Goal: Check status: Check status

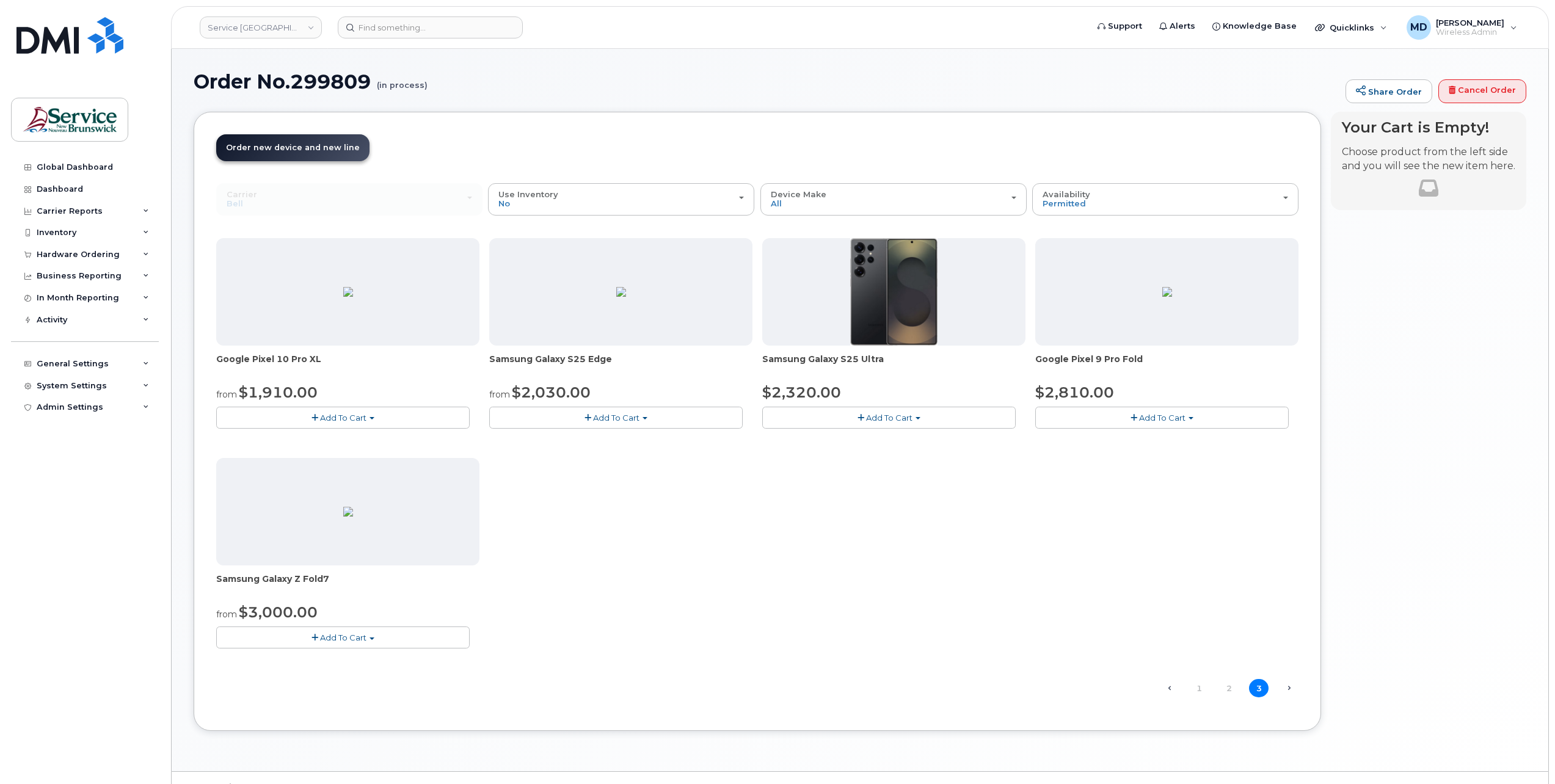
scroll to position [6, 0]
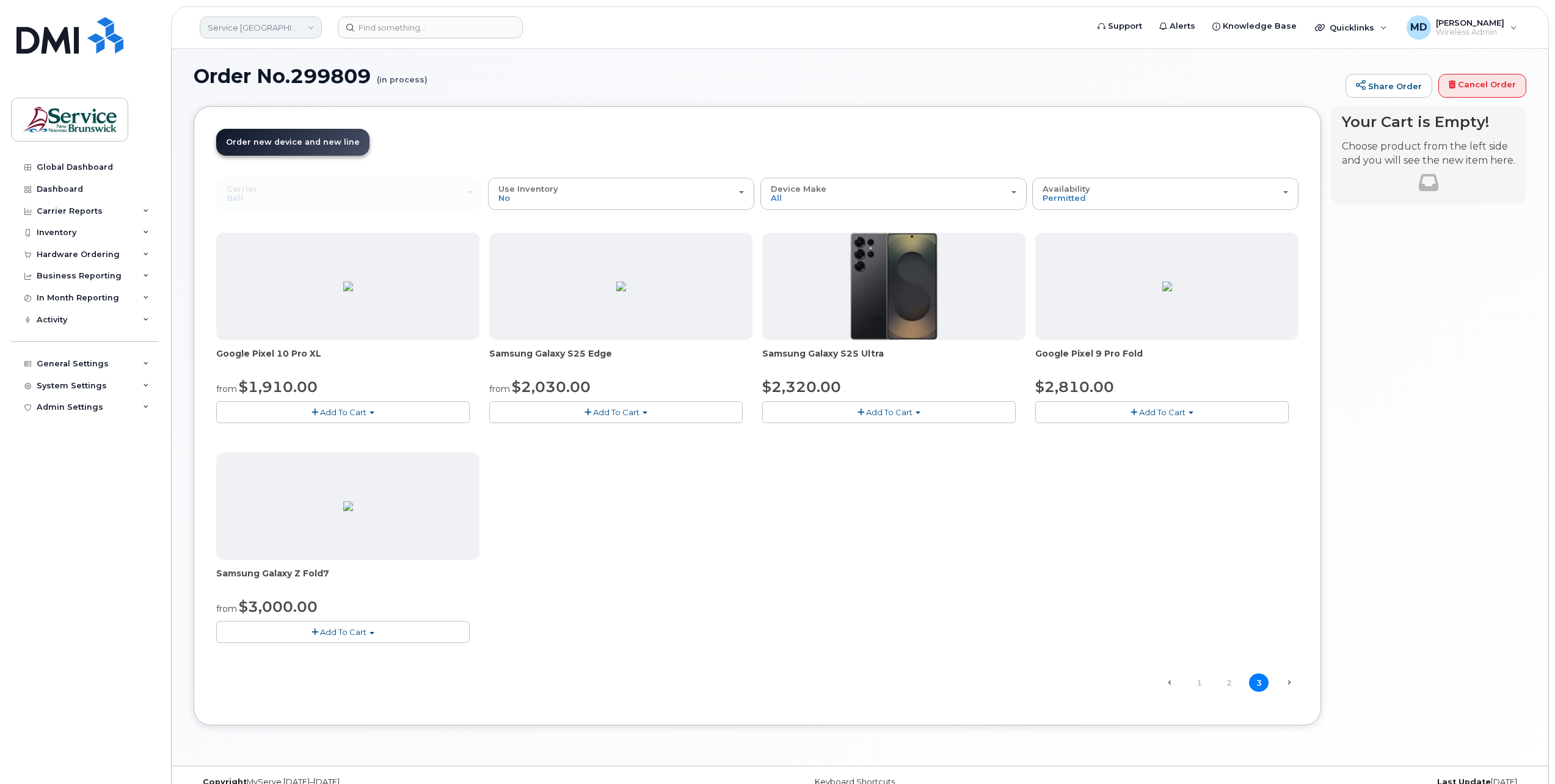
click at [273, 25] on link "Service [GEOGRAPHIC_DATA] (SNB)" at bounding box center [260, 28] width 122 height 22
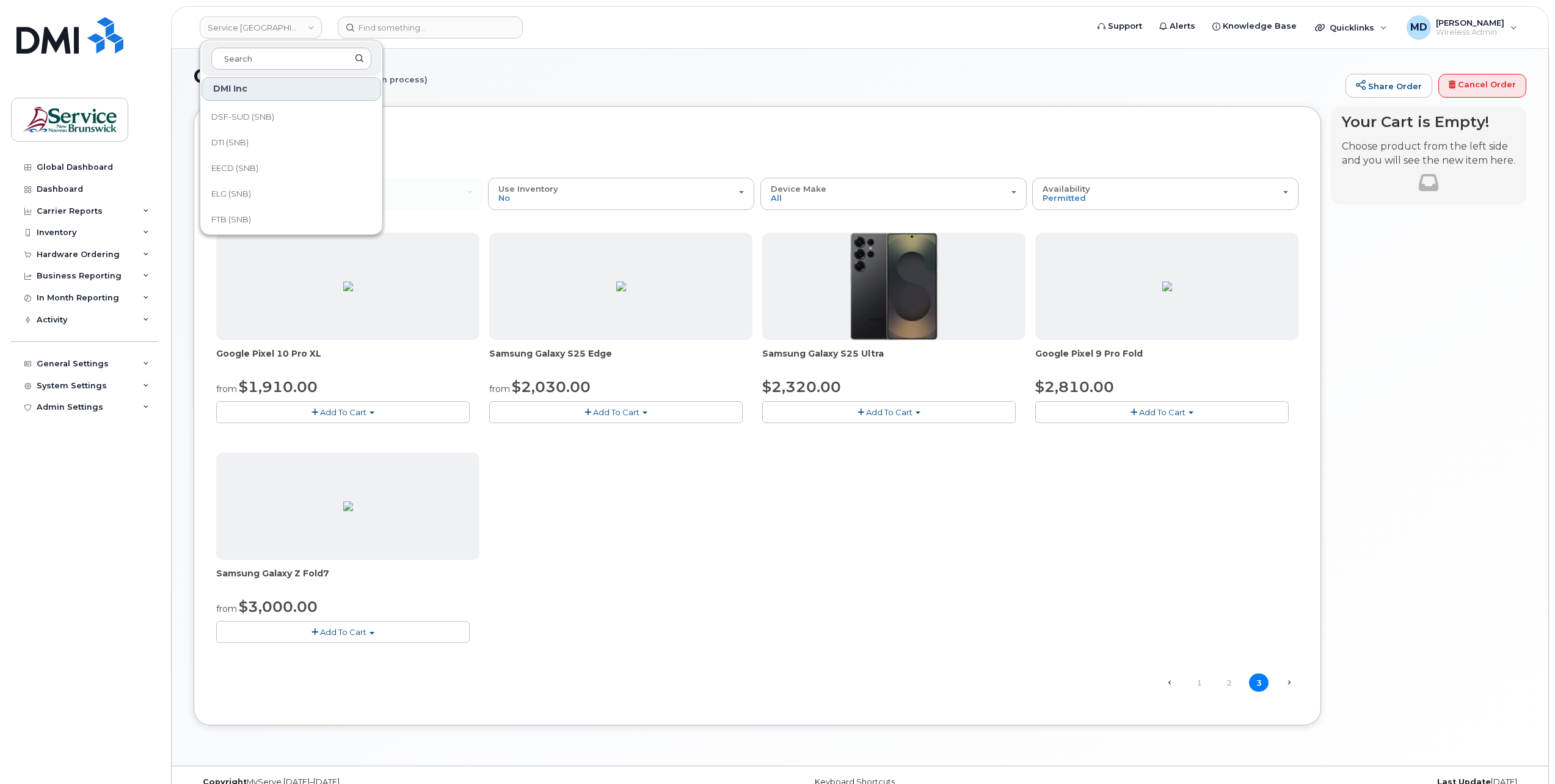
scroll to position [407, 0]
click at [260, 146] on link "KLC (SNB)" at bounding box center [291, 144] width 180 height 25
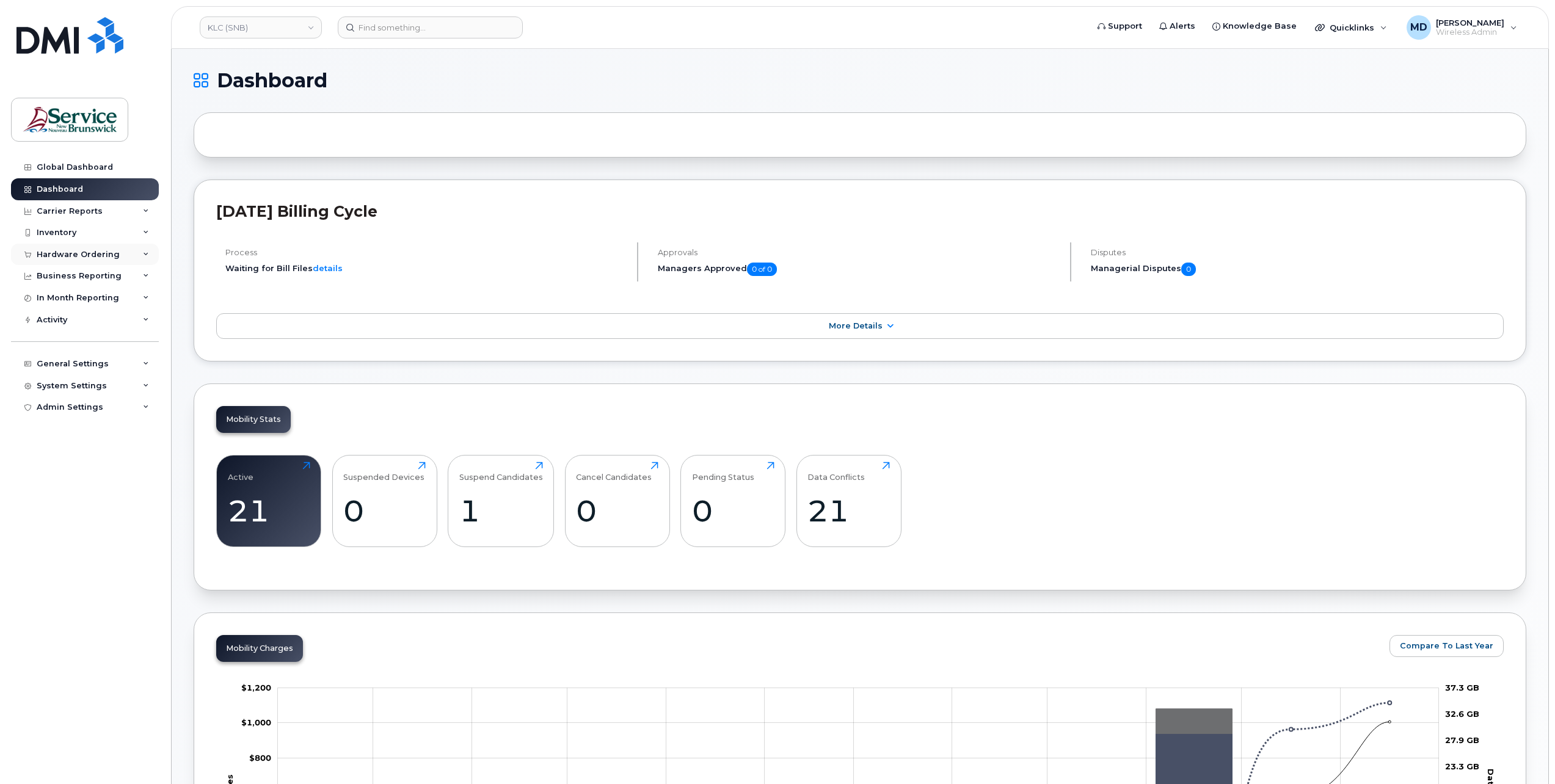
click at [85, 255] on div "Hardware Ordering" at bounding box center [78, 255] width 83 height 10
click at [60, 302] on div "Orders" at bounding box center [57, 301] width 30 height 11
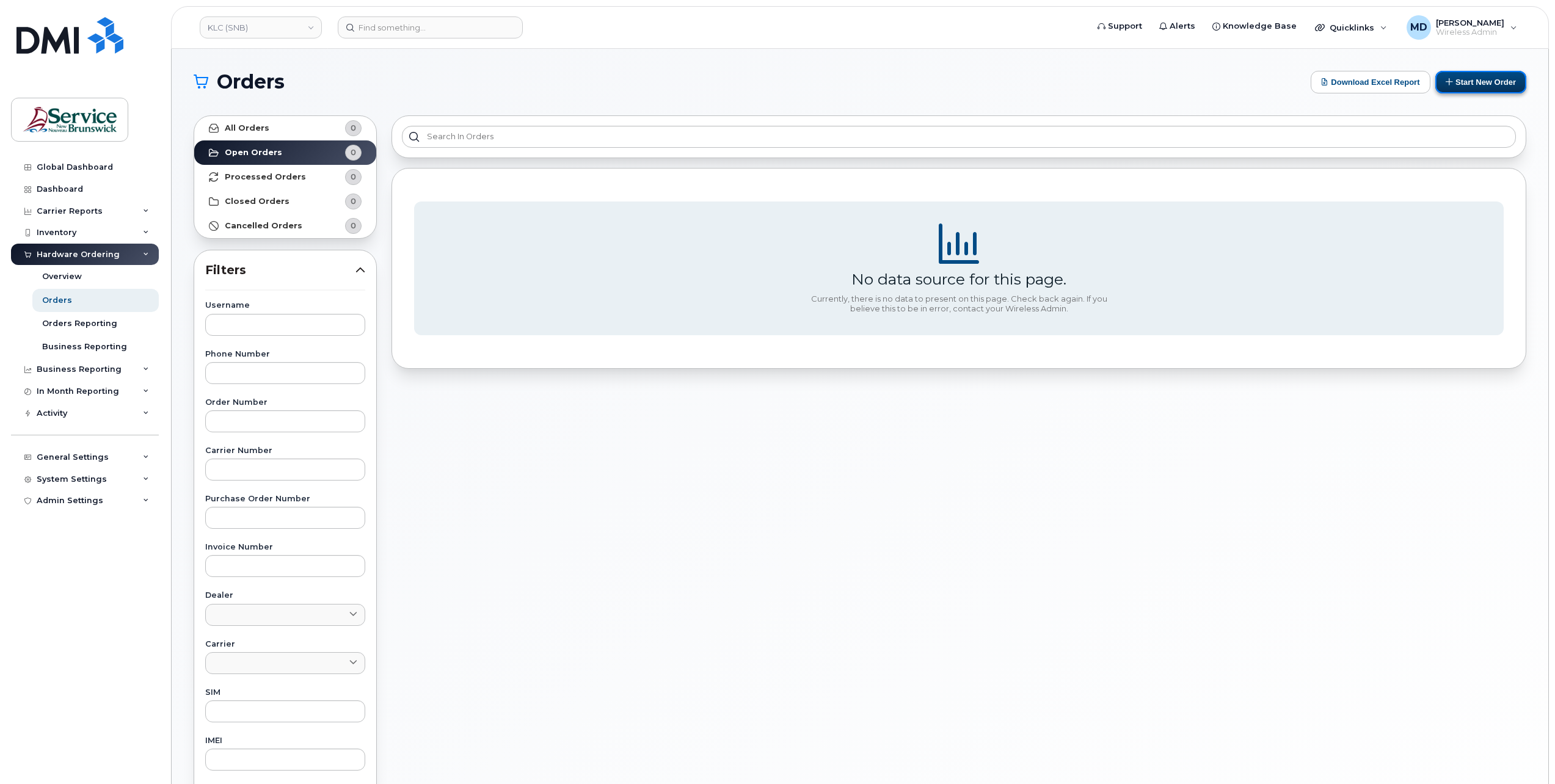
click at [1454, 91] on button "Start New Order" at bounding box center [1481, 82] width 91 height 22
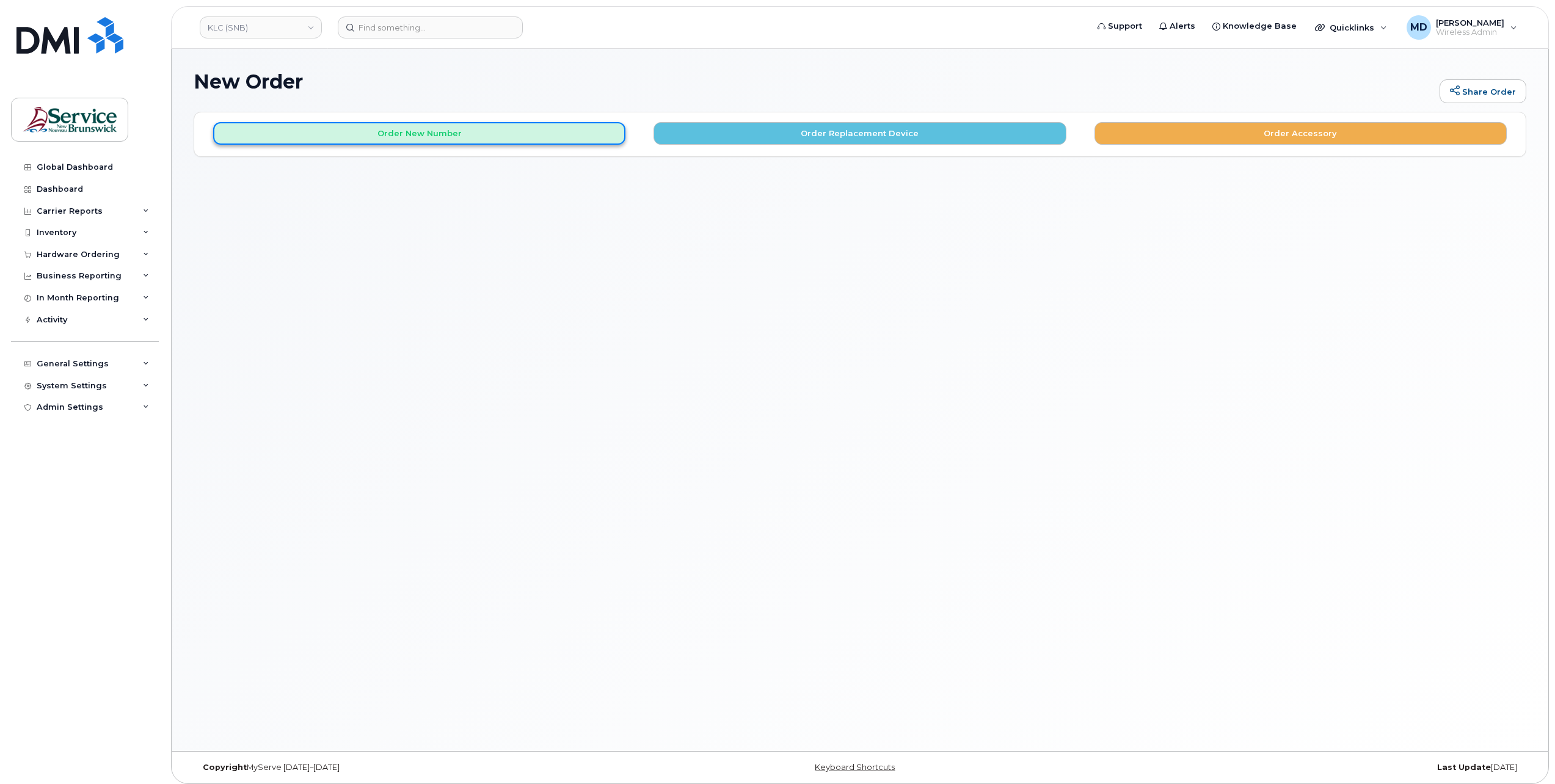
click at [479, 142] on button "Order New Number" at bounding box center [420, 133] width 412 height 22
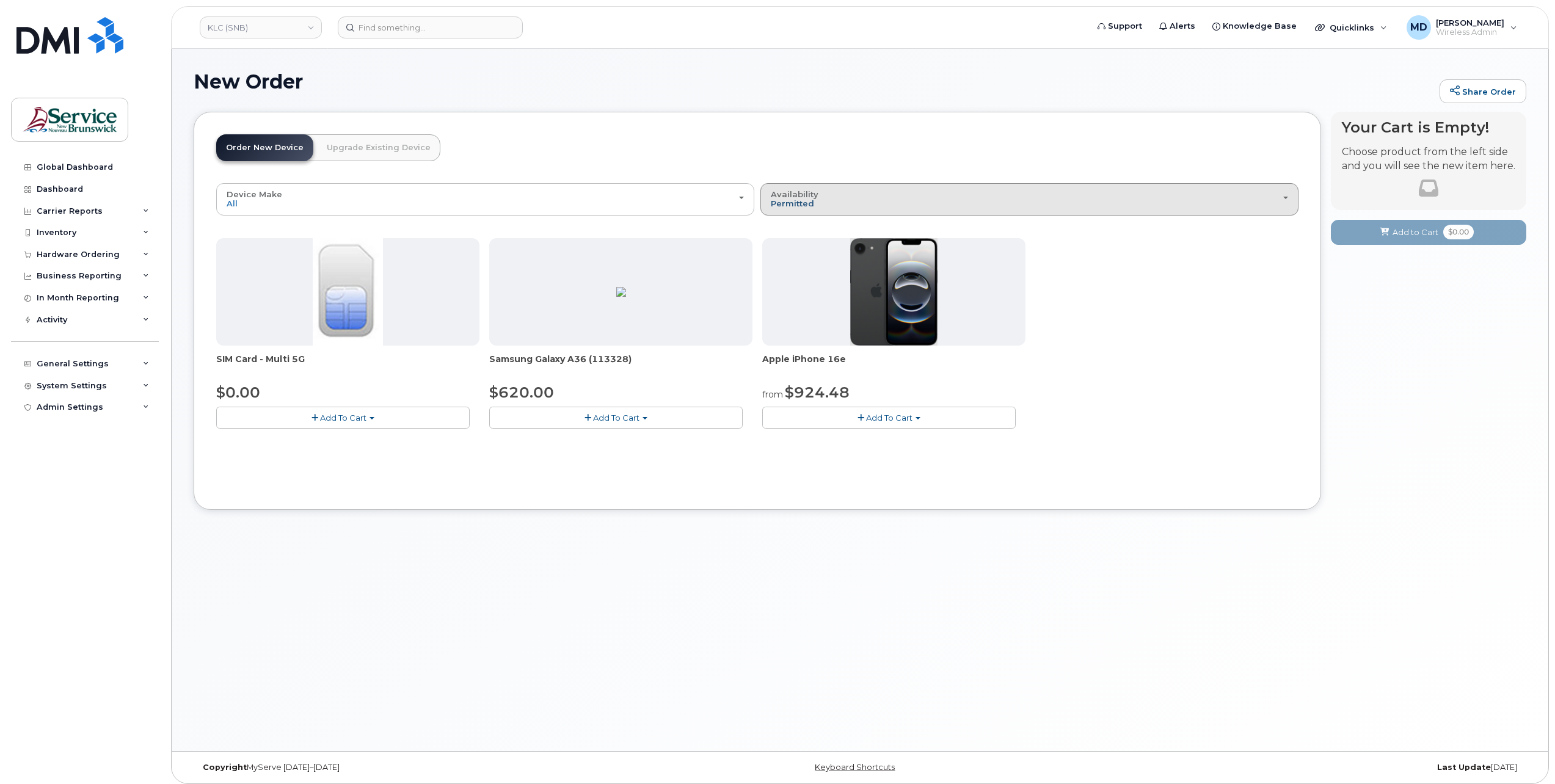
click at [804, 203] on span "Permitted" at bounding box center [792, 203] width 43 height 10
click at [781, 248] on label "All" at bounding box center [776, 248] width 25 height 14
click at [0, 0] on input "All" at bounding box center [0, 0] width 0 height 0
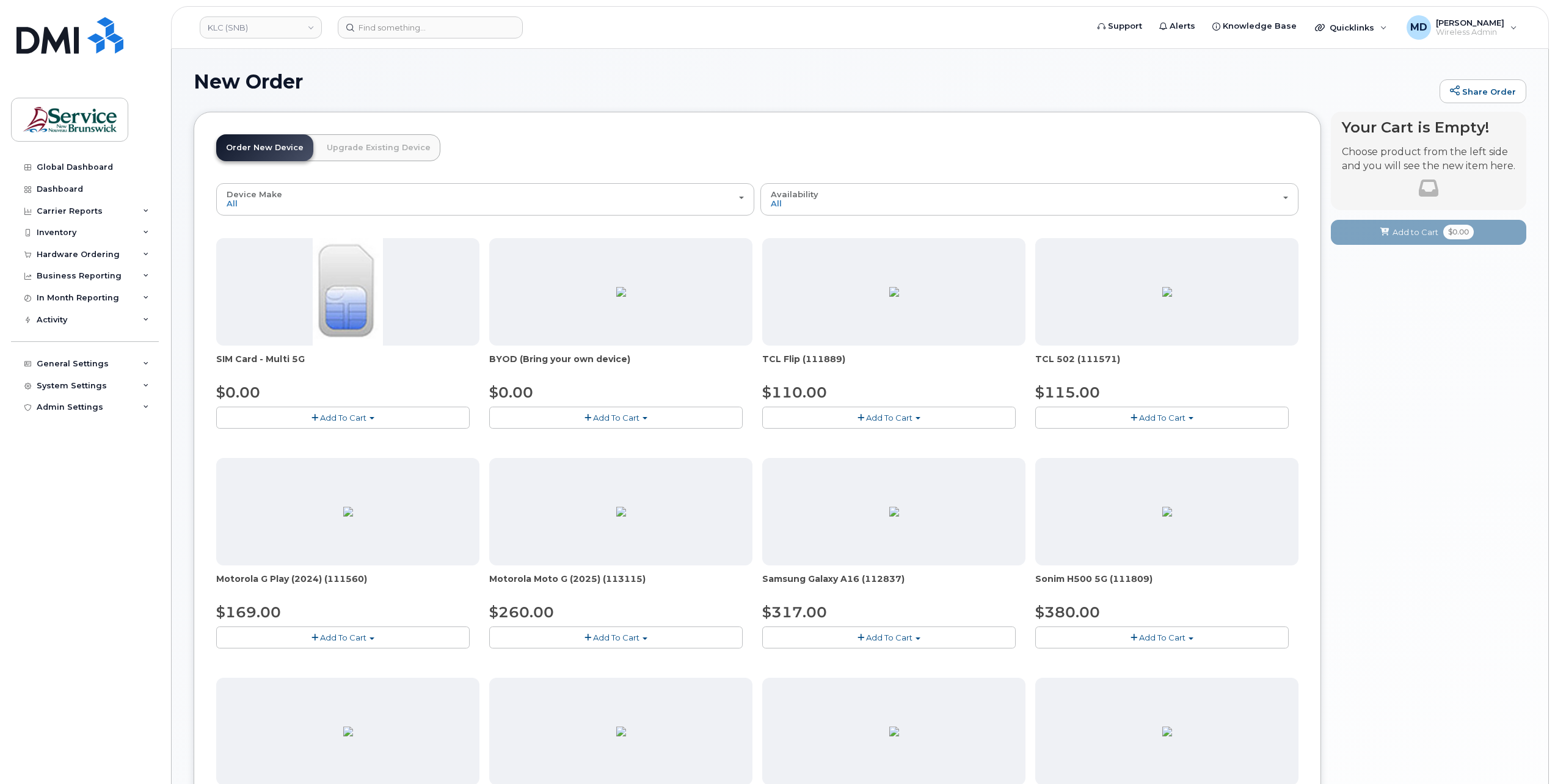
drag, startPoint x: 303, startPoint y: 357, endPoint x: 217, endPoint y: 360, distance: 86.1
click at [217, 360] on span "SIM Card - Multi 5G" at bounding box center [348, 365] width 264 height 25
copy span "SIM Card - Multi 5G"
click at [562, 361] on span "BYOD (Bring your own device)" at bounding box center [620, 365] width 264 height 25
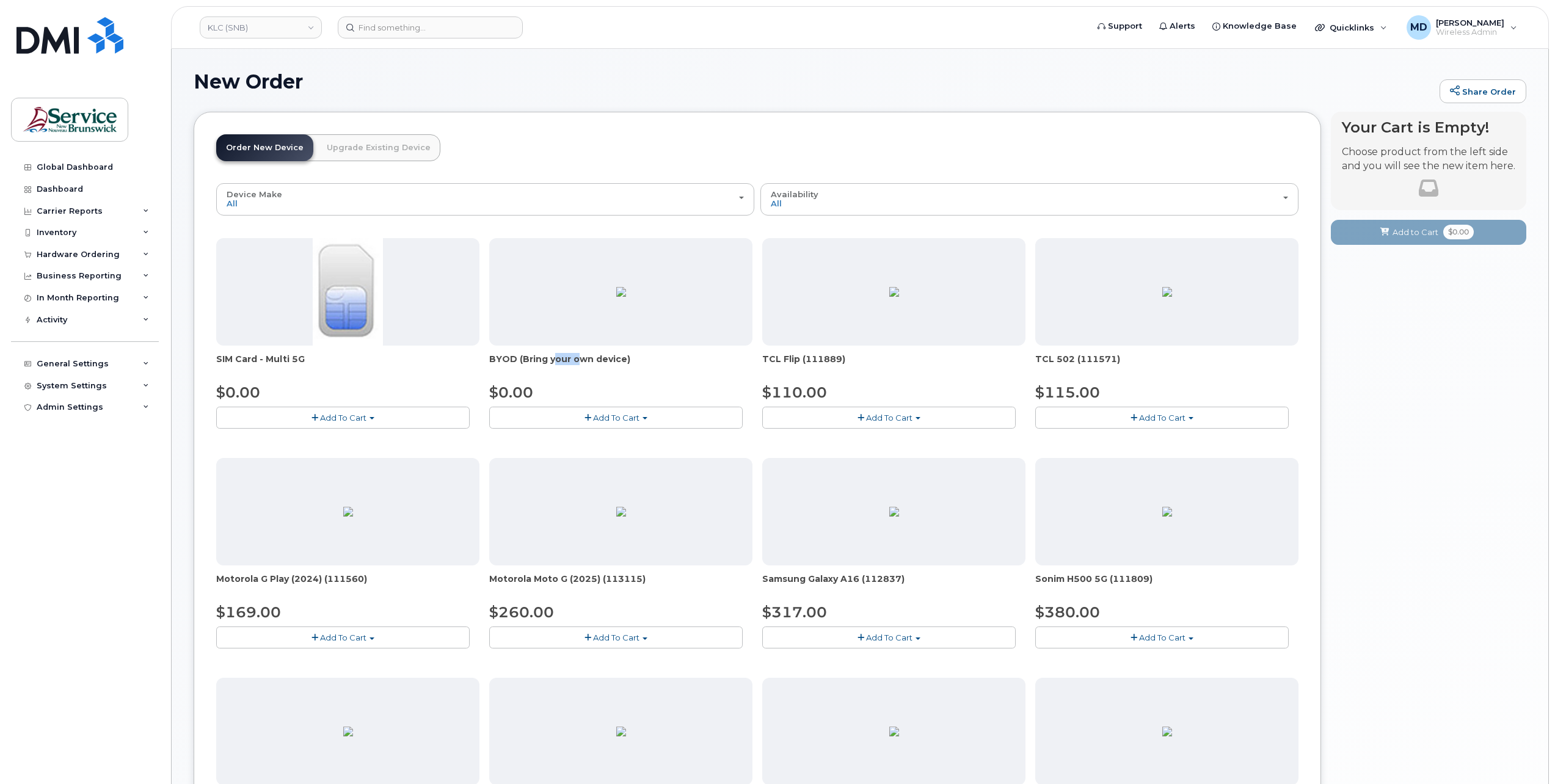
click at [562, 361] on span "BYOD (Bring your own device)" at bounding box center [620, 365] width 264 height 25
copy div "BYOD (Bring your own device)"
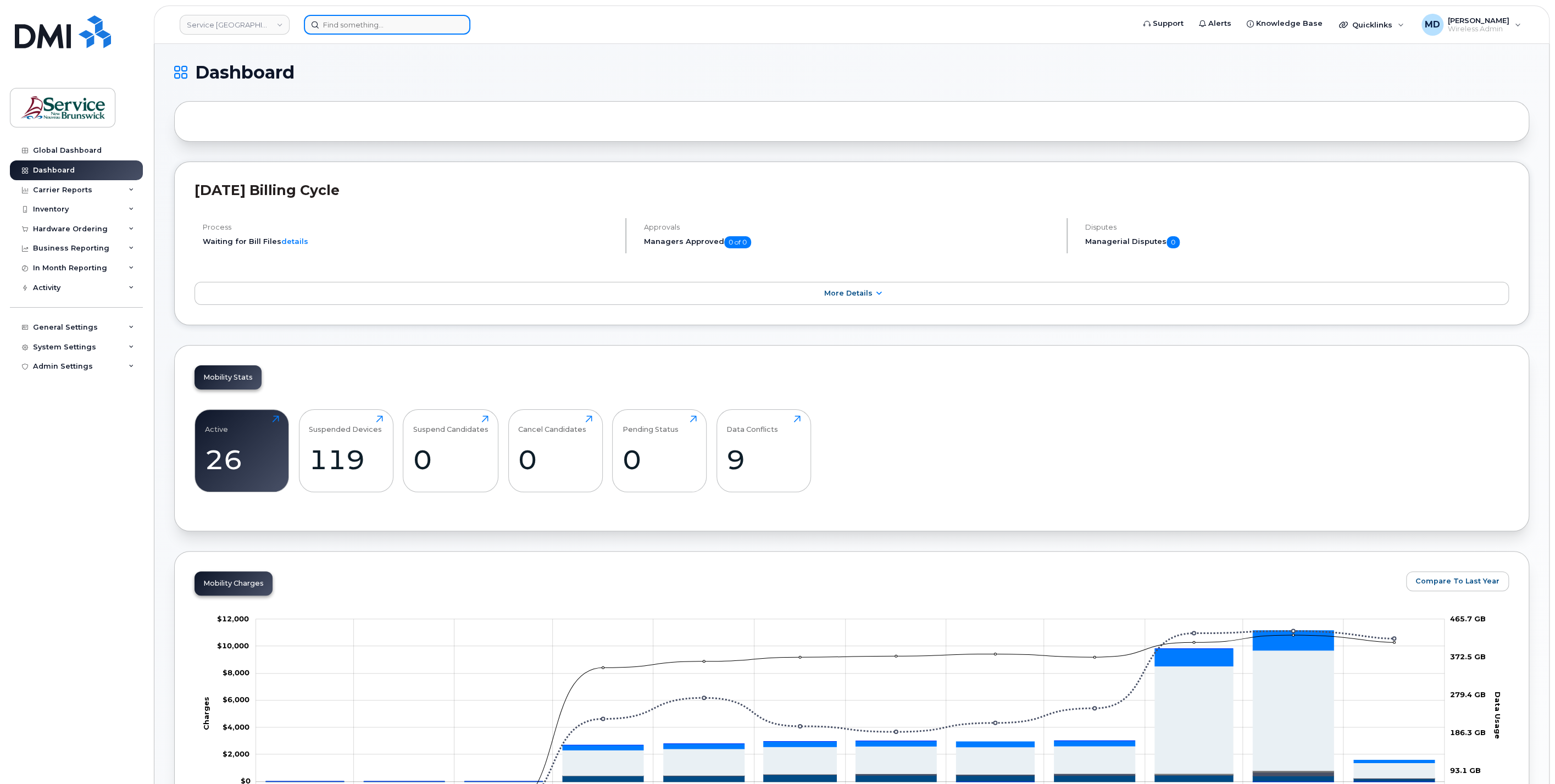
click at [343, 20] on input at bounding box center [387, 25] width 166 height 20
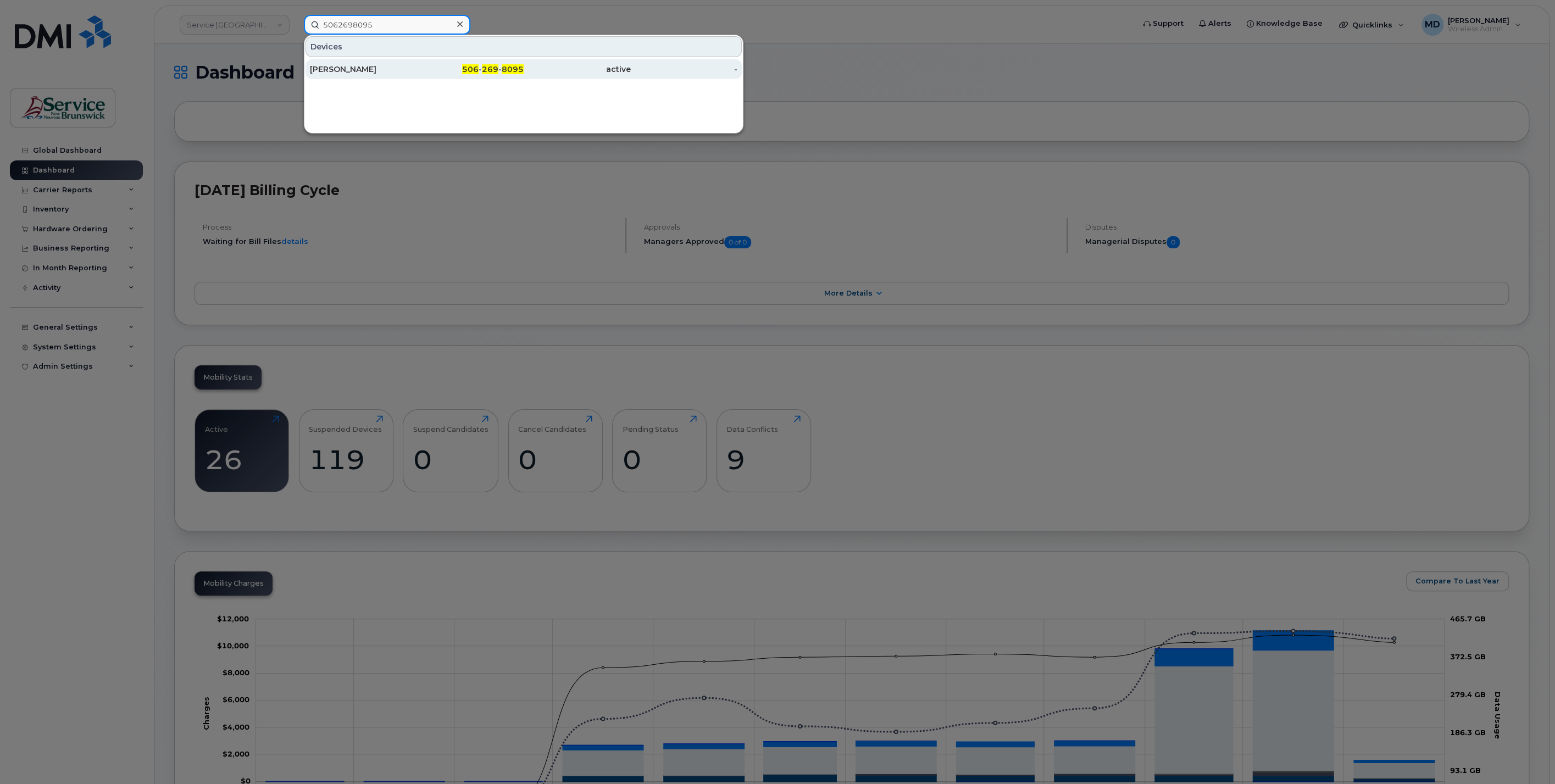
type input "5062698095"
click at [367, 68] on div "[PERSON_NAME]" at bounding box center [364, 69] width 107 height 11
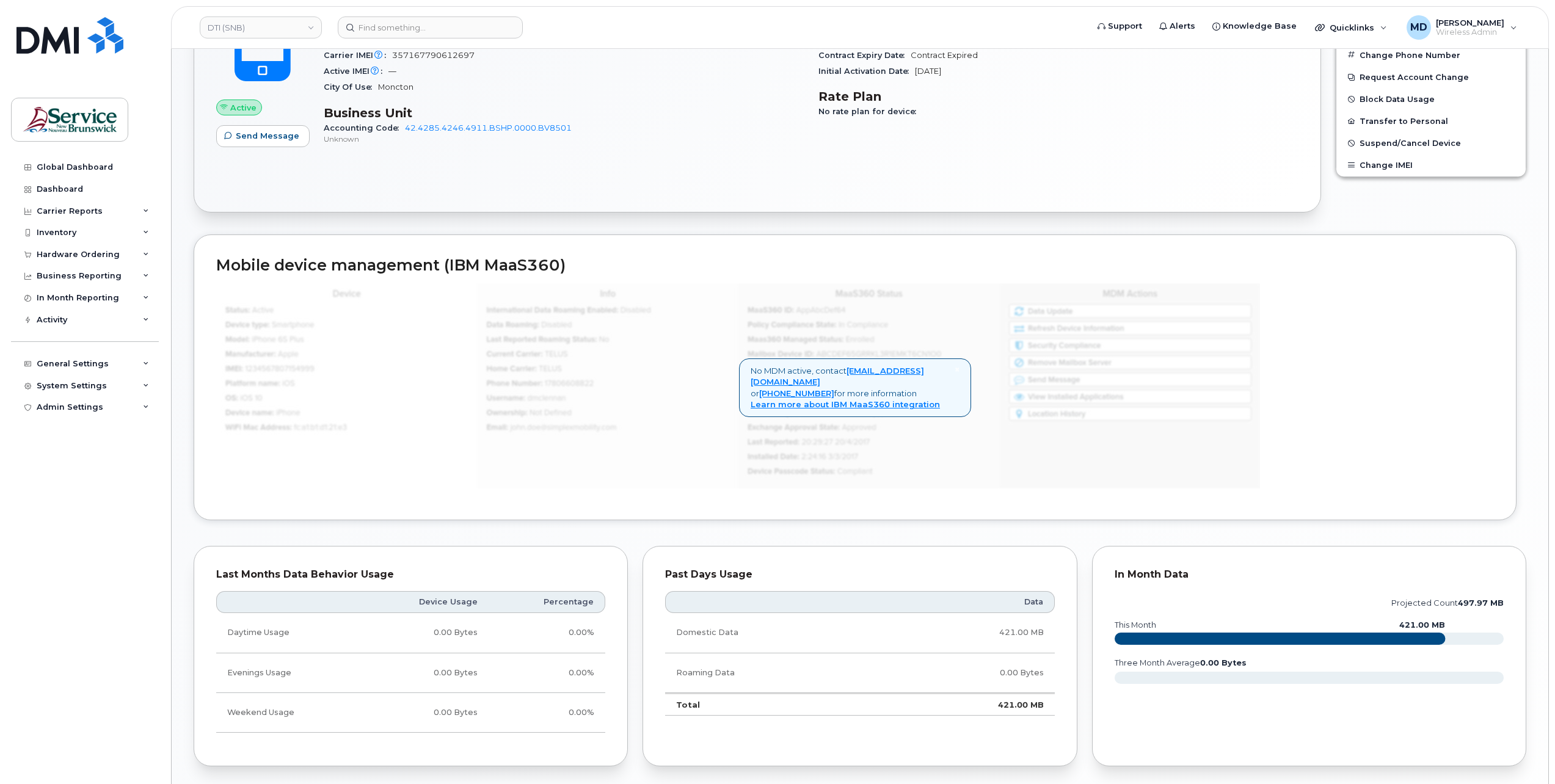
scroll to position [696, 0]
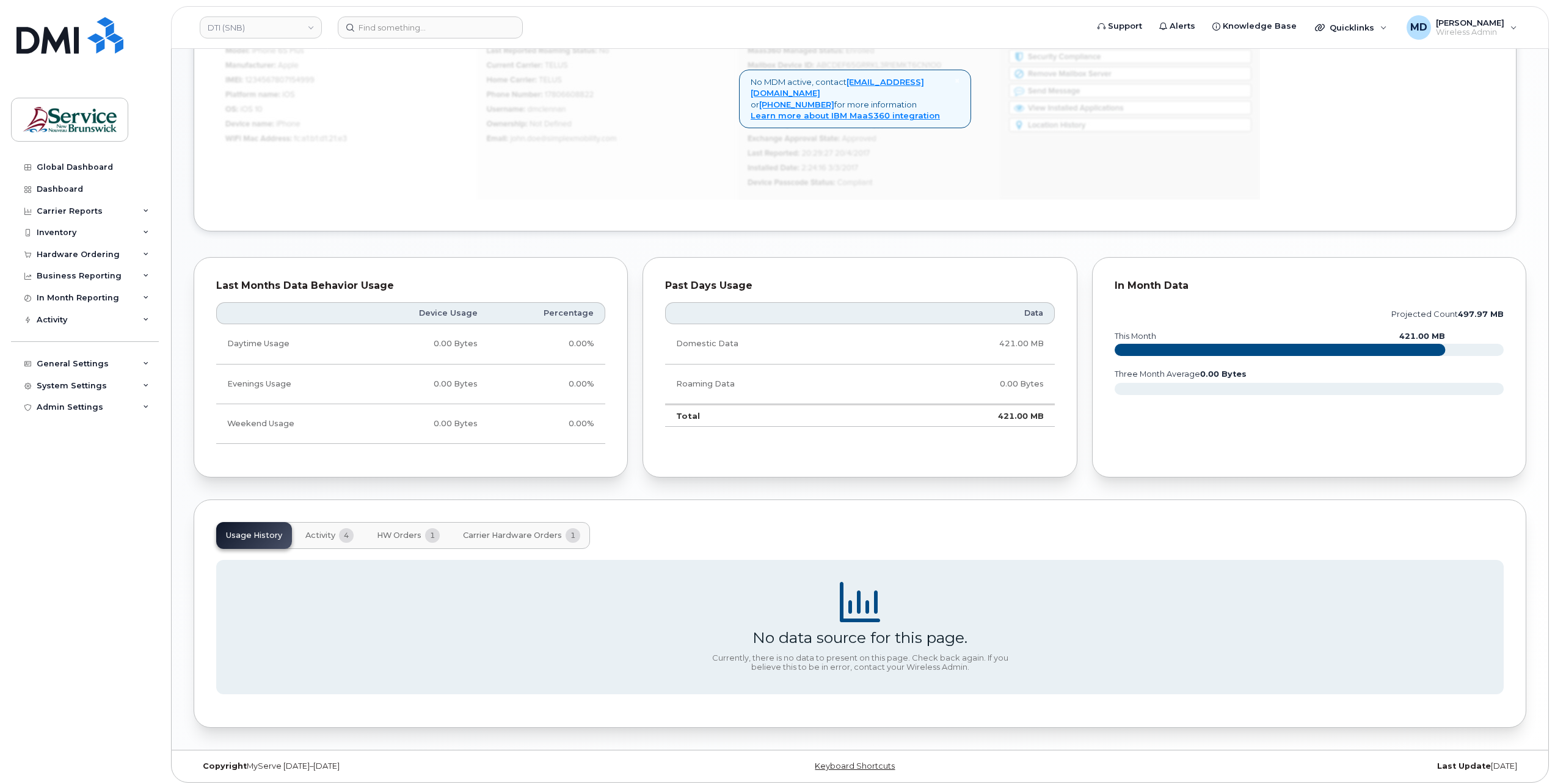
drag, startPoint x: 526, startPoint y: 527, endPoint x: 510, endPoint y: 524, distance: 16.3
click at [526, 531] on span "Carrier Hardware Orders" at bounding box center [512, 536] width 99 height 10
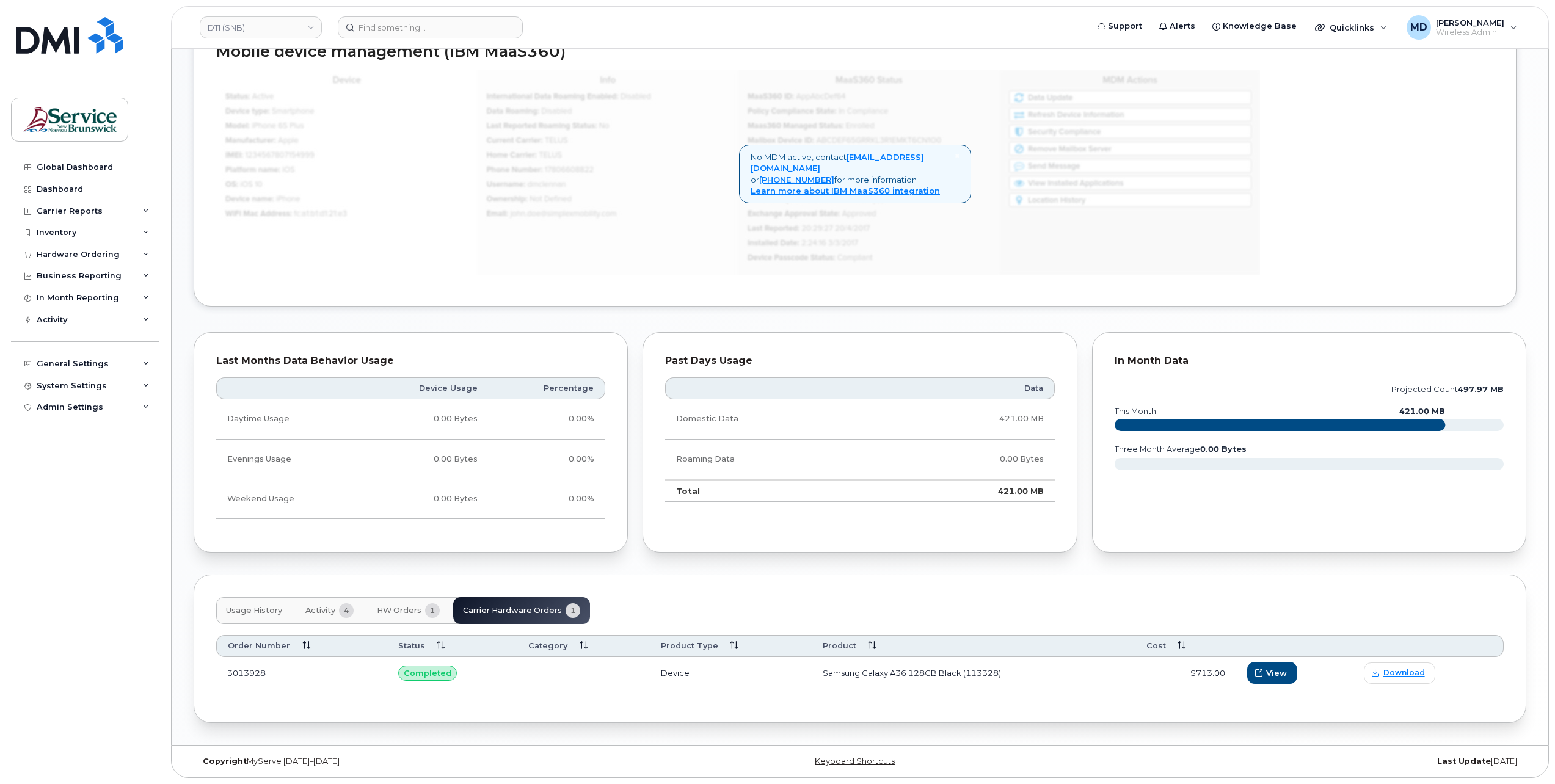
scroll to position [615, 0]
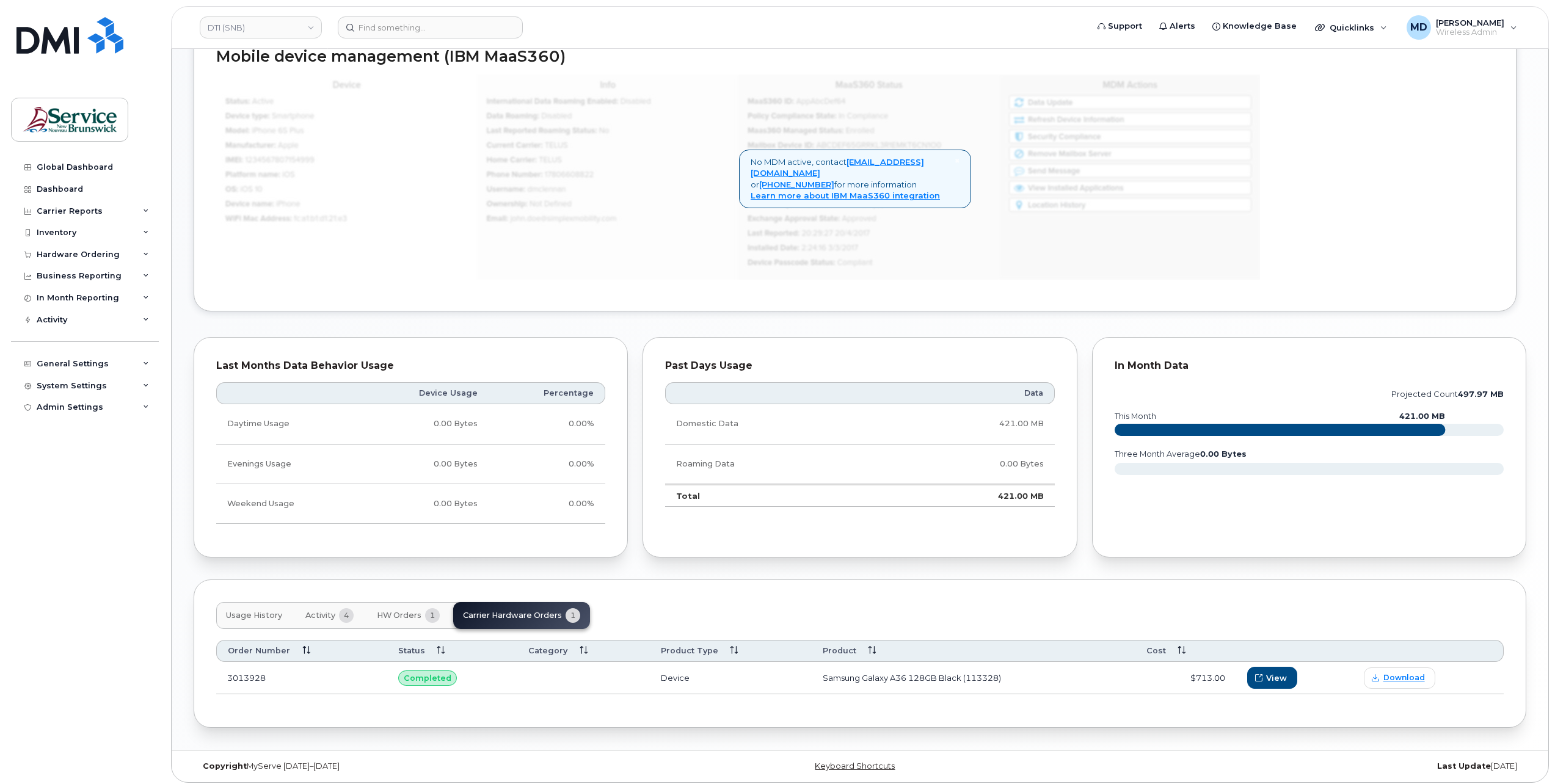
click at [322, 610] on span "Activity" at bounding box center [321, 615] width 30 height 10
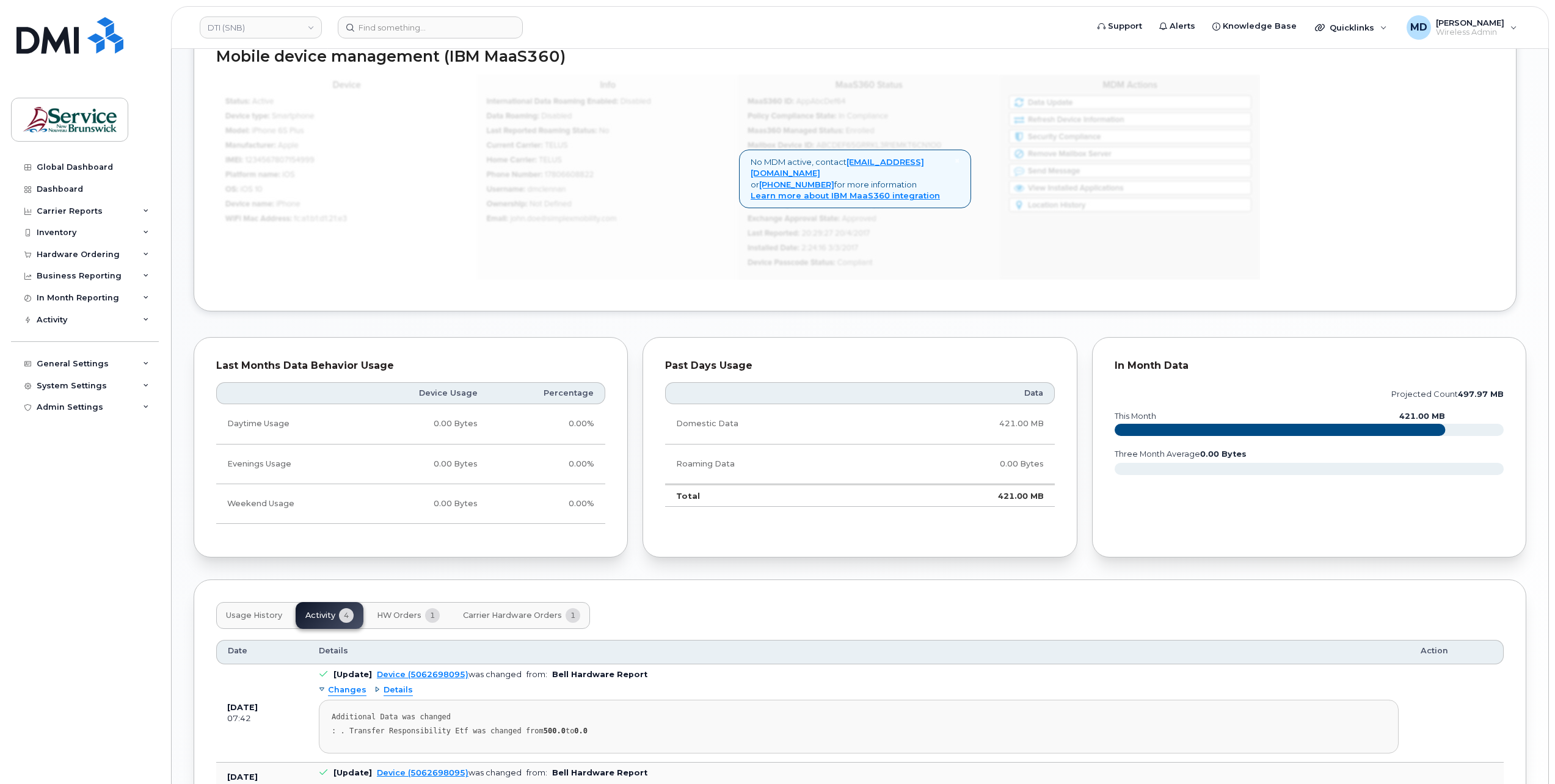
scroll to position [859, 0]
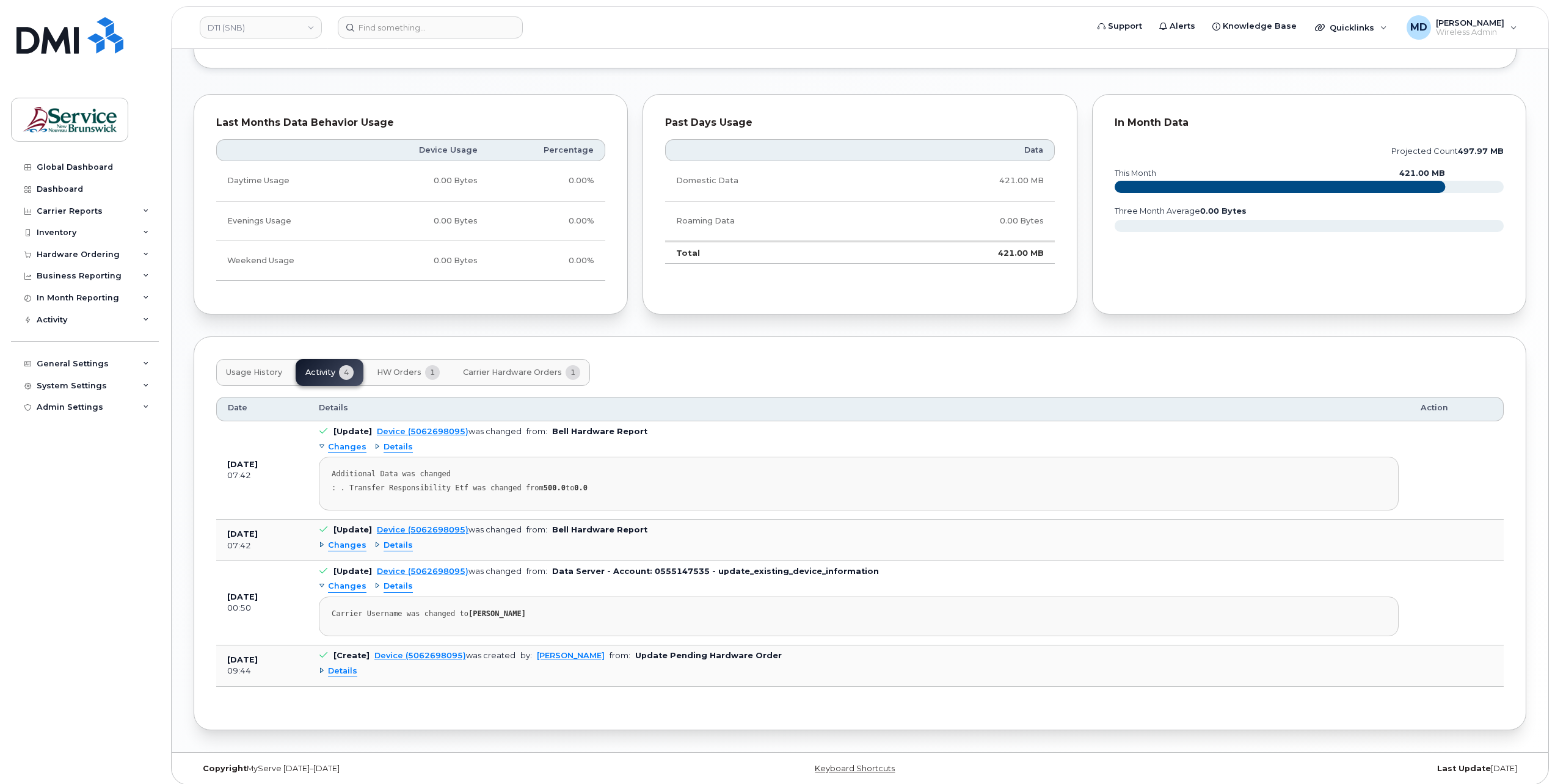
click at [357, 540] on span "Changes" at bounding box center [347, 545] width 38 height 12
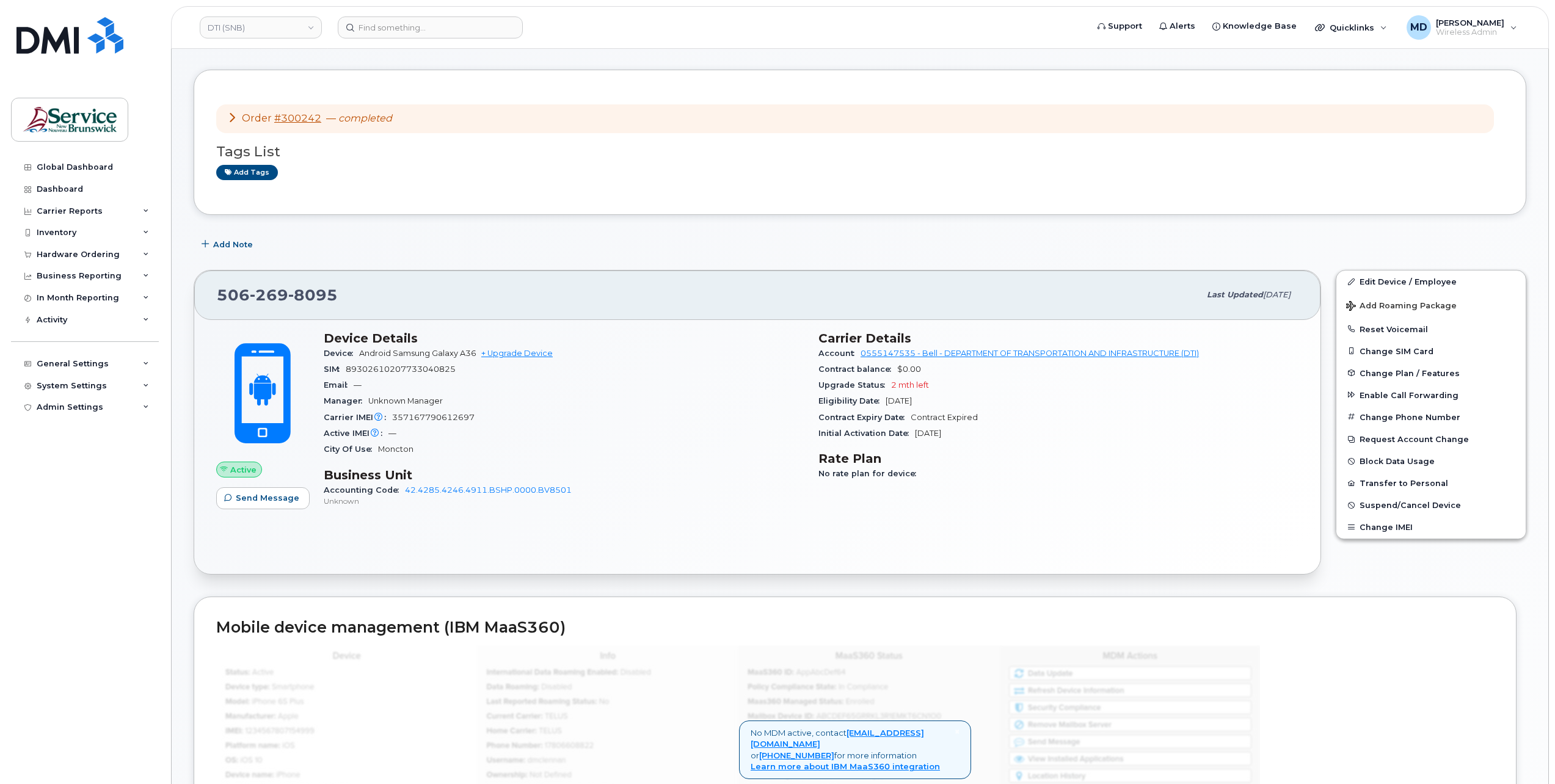
scroll to position [0, 0]
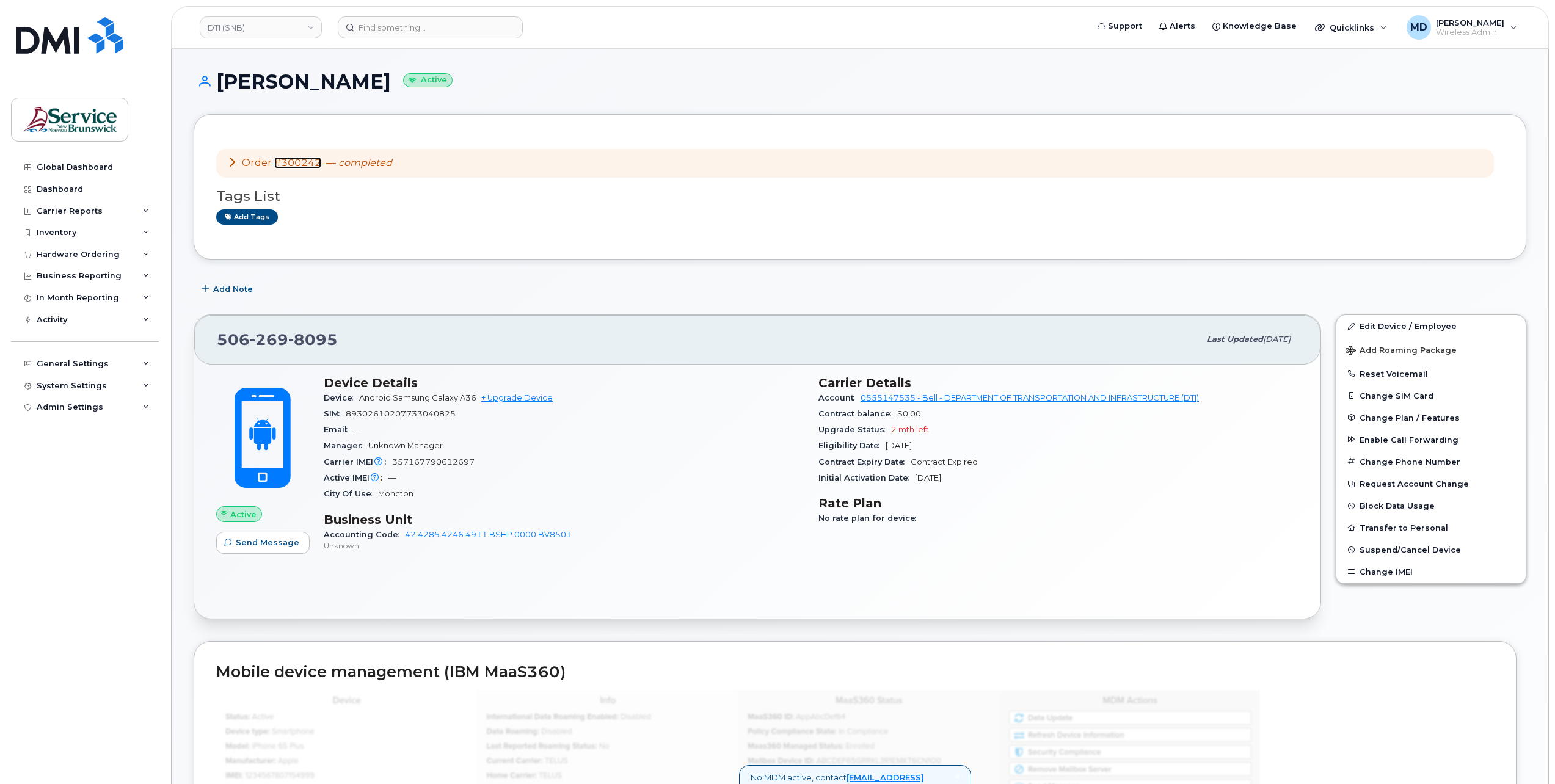
click at [299, 162] on link "#300242" at bounding box center [297, 162] width 47 height 12
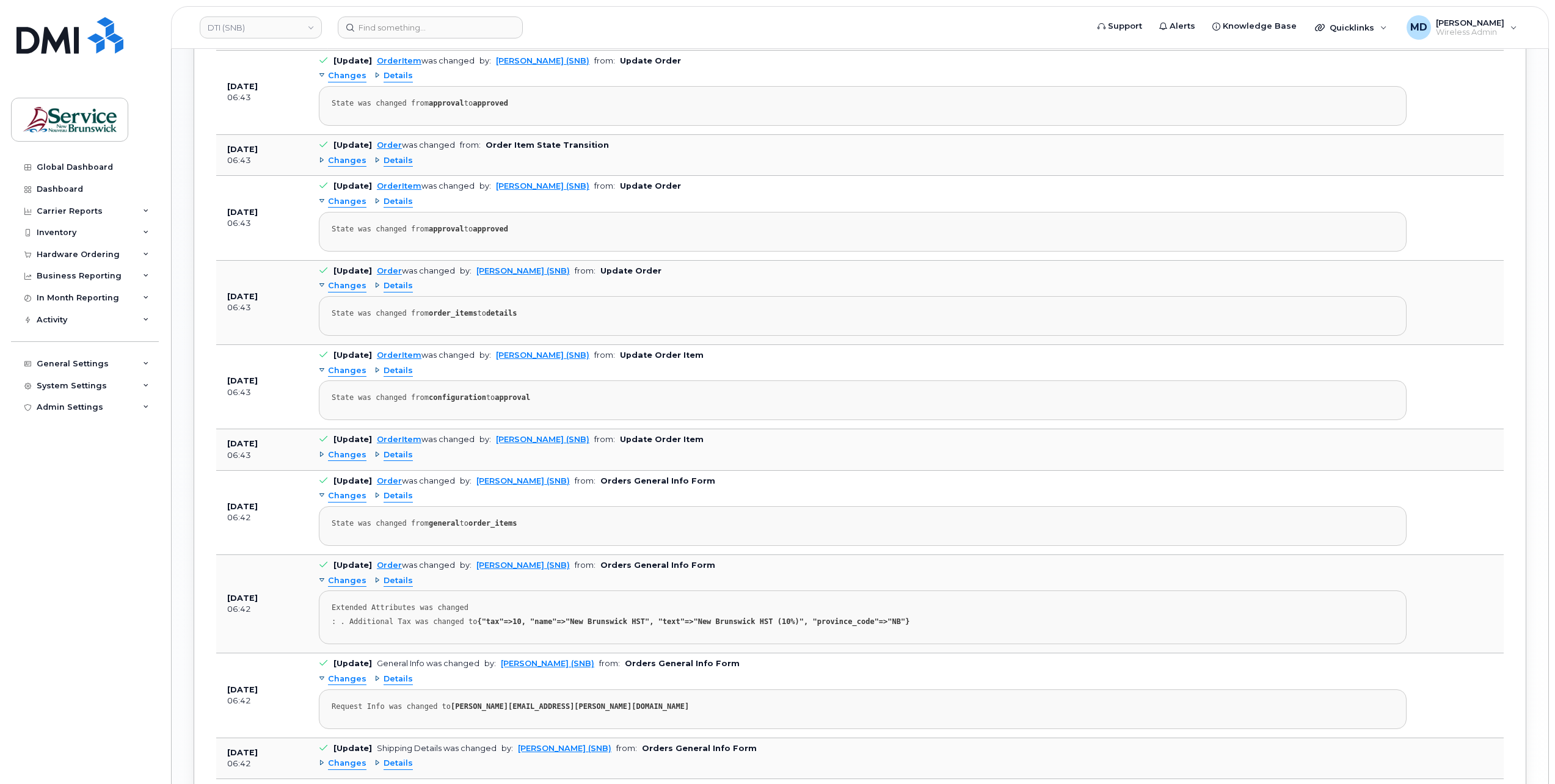
scroll to position [1431, 0]
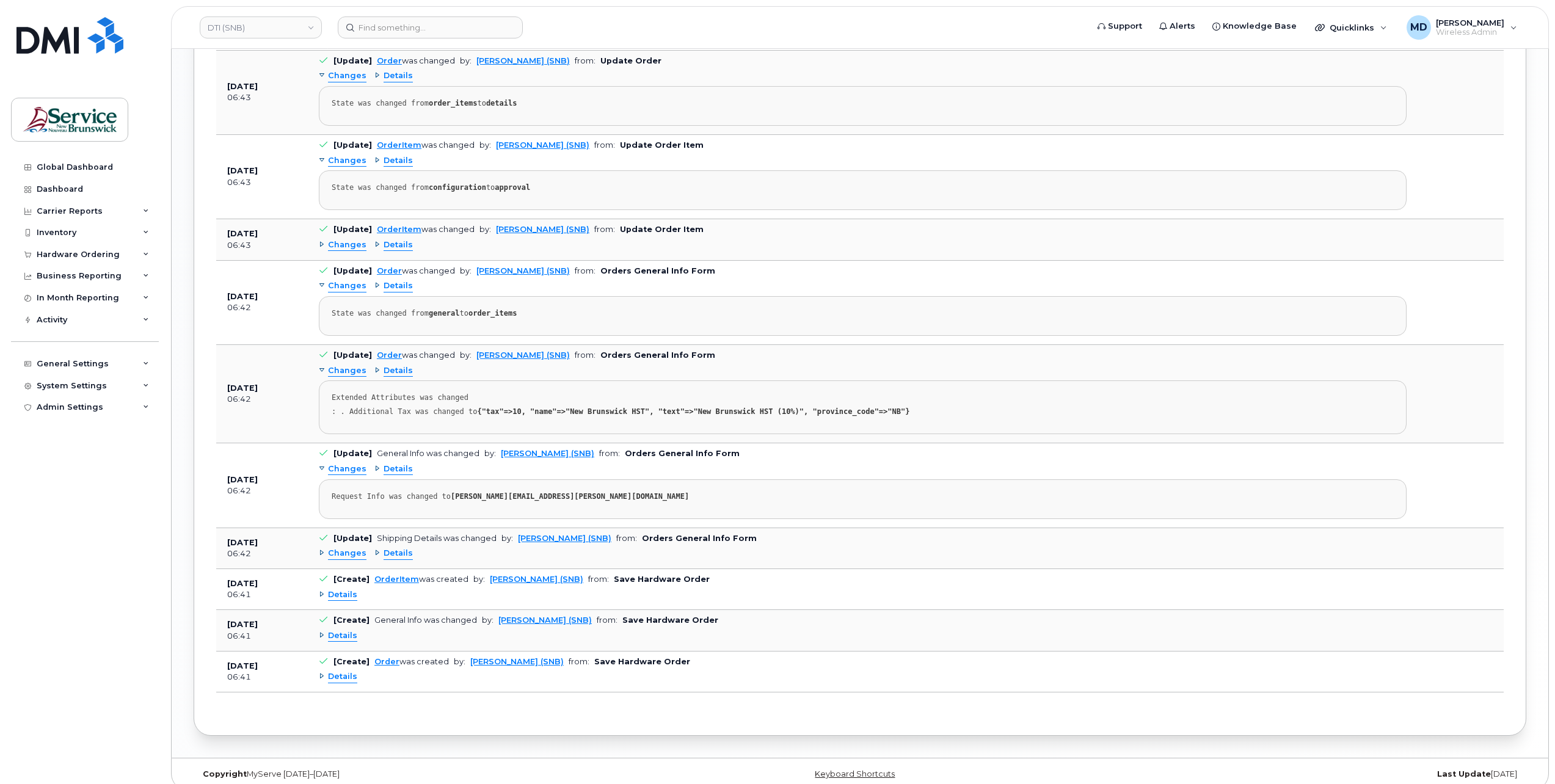
click at [339, 589] on span "Details" at bounding box center [342, 595] width 29 height 12
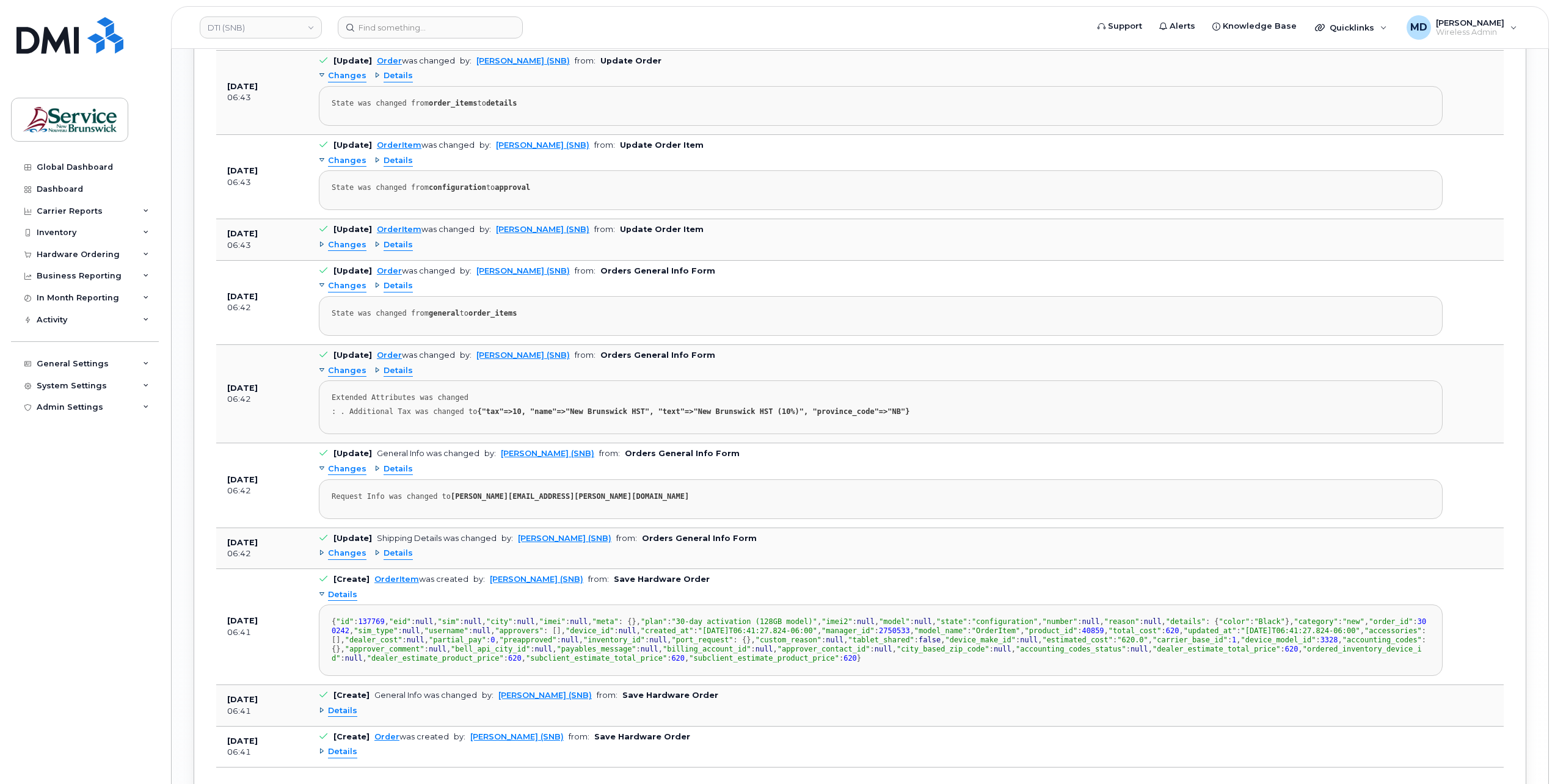
click at [342, 548] on span "Changes" at bounding box center [347, 553] width 38 height 12
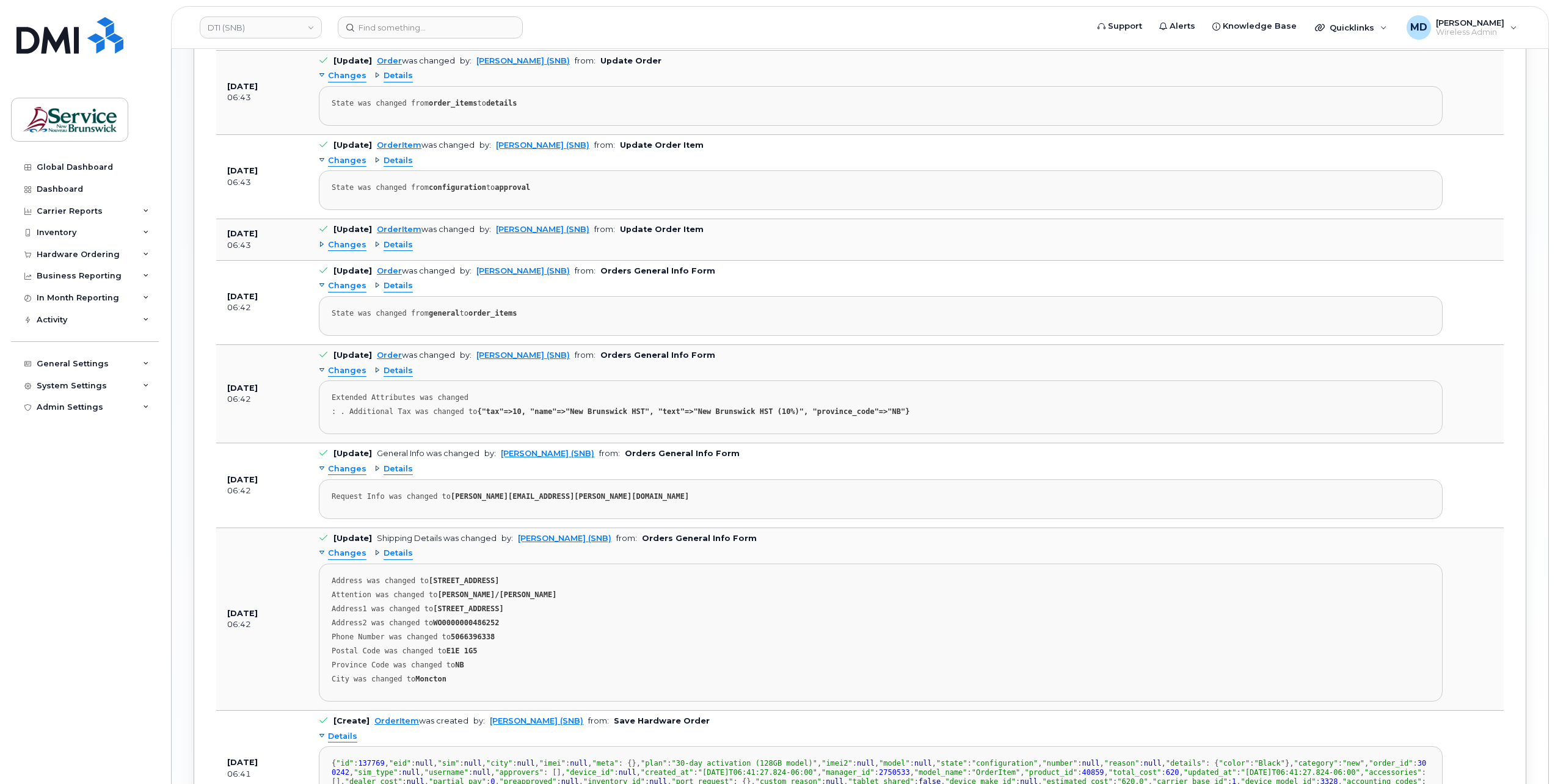
click at [347, 240] on span "Changes" at bounding box center [347, 245] width 38 height 12
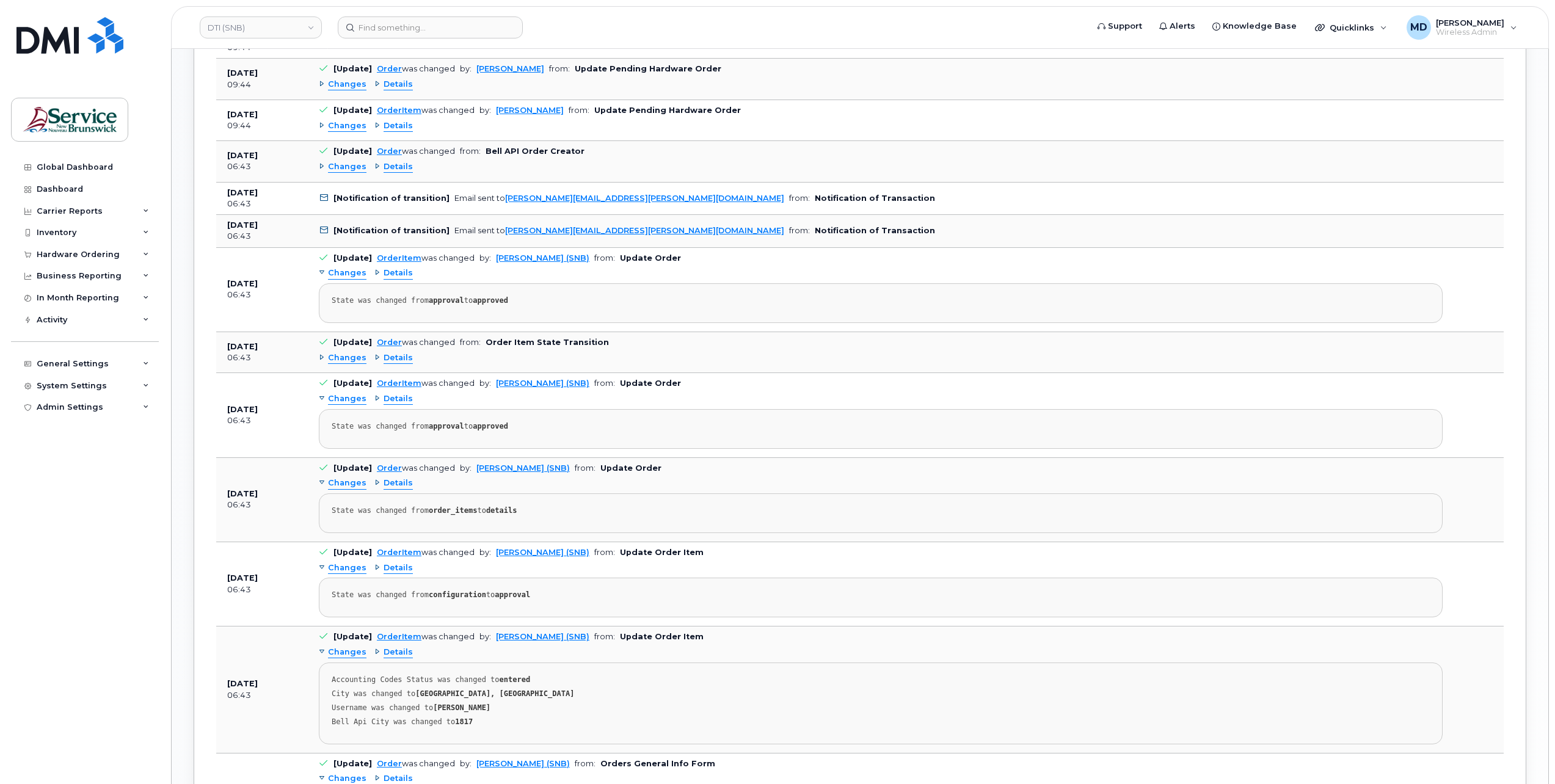
scroll to position [821, 0]
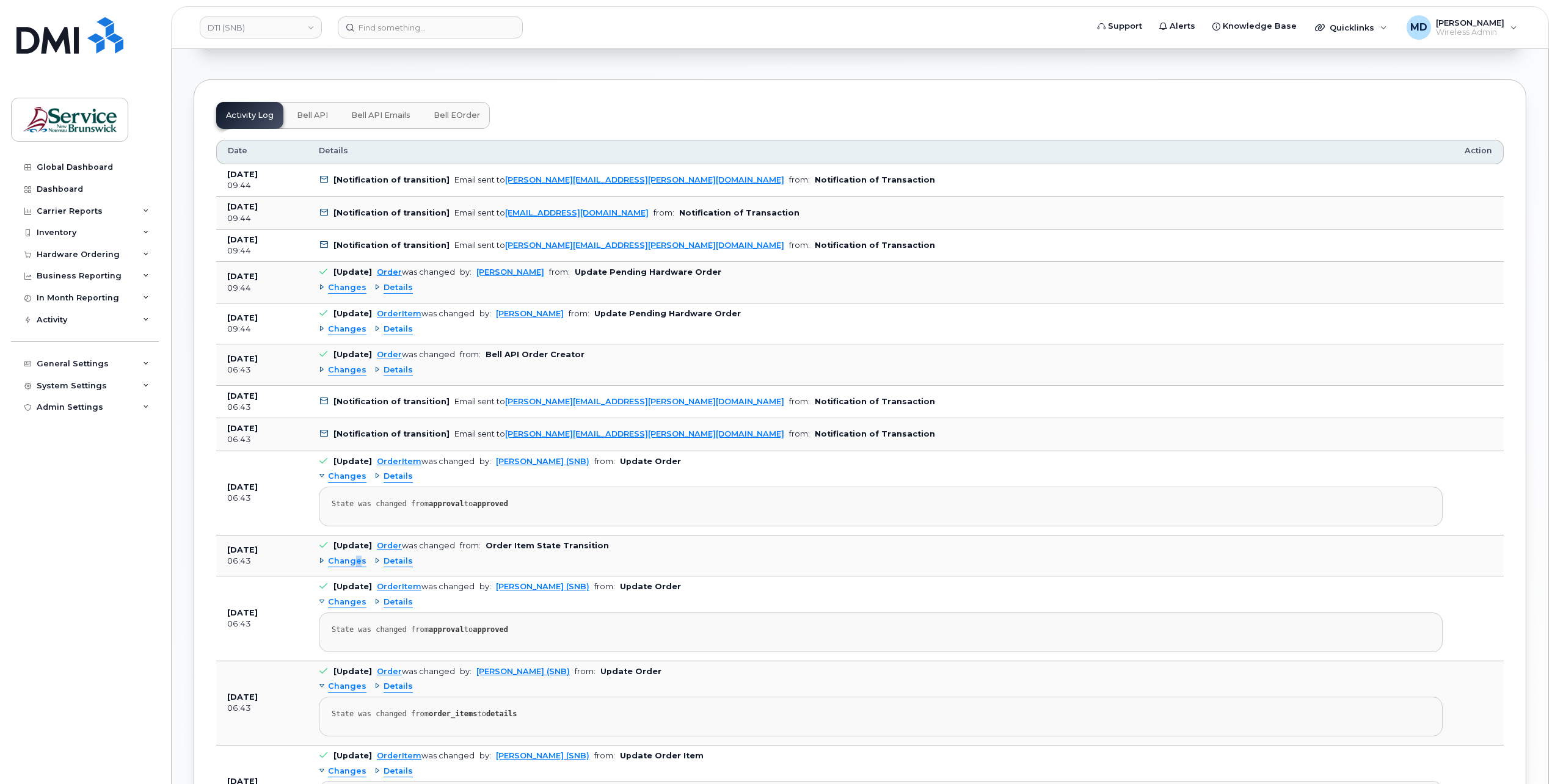
click at [356, 556] on span "Changes" at bounding box center [347, 561] width 38 height 12
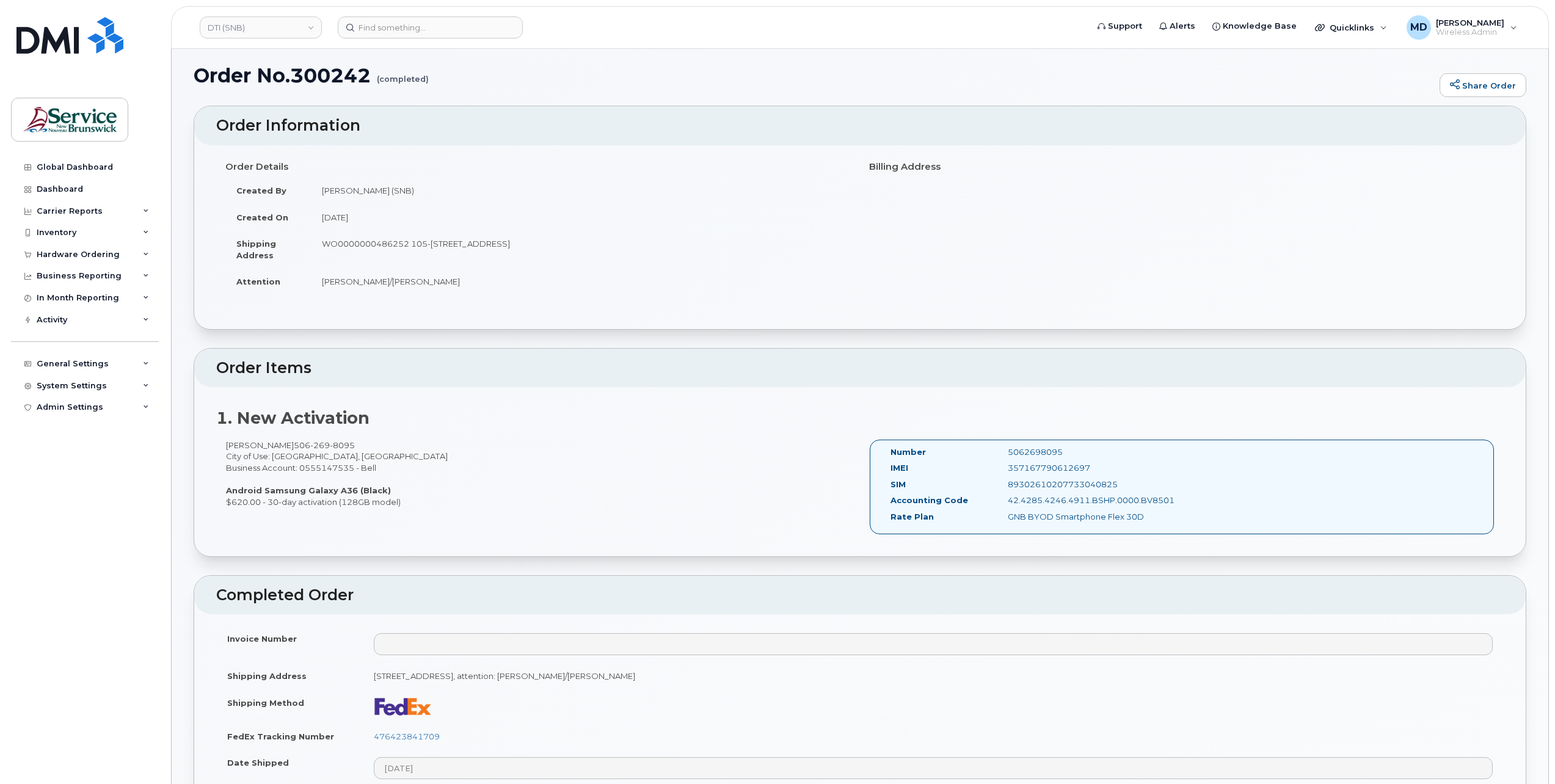
scroll to position [0, 0]
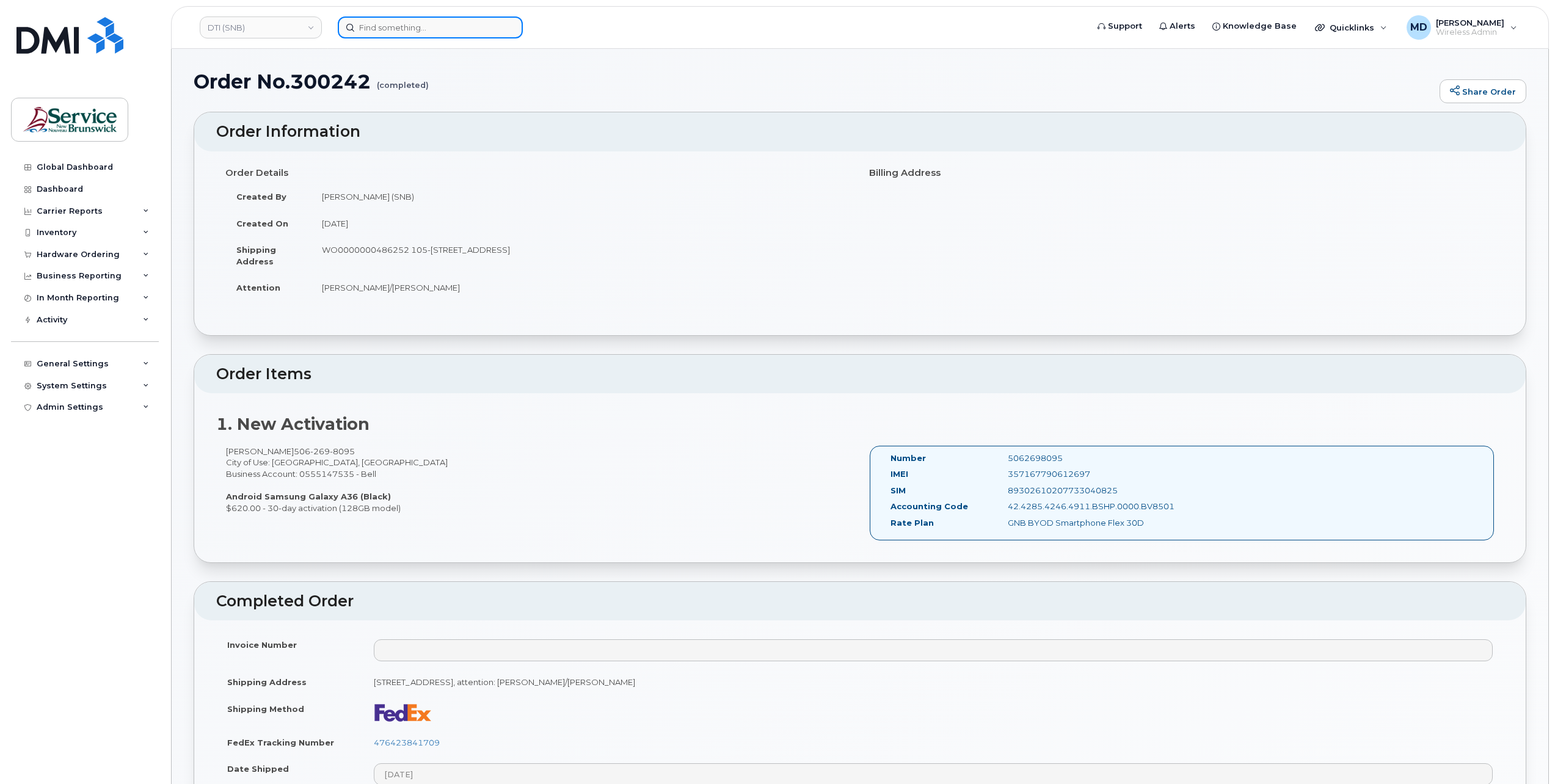
click at [381, 30] on input at bounding box center [430, 28] width 185 height 22
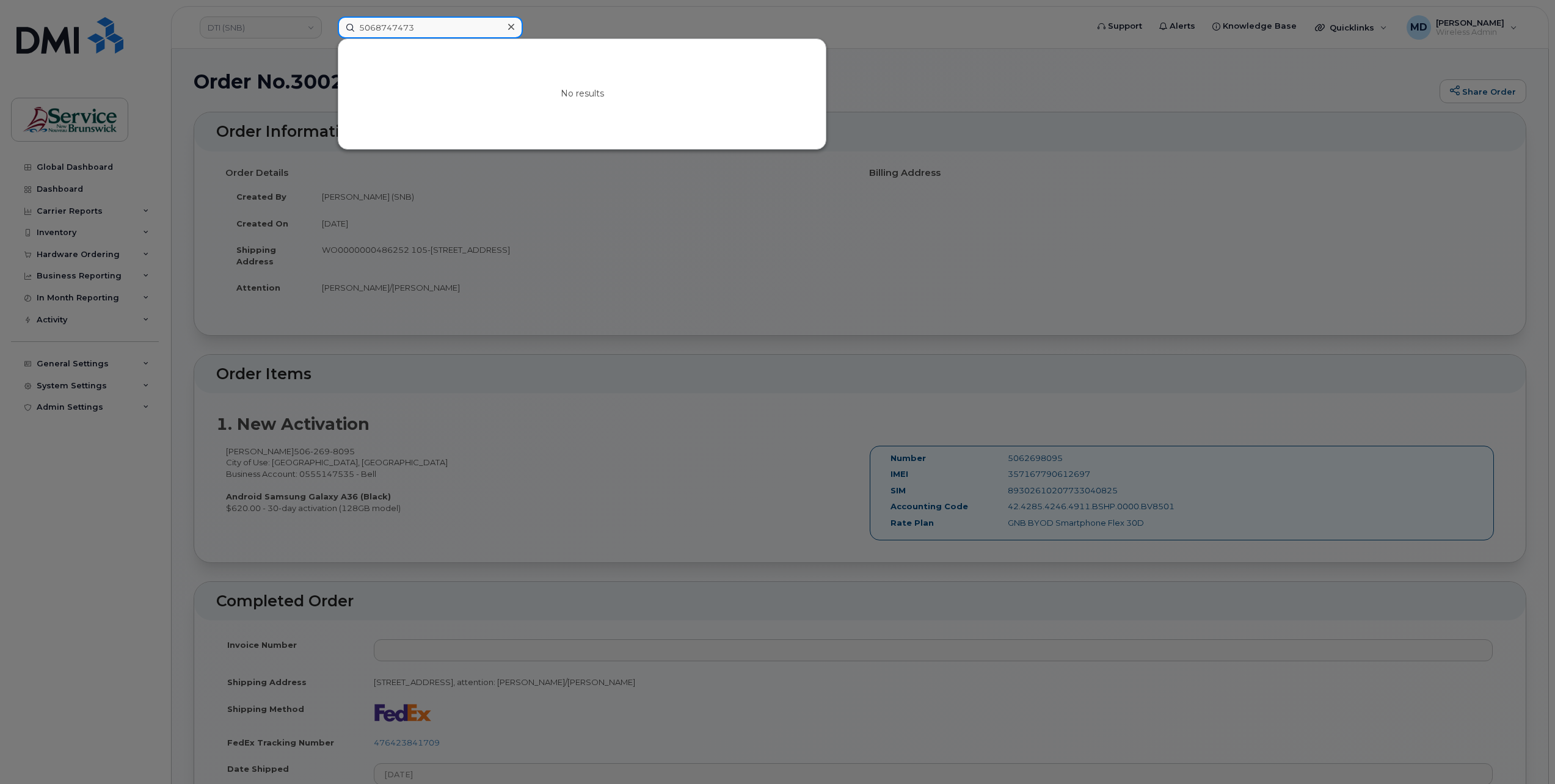
type input "5068747473"
click at [512, 25] on icon at bounding box center [511, 27] width 6 height 10
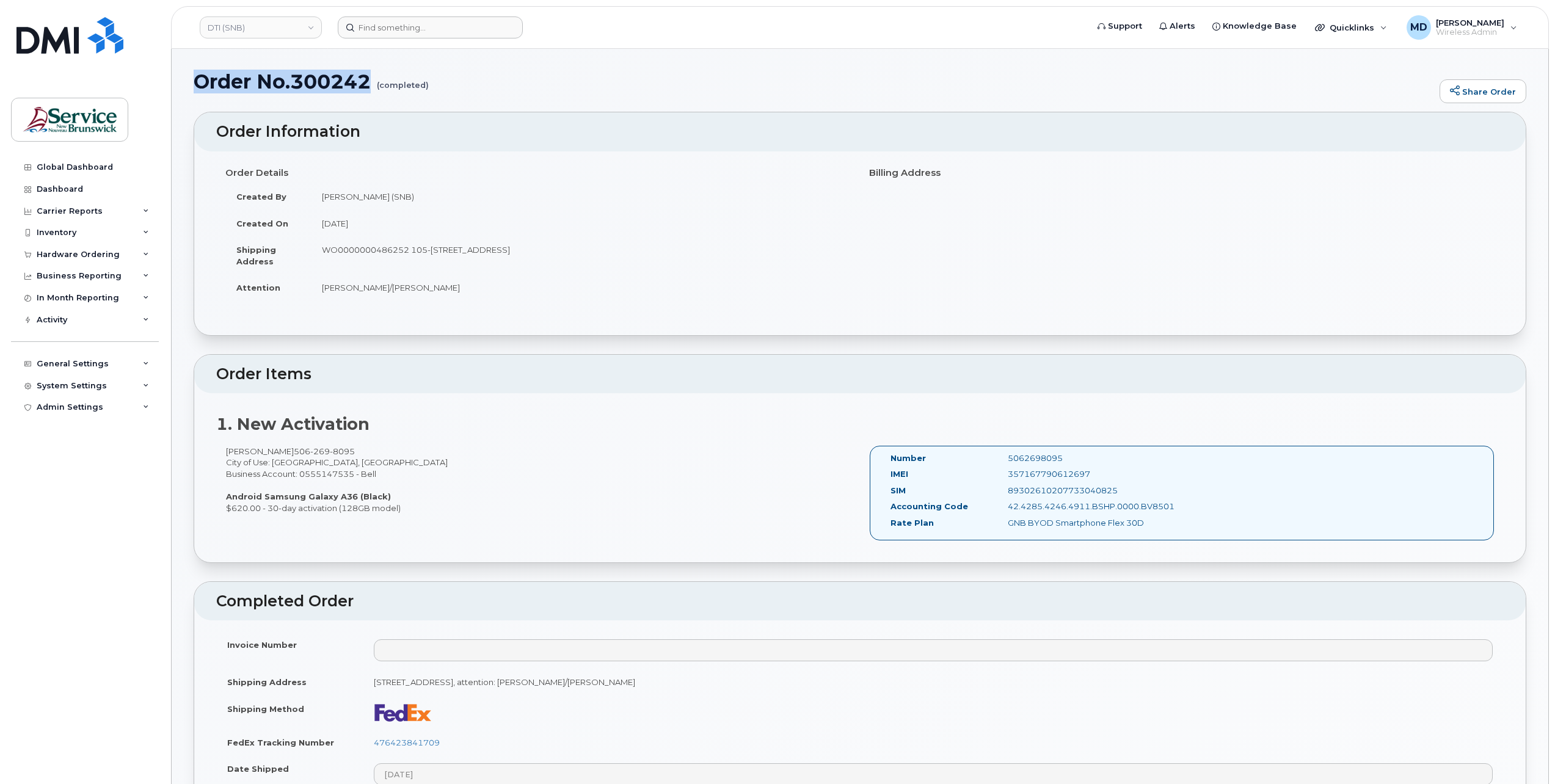
drag, startPoint x: 372, startPoint y: 78, endPoint x: 194, endPoint y: 82, distance: 178.0
click at [194, 82] on h1 "Order No.300242 (completed)" at bounding box center [813, 81] width 1240 height 21
copy h1 "Order No.300242"
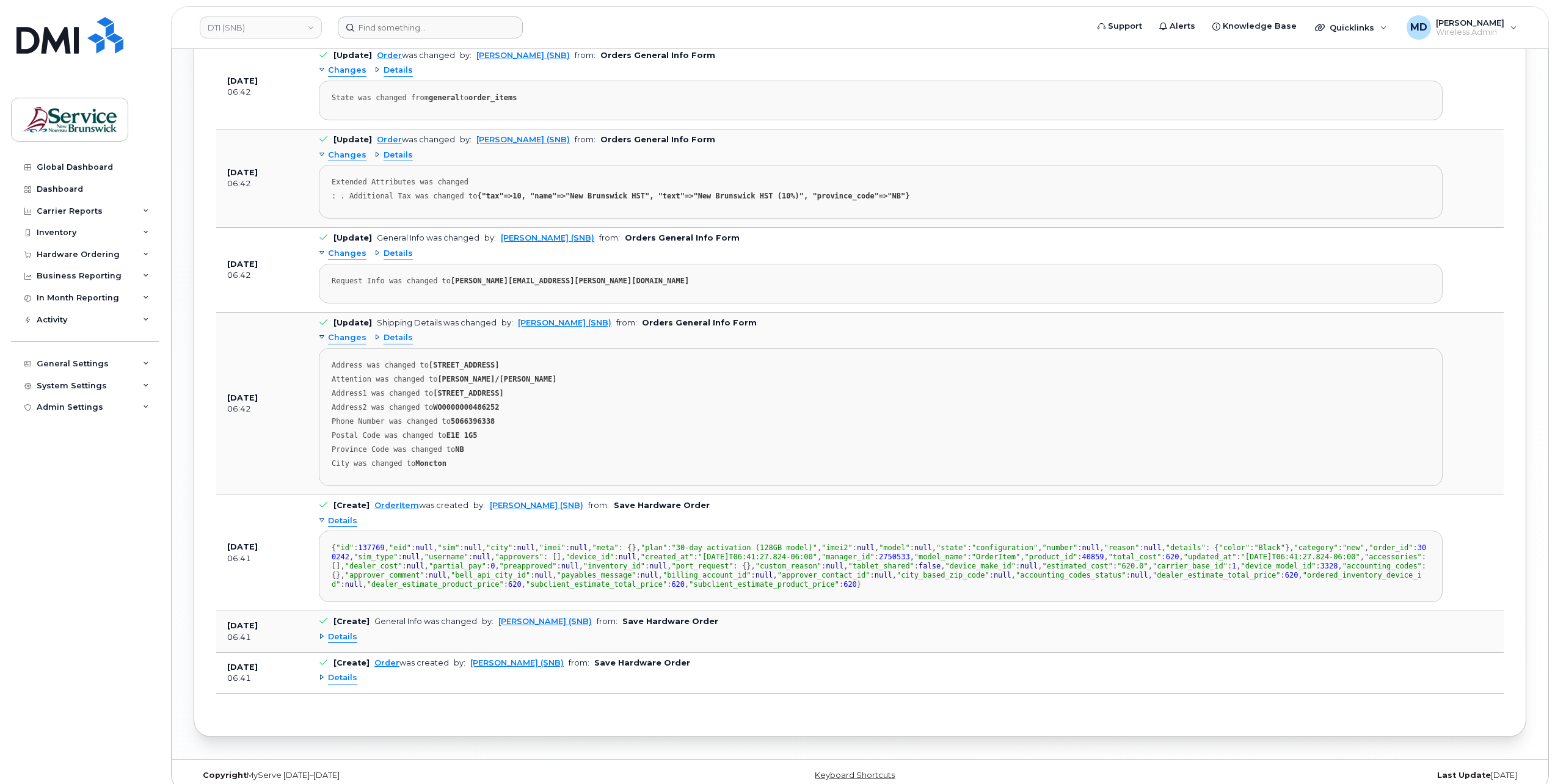
scroll to position [154, 0]
click at [460, 403] on strong "WO0000000486252" at bounding box center [466, 407] width 66 height 9
copy strong "WO0000000486252"
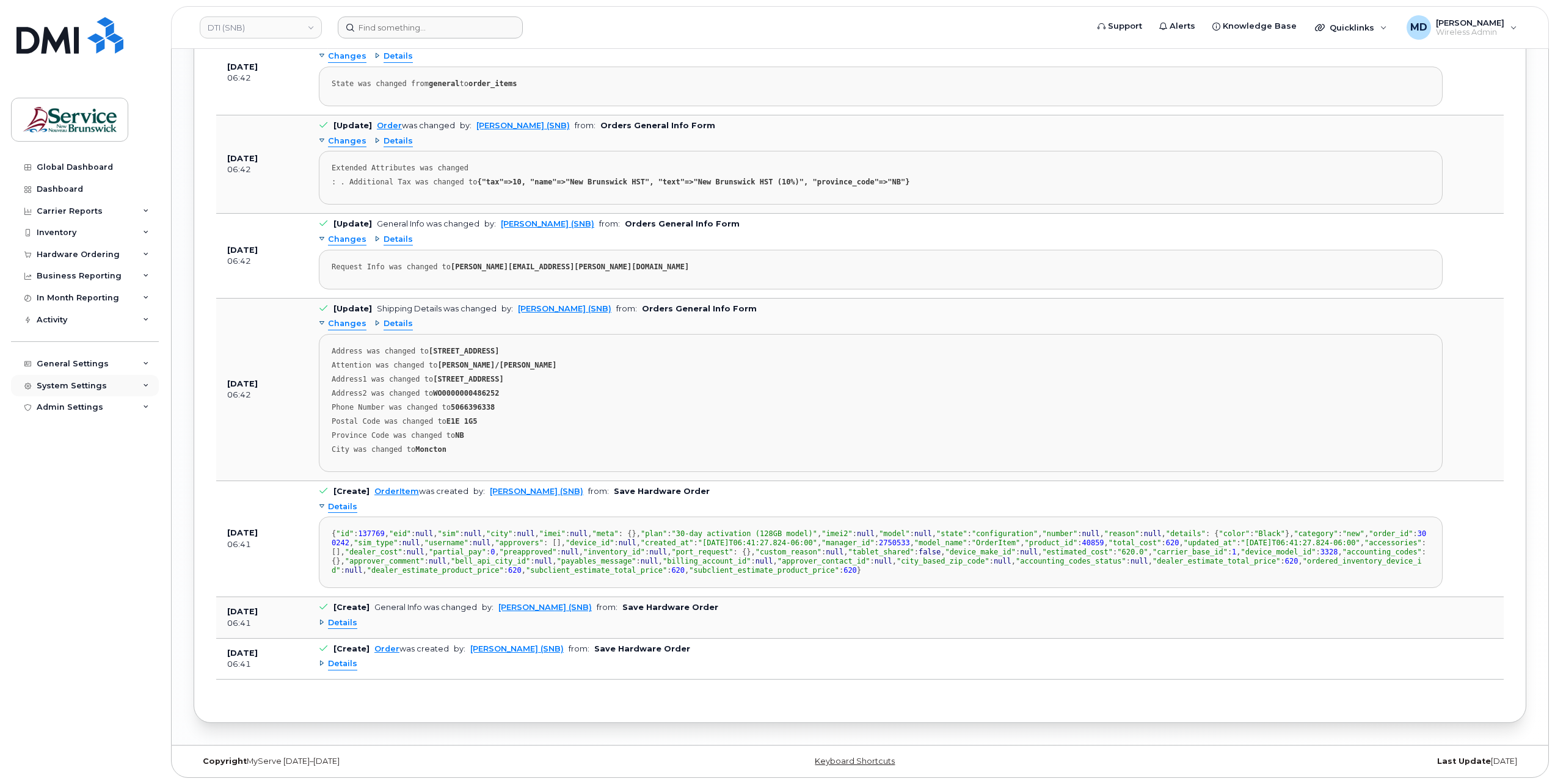
click at [91, 391] on div "System Settings" at bounding box center [85, 386] width 148 height 22
drag, startPoint x: 80, startPoint y: 547, endPoint x: 80, endPoint y: 554, distance: 7.0
click at [80, 547] on div "Hardware Ordering" at bounding box center [84, 548] width 83 height 11
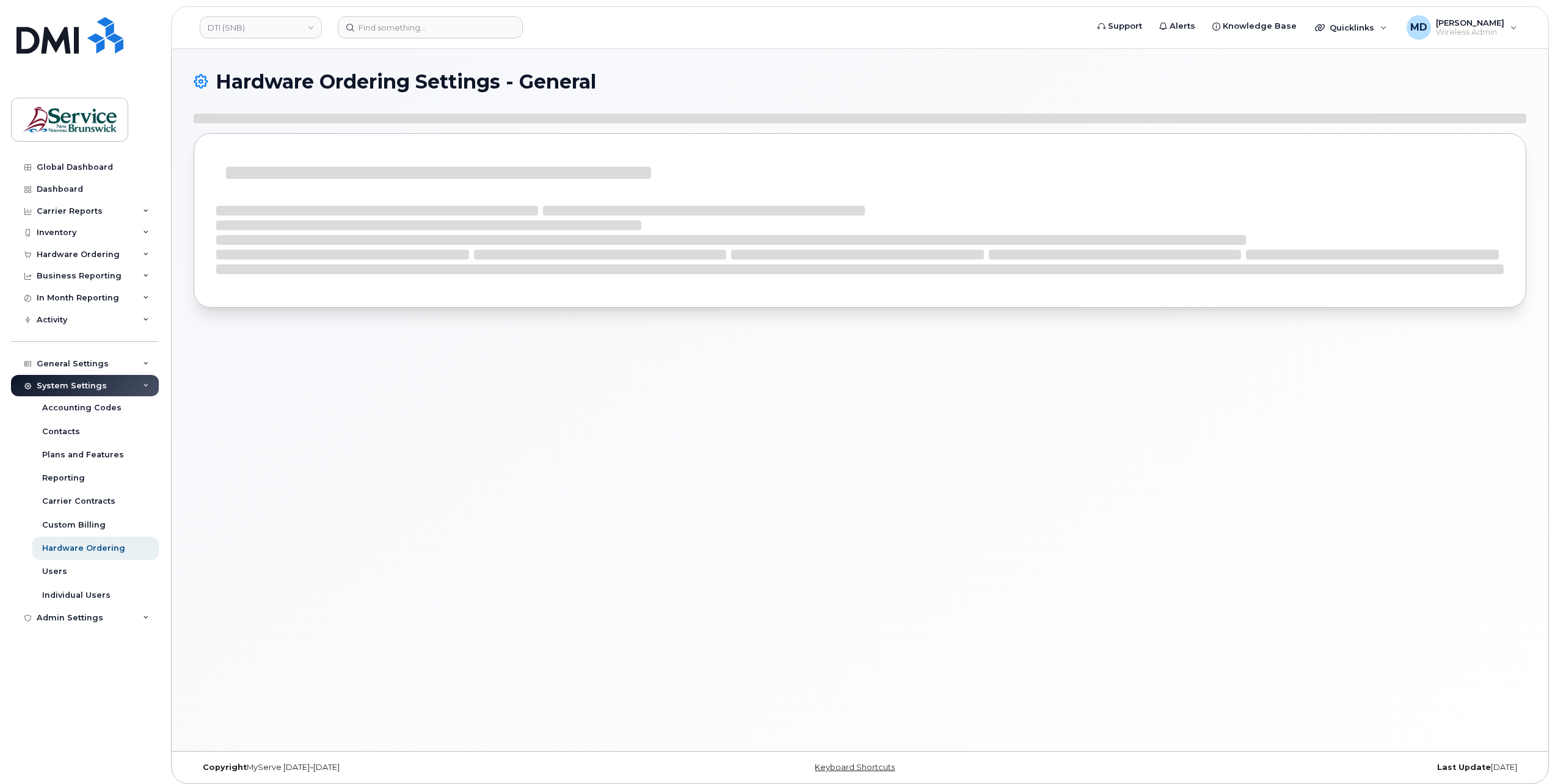
select select "admins"
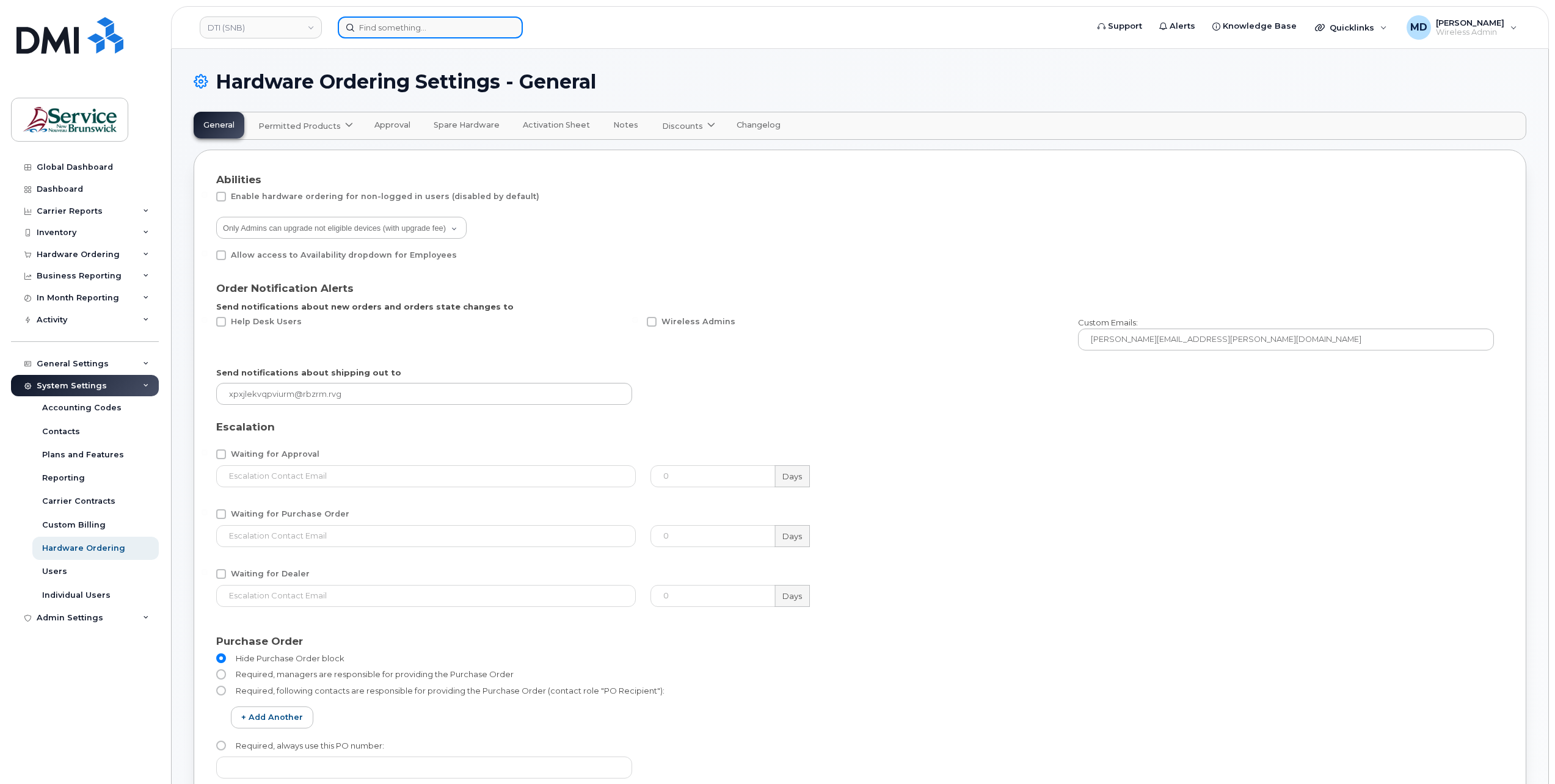
click at [402, 28] on input at bounding box center [430, 28] width 185 height 22
paste input "5067600794"
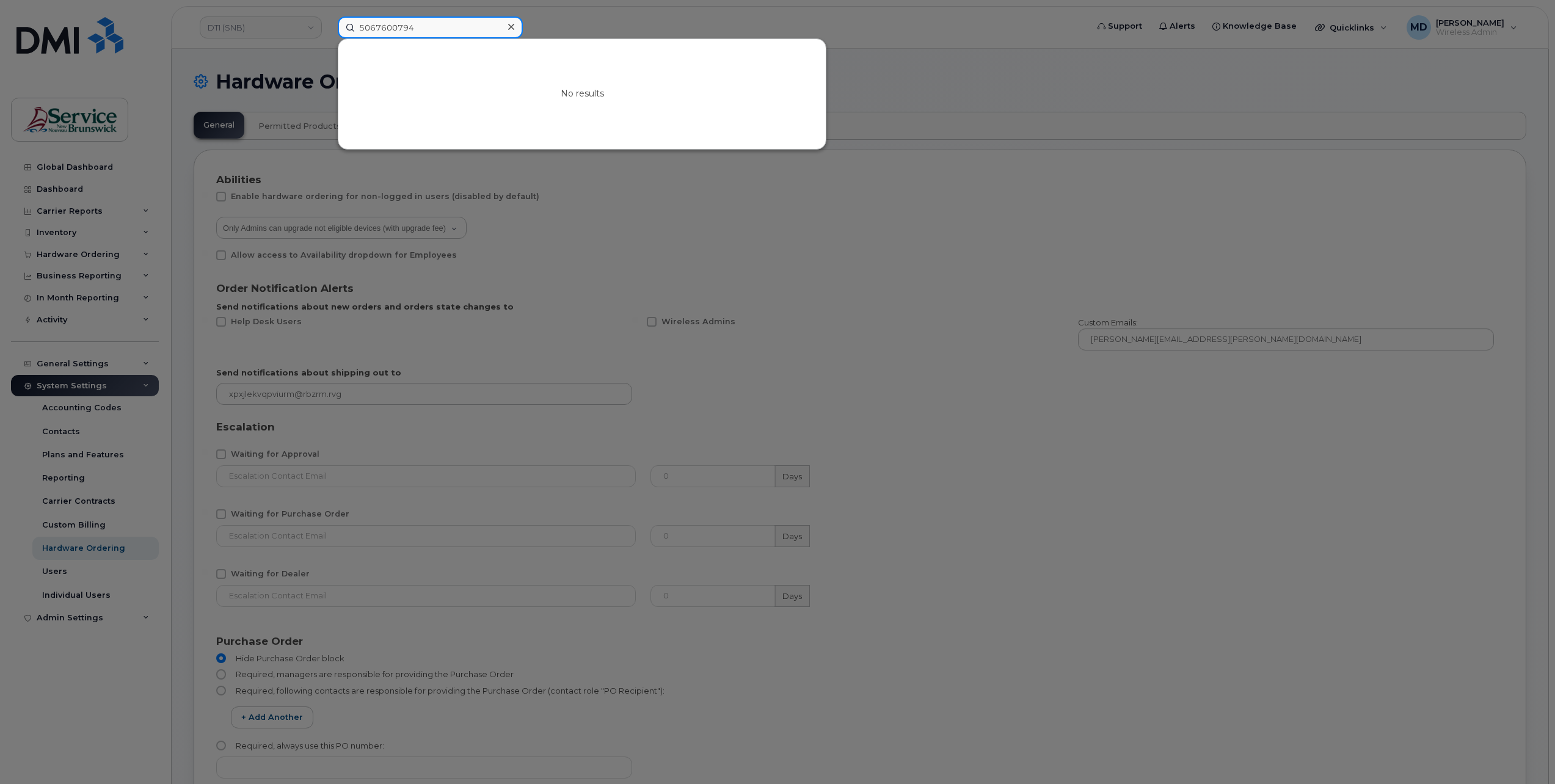
type input "5067600794"
click at [510, 25] on icon at bounding box center [511, 27] width 6 height 6
click at [409, 33] on input at bounding box center [430, 28] width 185 height 22
click at [697, 28] on div at bounding box center [777, 392] width 1555 height 784
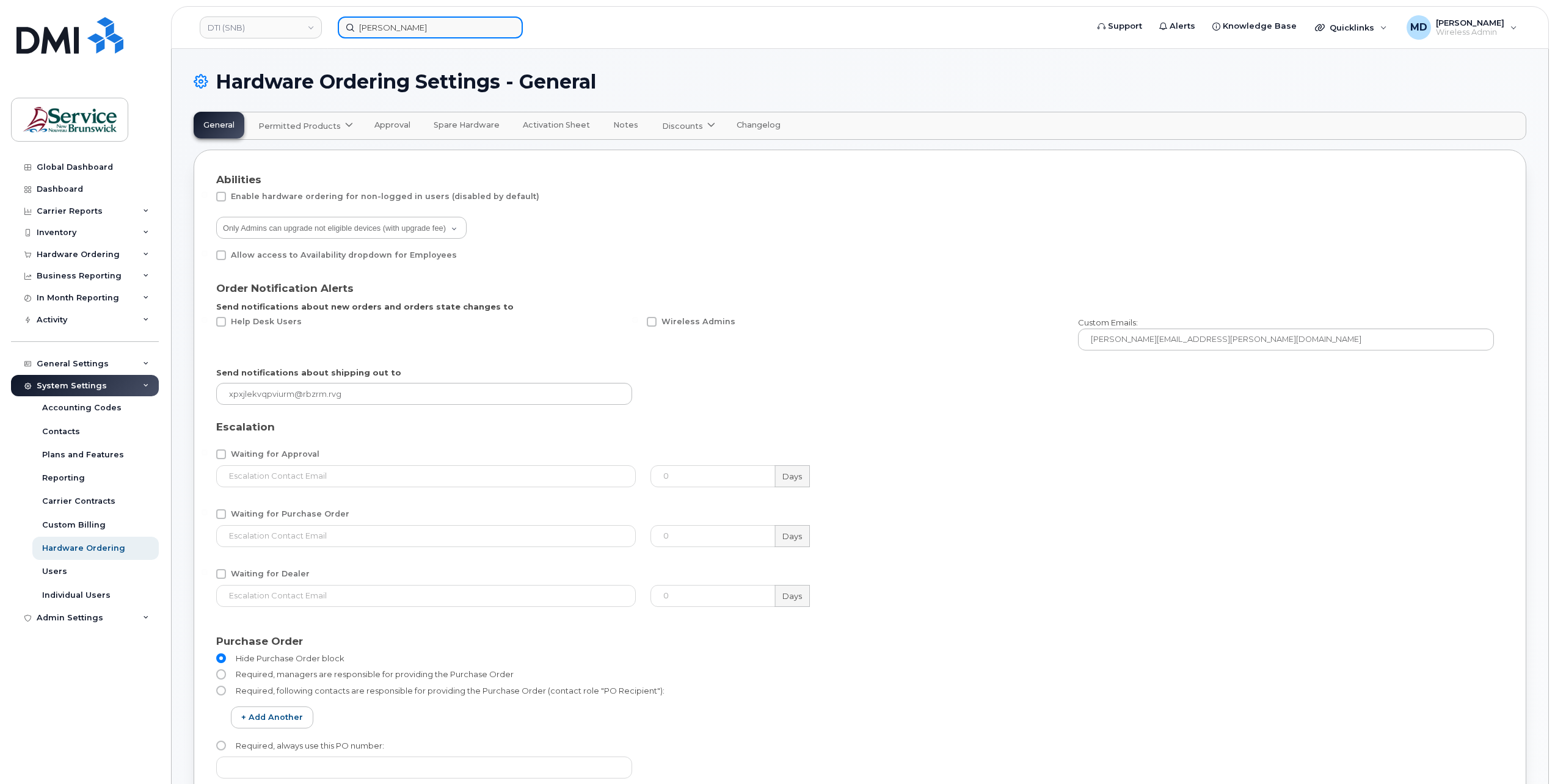
click at [400, 28] on input "[PERSON_NAME]" at bounding box center [430, 28] width 185 height 22
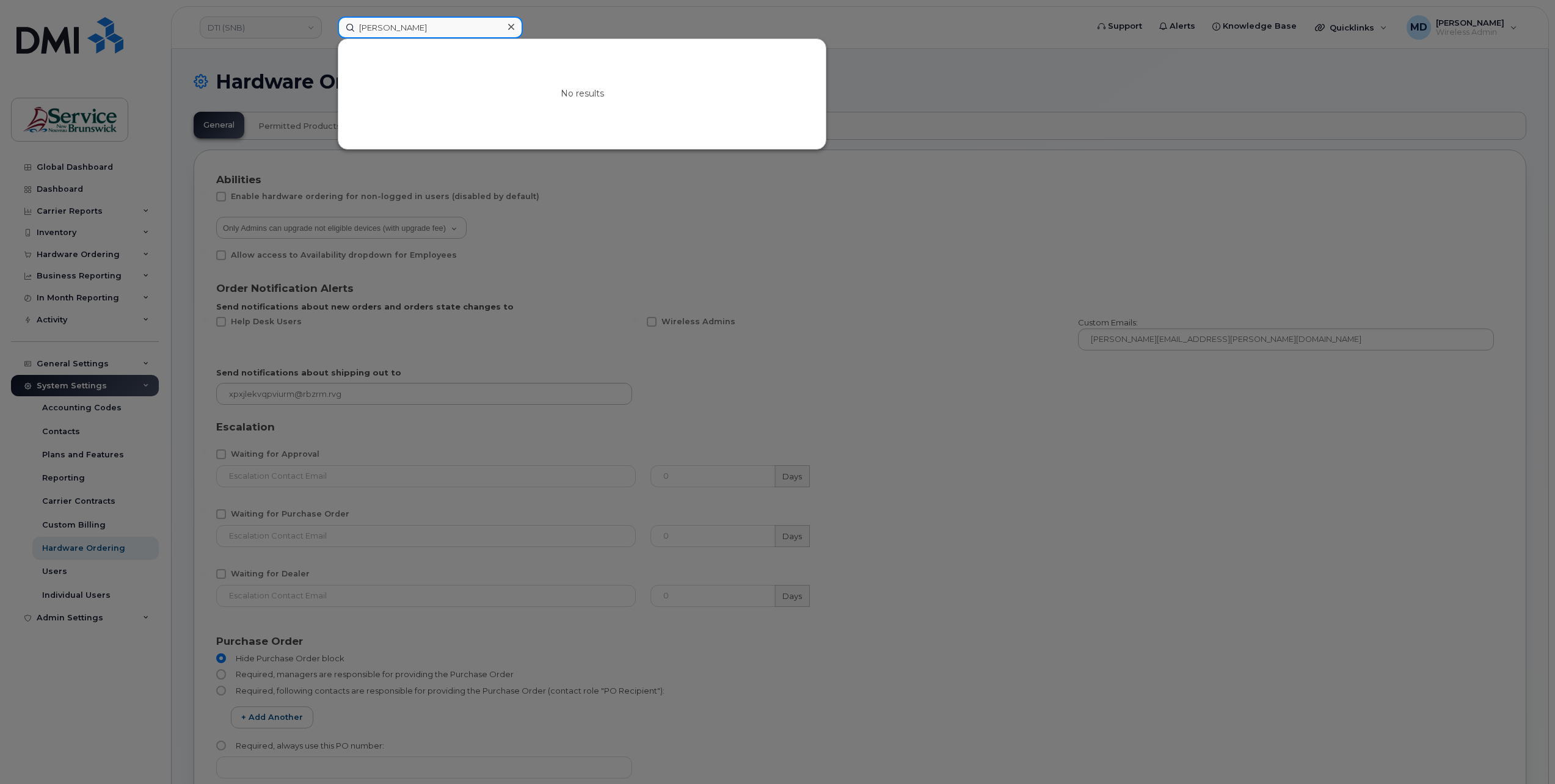
drag, startPoint x: 424, startPoint y: 29, endPoint x: 264, endPoint y: 22, distance: 160.2
click at [328, 22] on div "[PERSON_NAME] sav No results" at bounding box center [709, 28] width 761 height 22
paste input "290838"
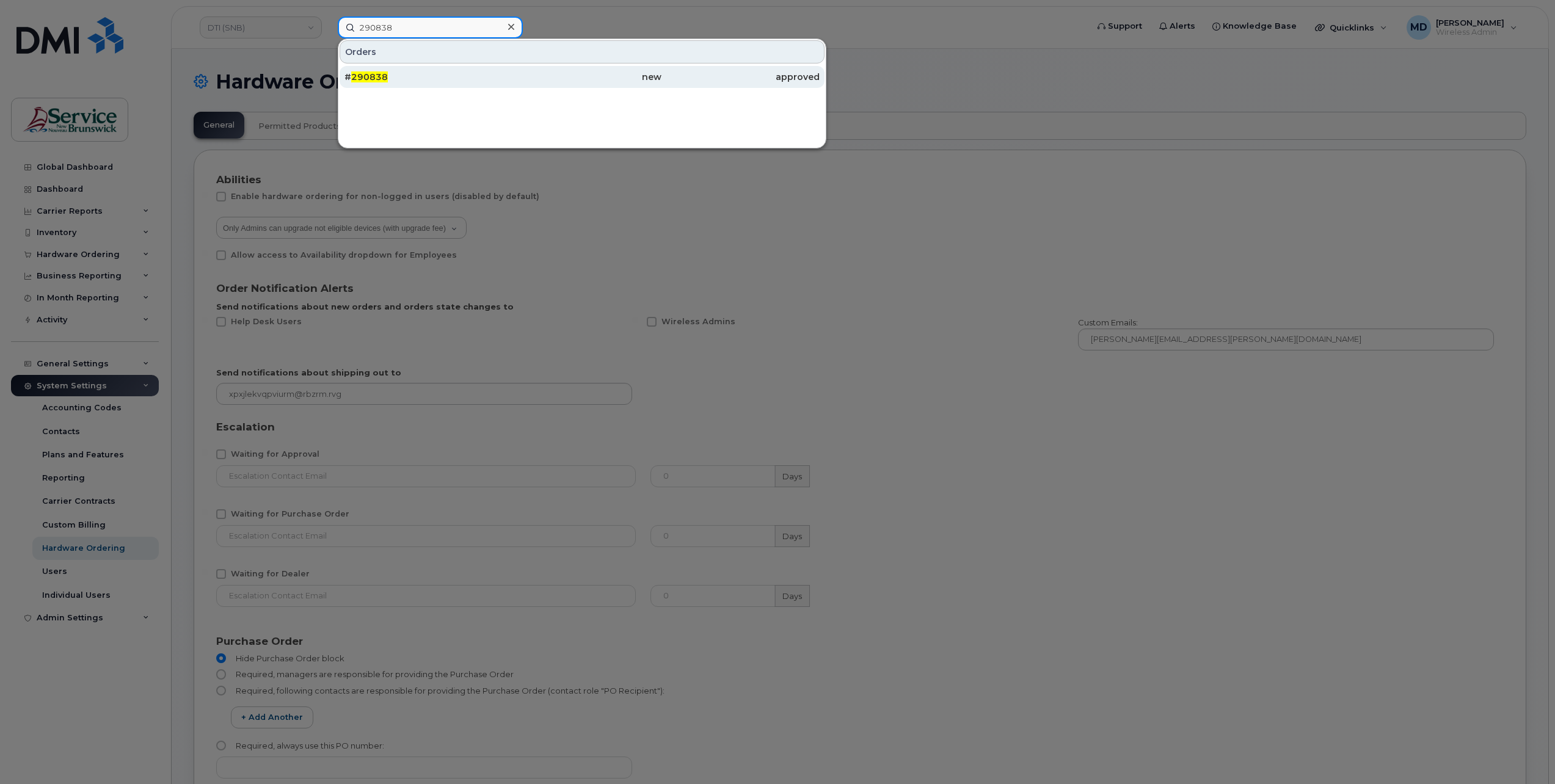
type input "290838"
click at [373, 76] on span "290838" at bounding box center [369, 77] width 37 height 11
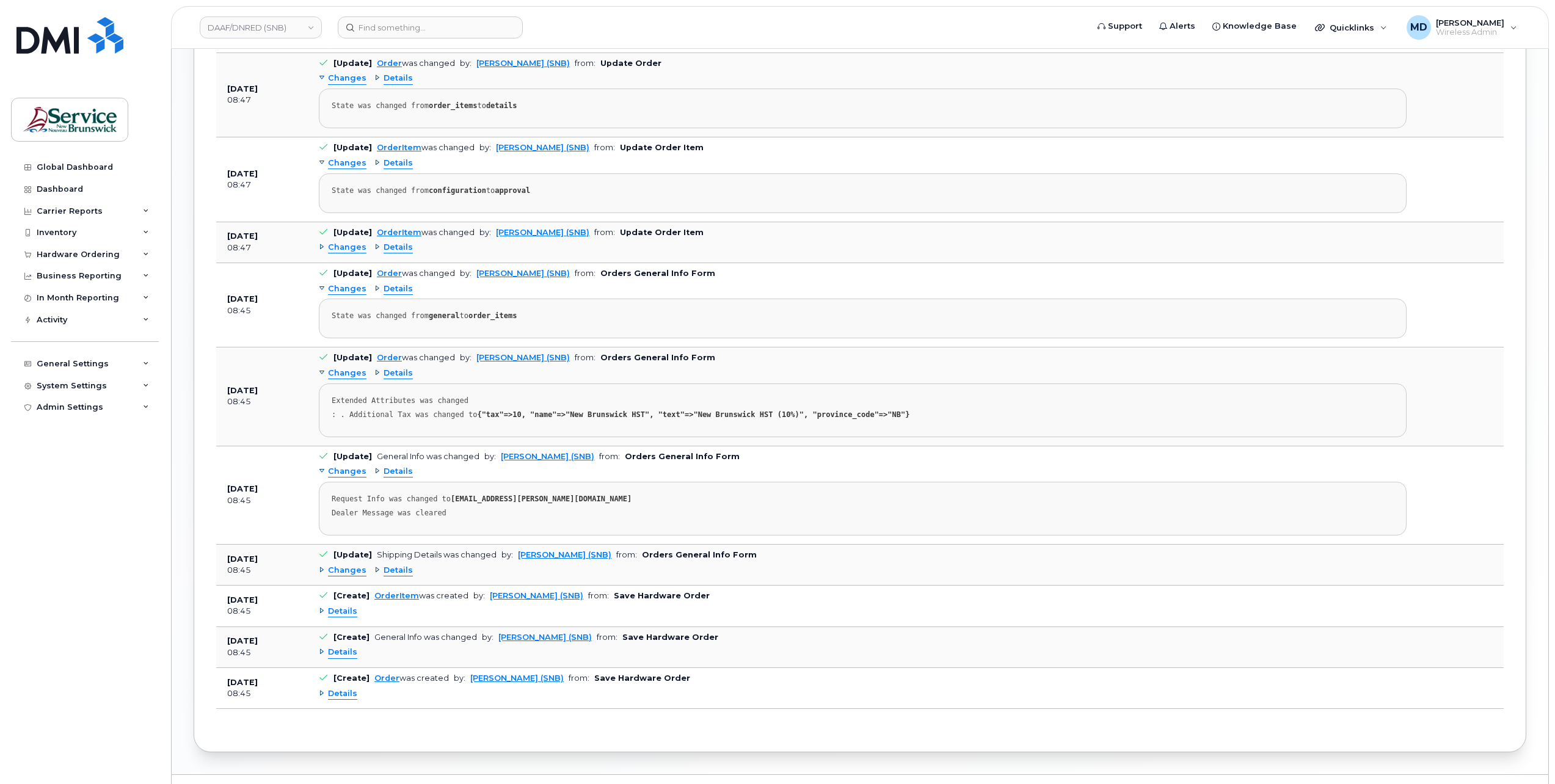
scroll to position [1238, 0]
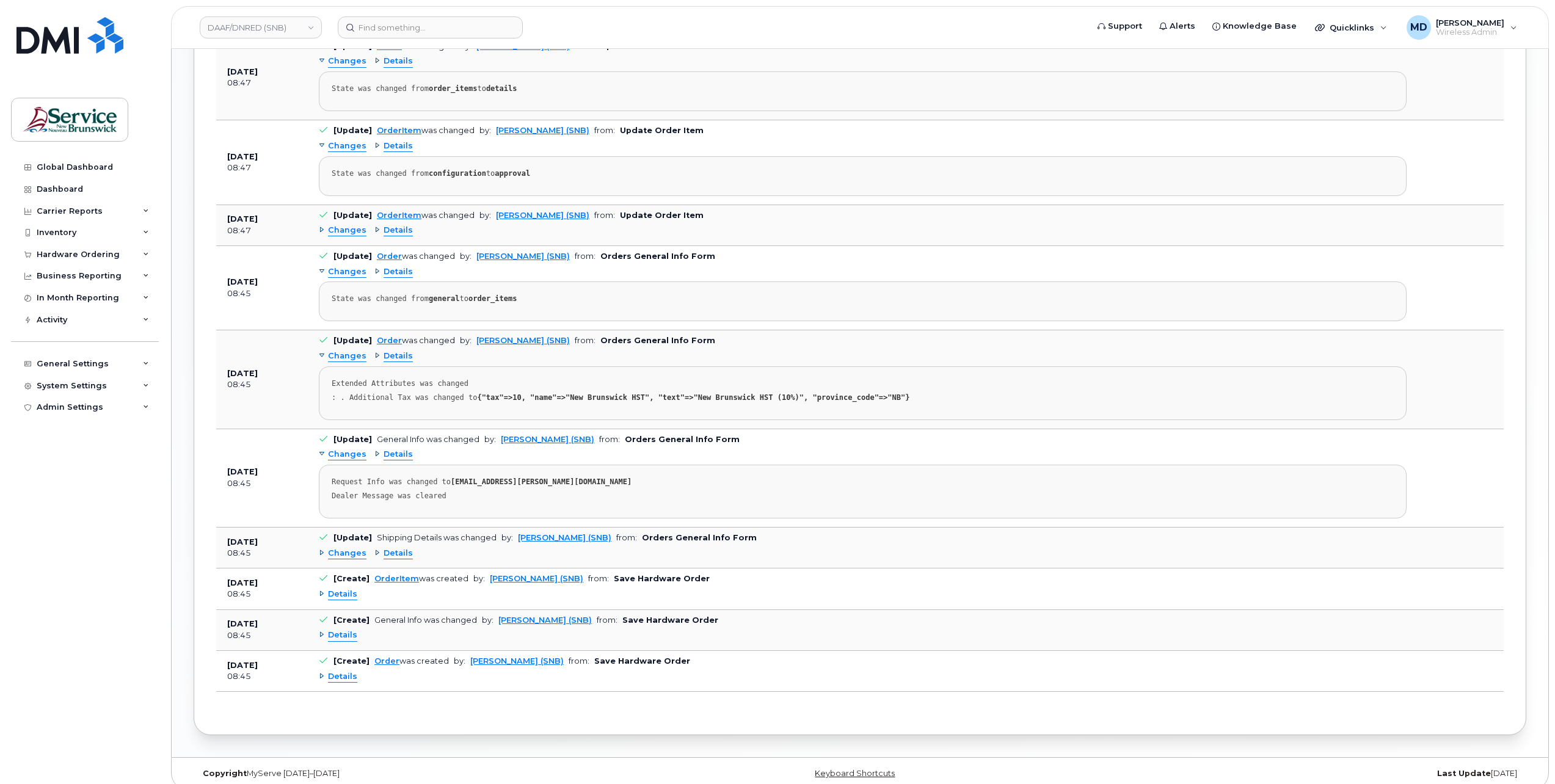
drag, startPoint x: 336, startPoint y: 542, endPoint x: 332, endPoint y: 534, distance: 8.9
click at [336, 548] on span "Changes" at bounding box center [347, 553] width 38 height 12
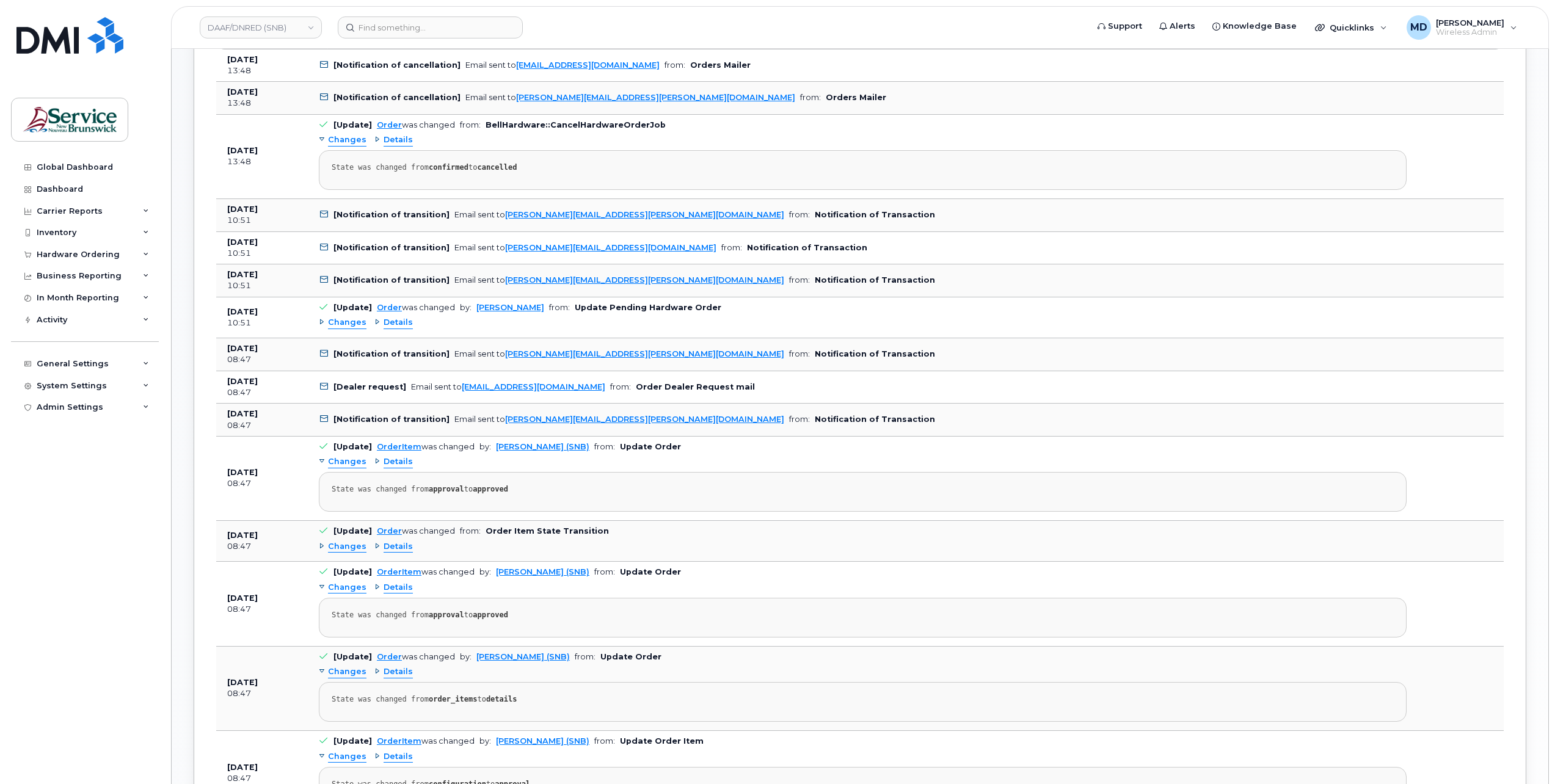
scroll to position [424, 0]
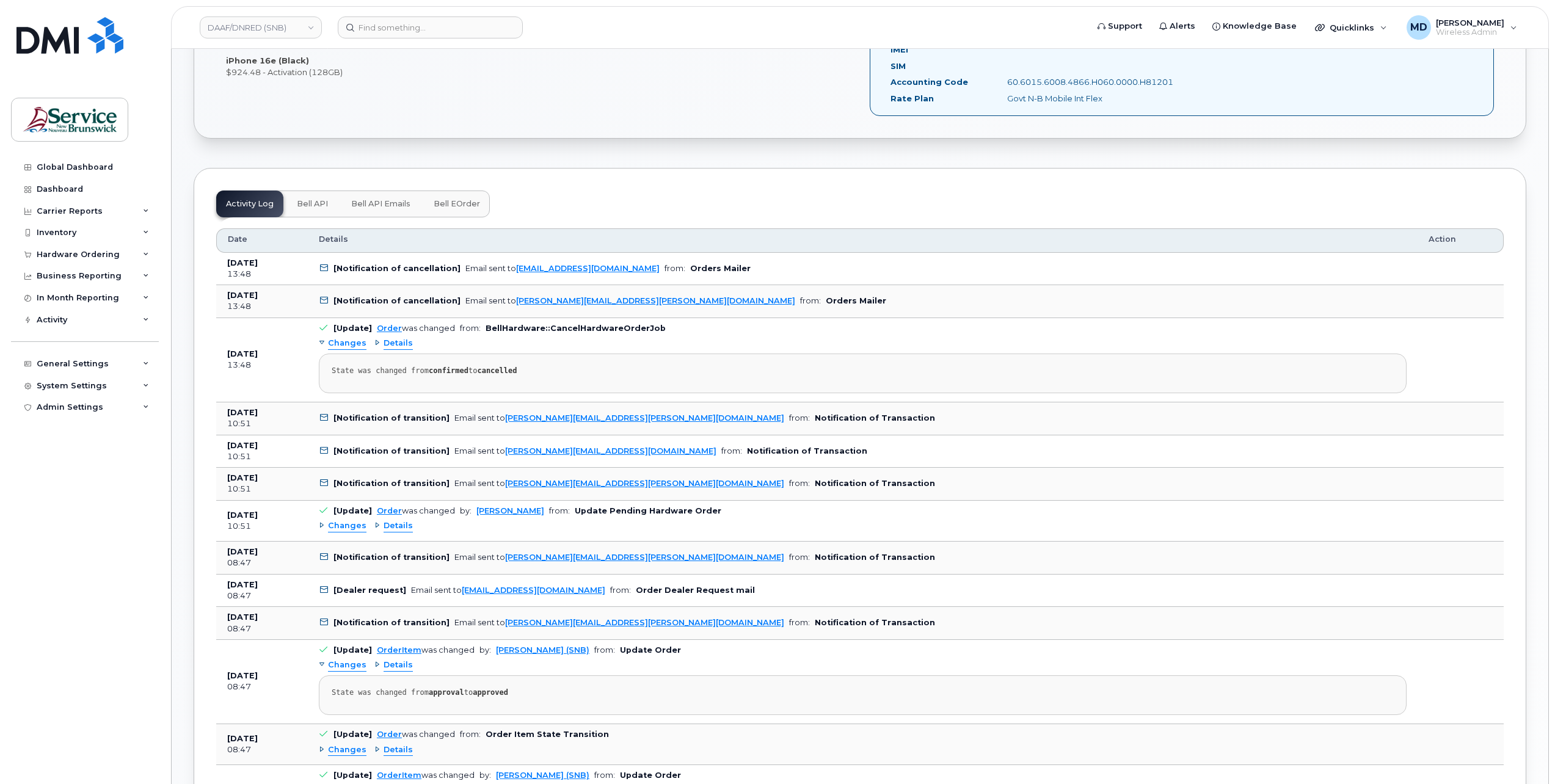
click at [472, 195] on button "Bell eOrder" at bounding box center [456, 204] width 66 height 27
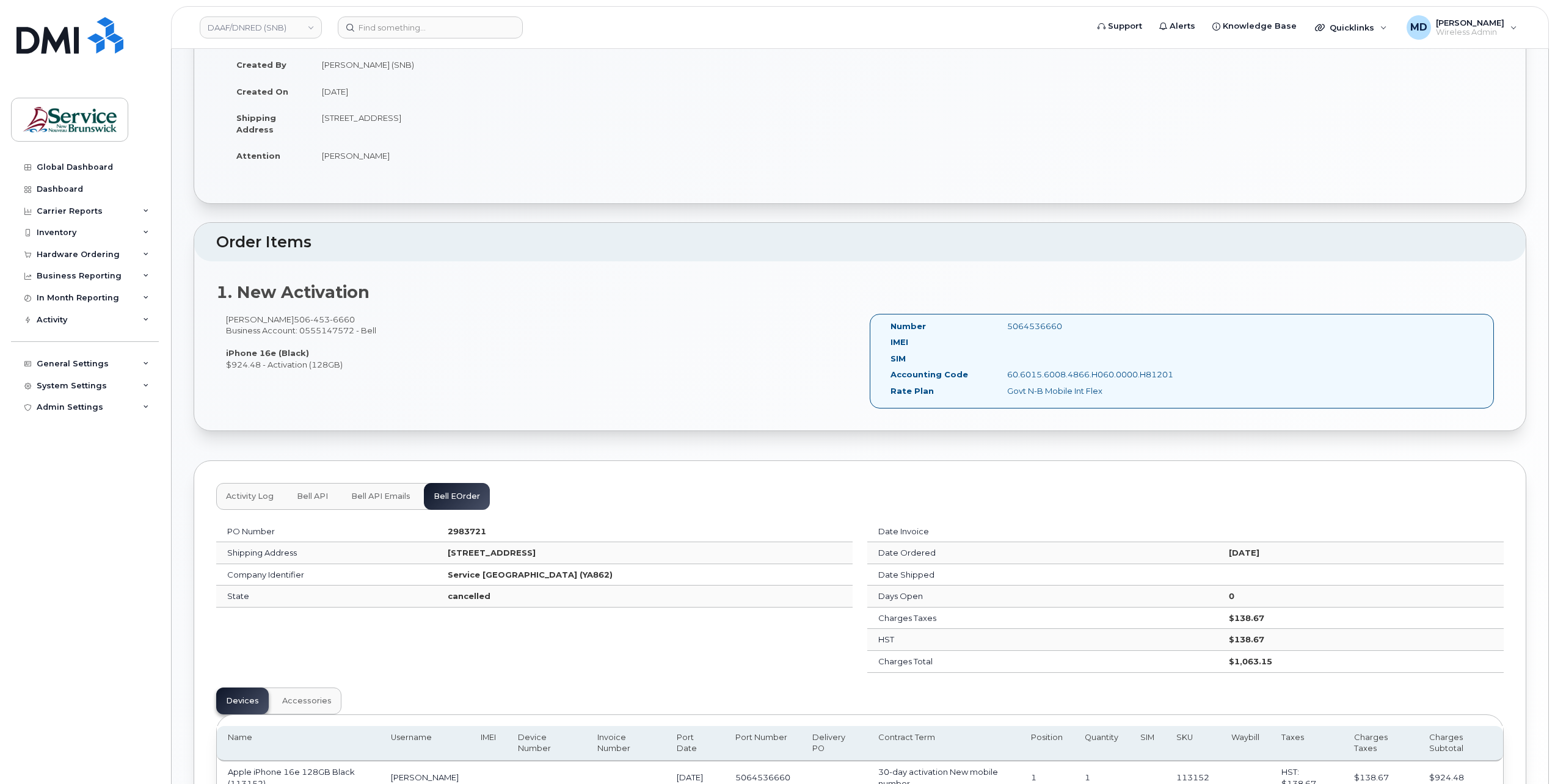
scroll to position [263, 0]
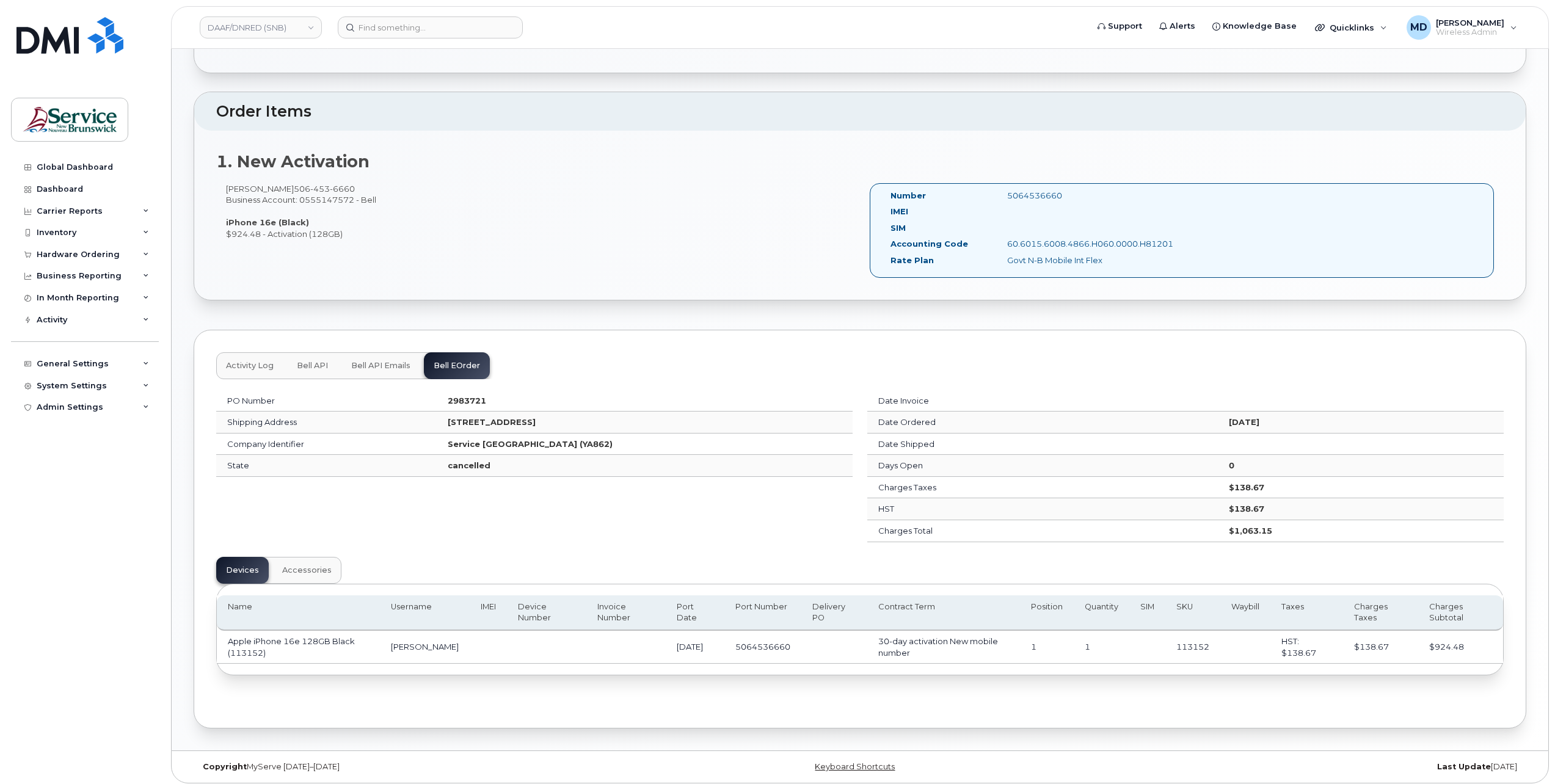
click at [447, 397] on strong "2983721" at bounding box center [467, 400] width 38 height 10
copy strong "2983721"
click at [764, 644] on td "5064536660" at bounding box center [763, 646] width 77 height 33
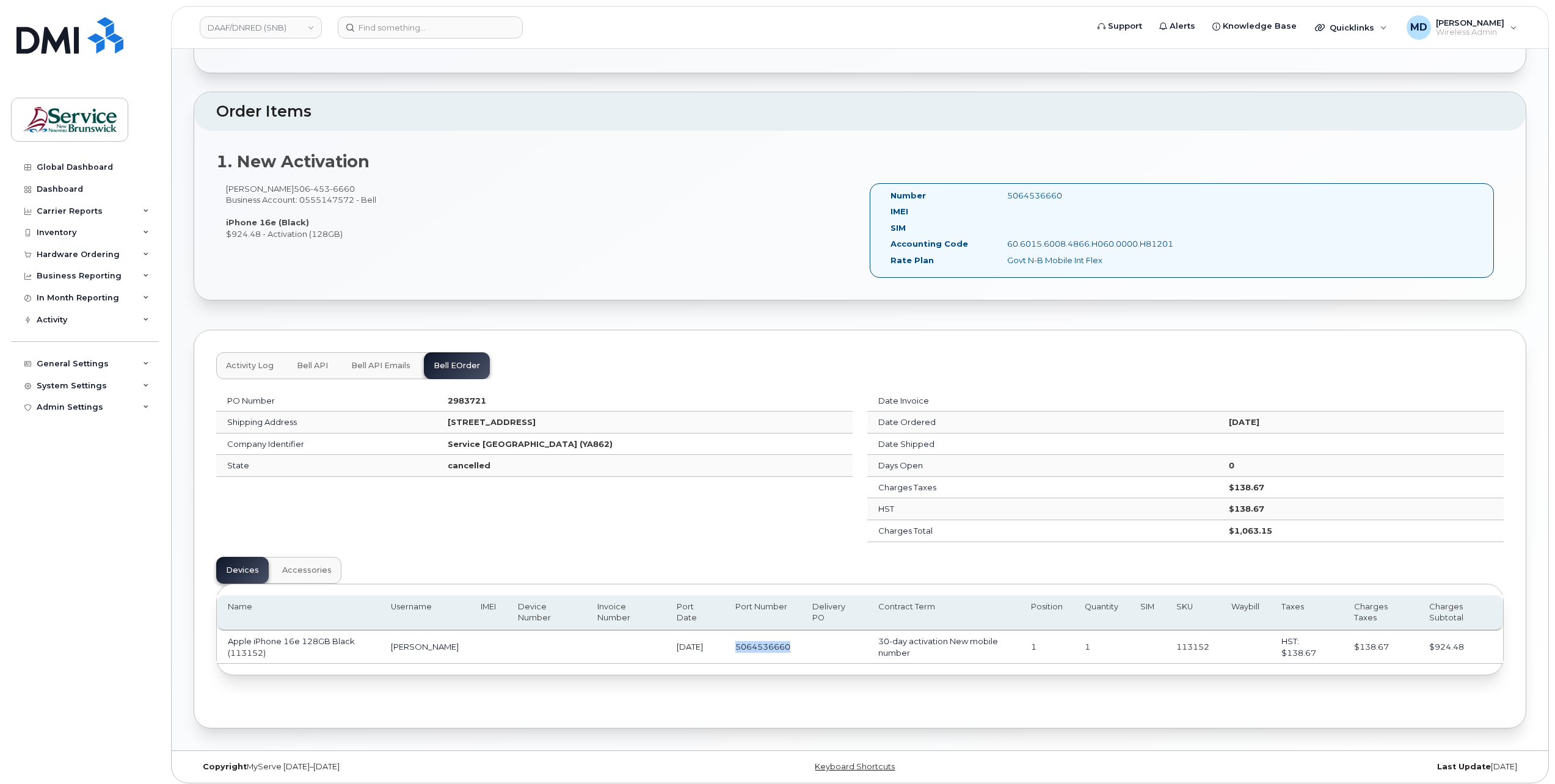
click at [764, 644] on td "5064536660" at bounding box center [763, 646] width 77 height 33
copy td "5064536660"
click at [399, 29] on input at bounding box center [430, 28] width 185 height 22
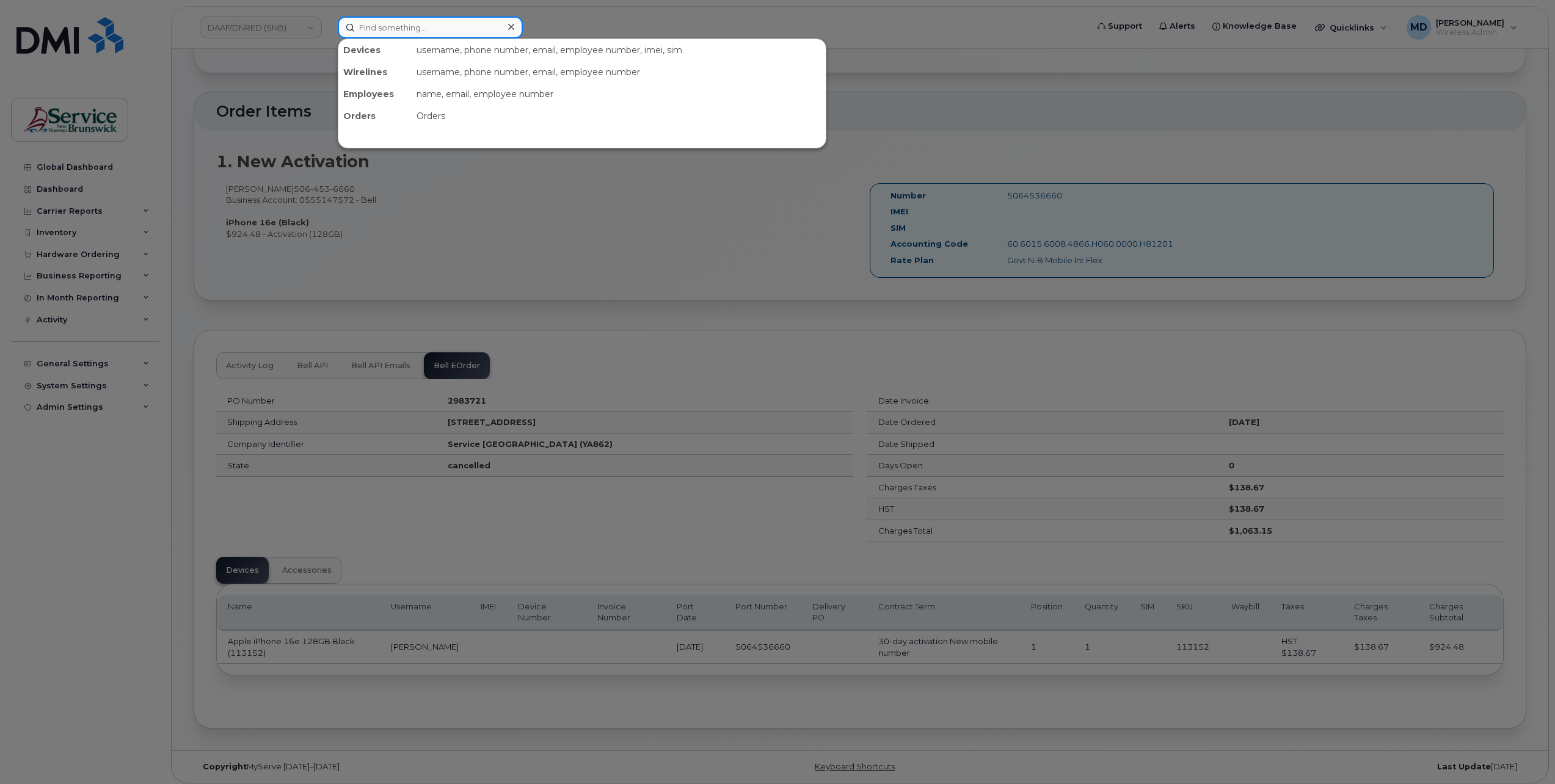
paste input "5064536660"
type input "5064536660"
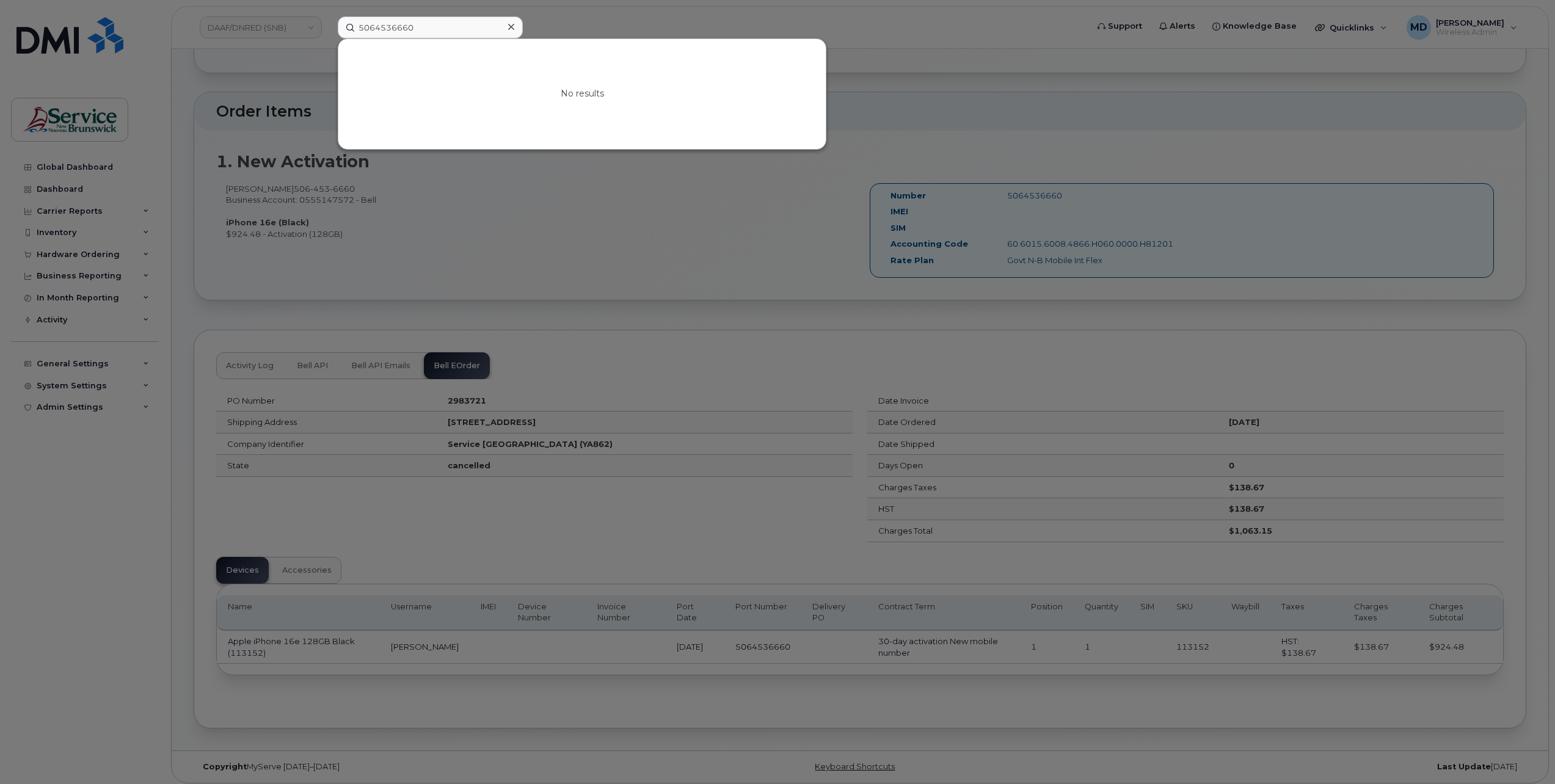
click at [528, 17] on div at bounding box center [777, 392] width 1555 height 784
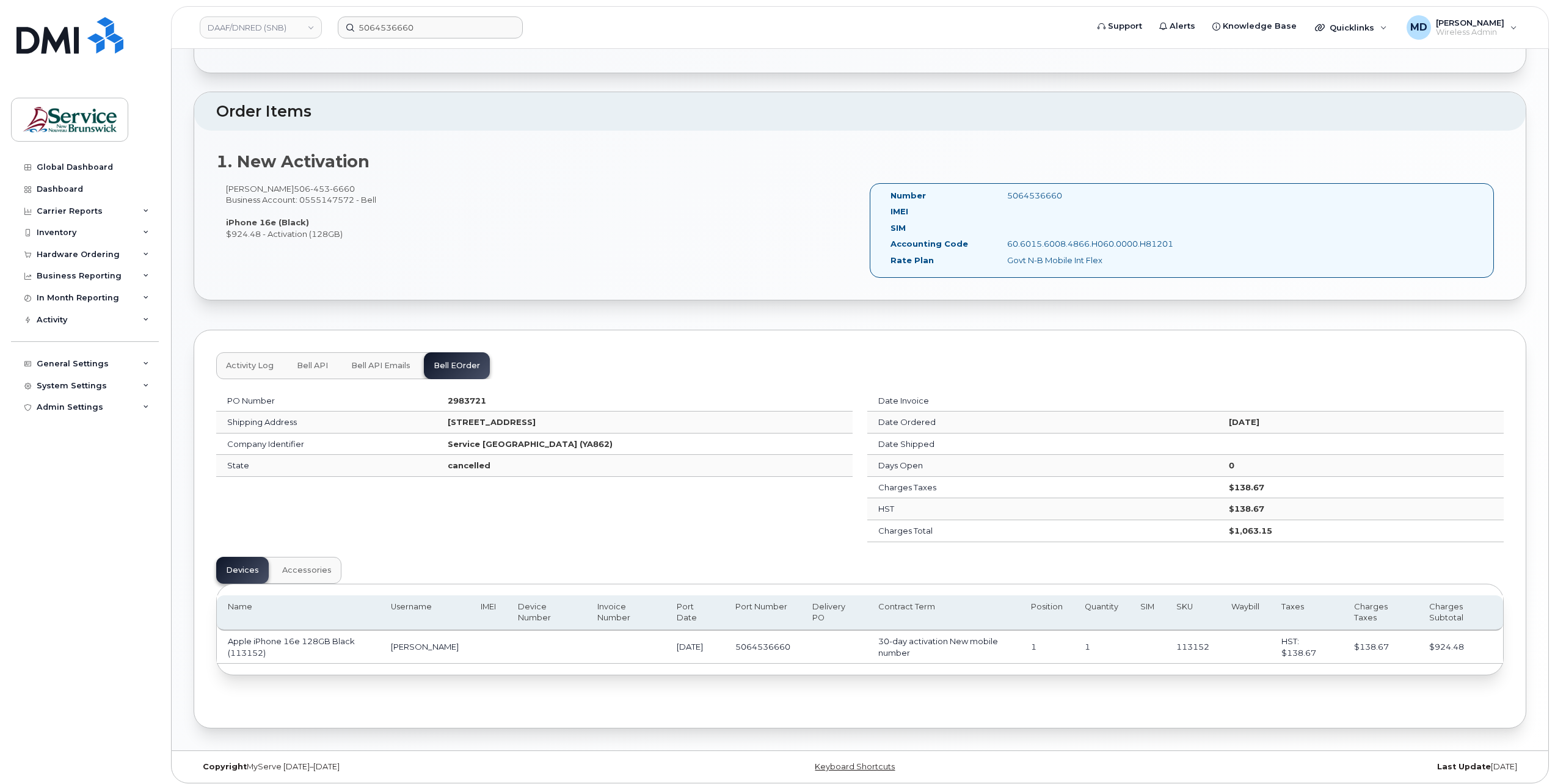
click at [373, 364] on span "Bell API Emails" at bounding box center [381, 365] width 59 height 10
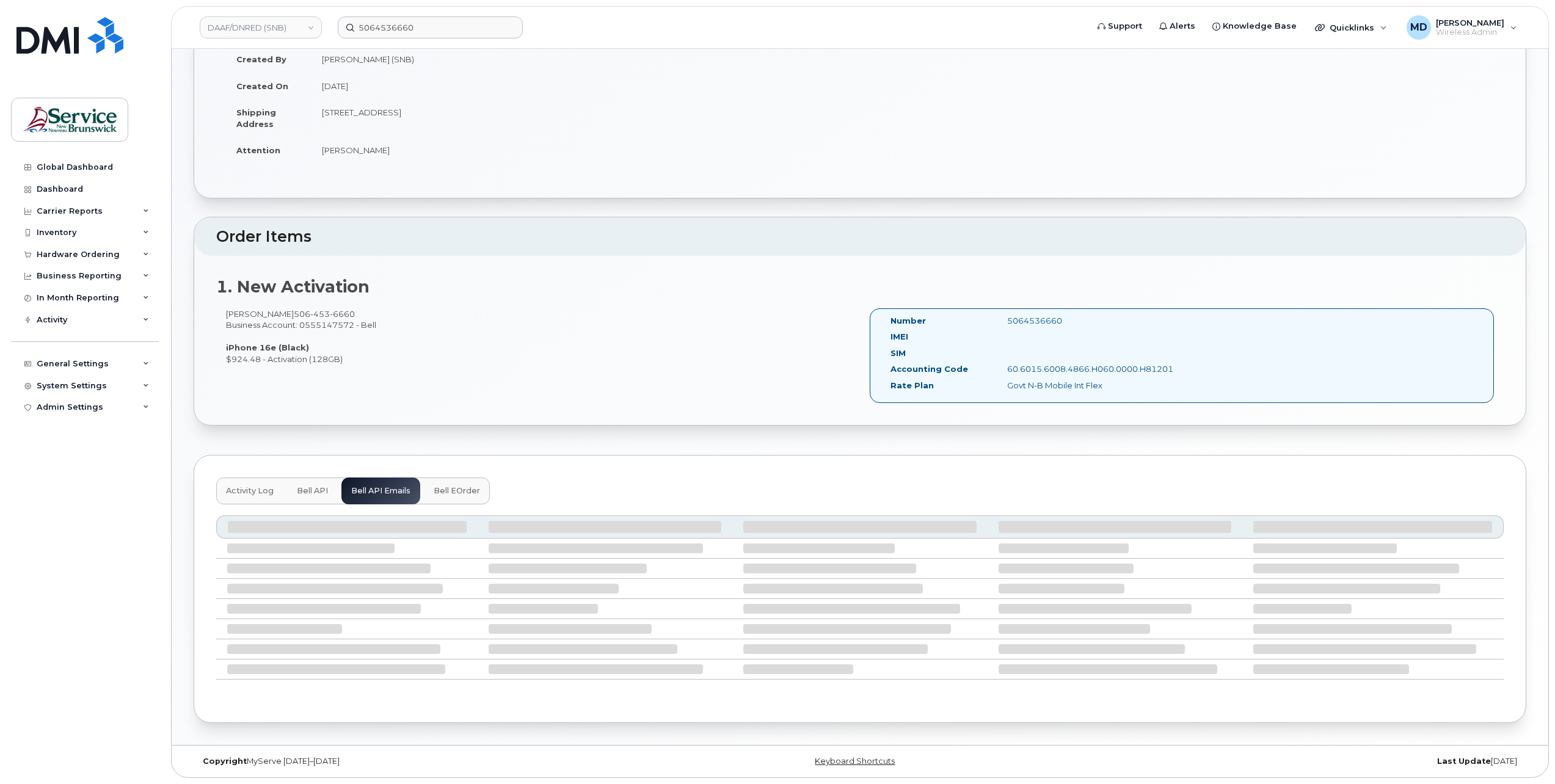
scroll to position [132, 0]
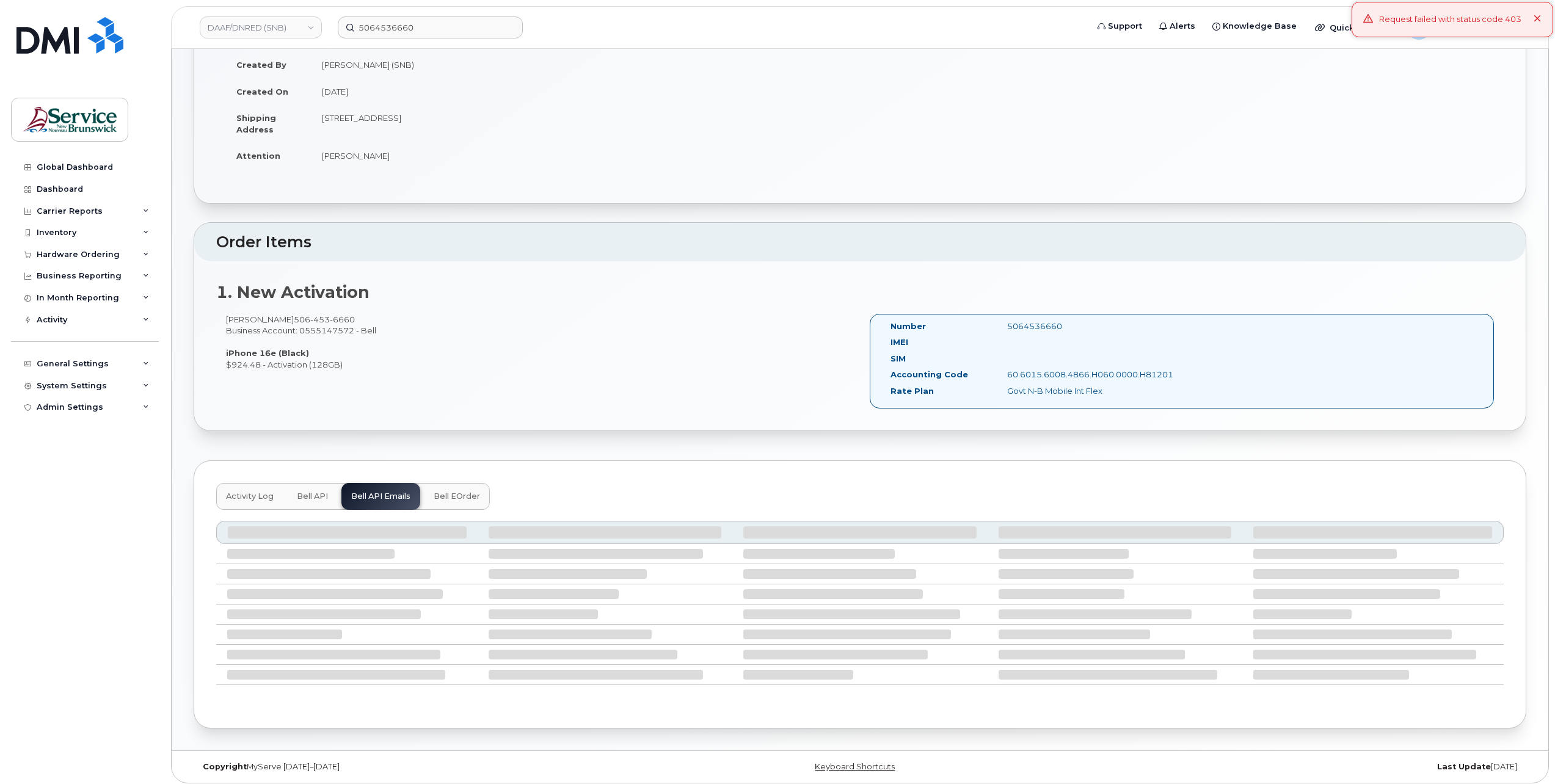
click at [297, 494] on span "Bell API" at bounding box center [312, 497] width 31 height 10
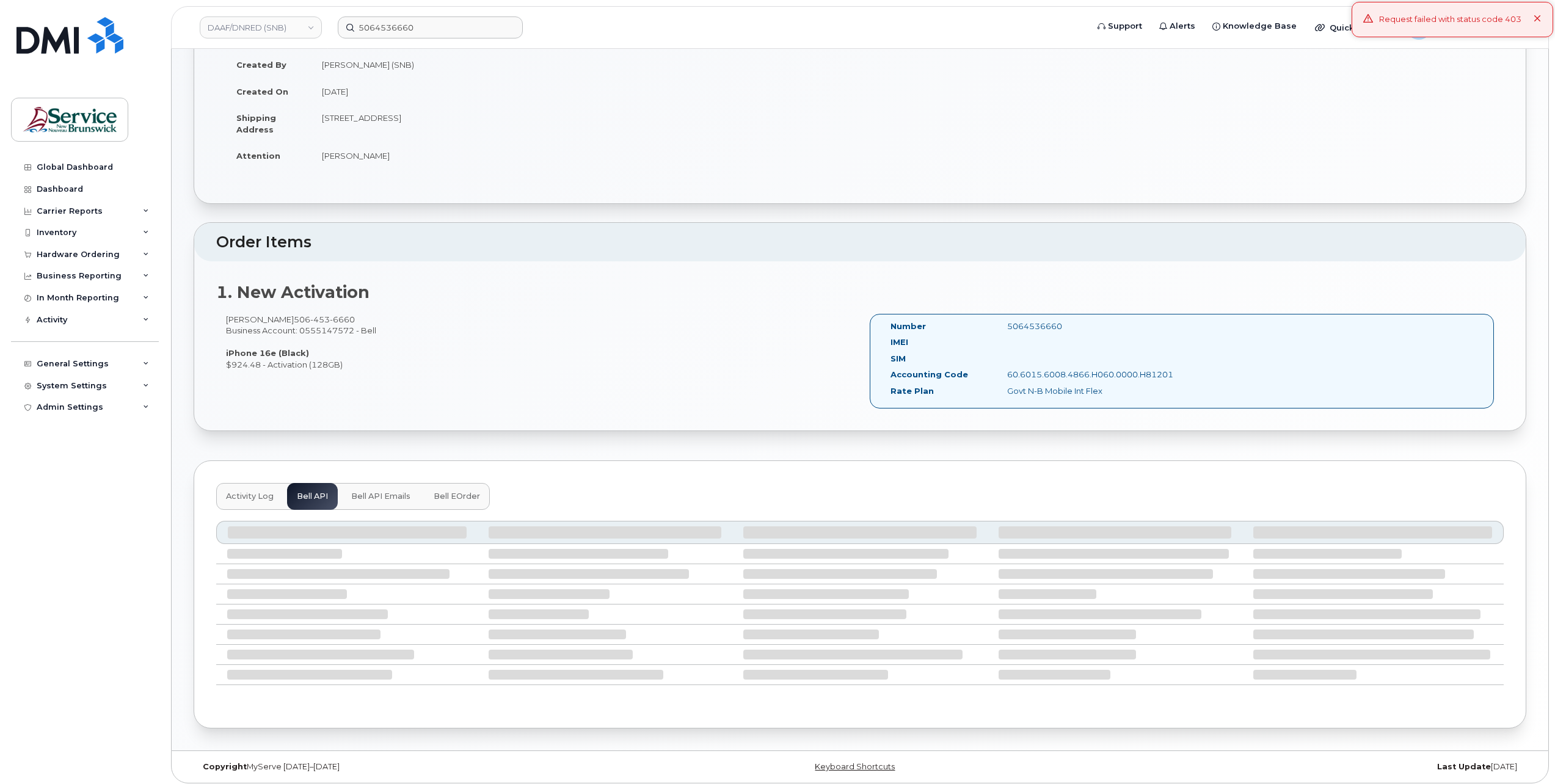
scroll to position [6, 0]
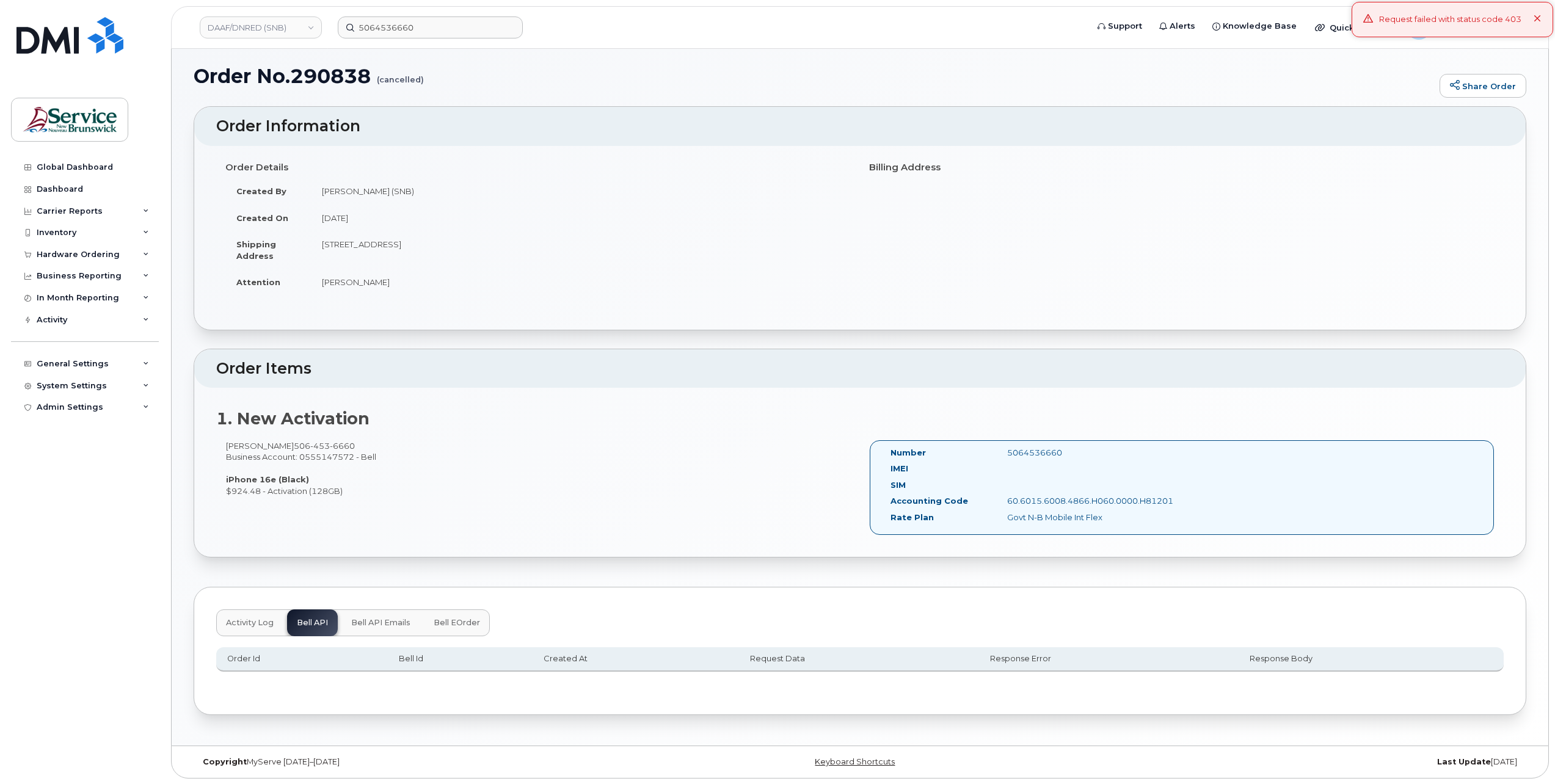
click at [244, 624] on span "Activity Log" at bounding box center [250, 622] width 48 height 10
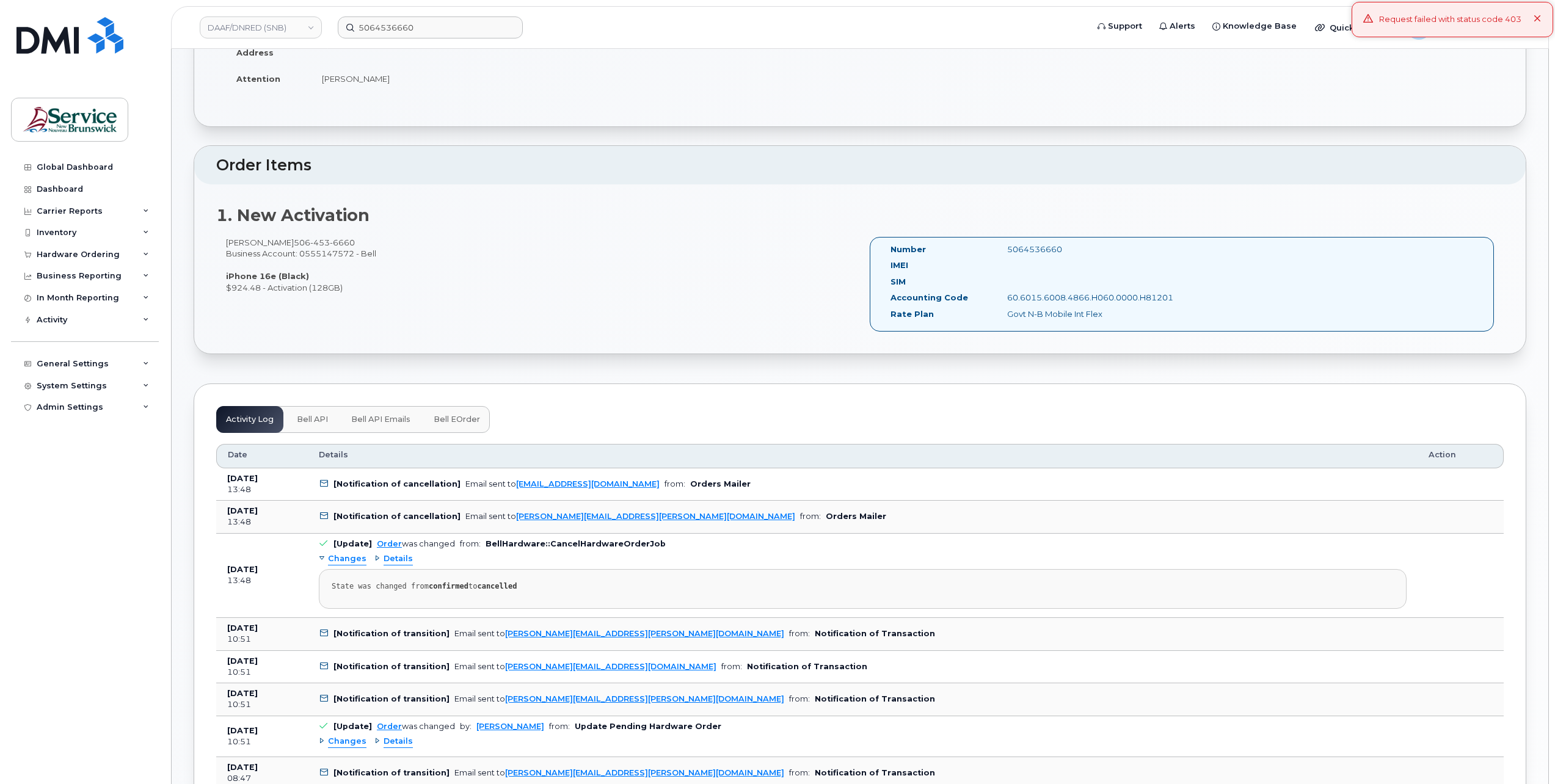
scroll to position [413, 0]
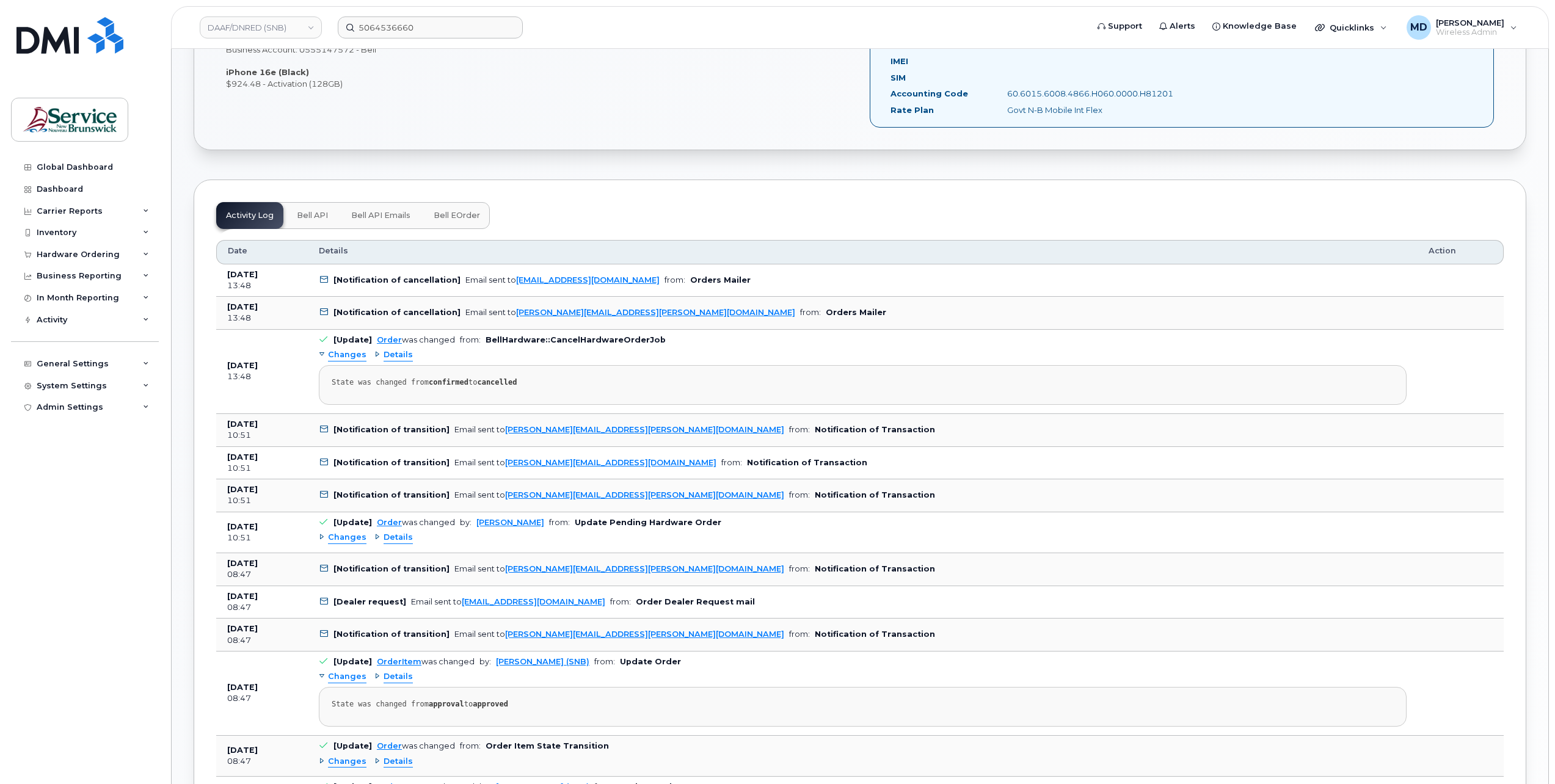
click at [355, 537] on span "Changes" at bounding box center [347, 537] width 38 height 12
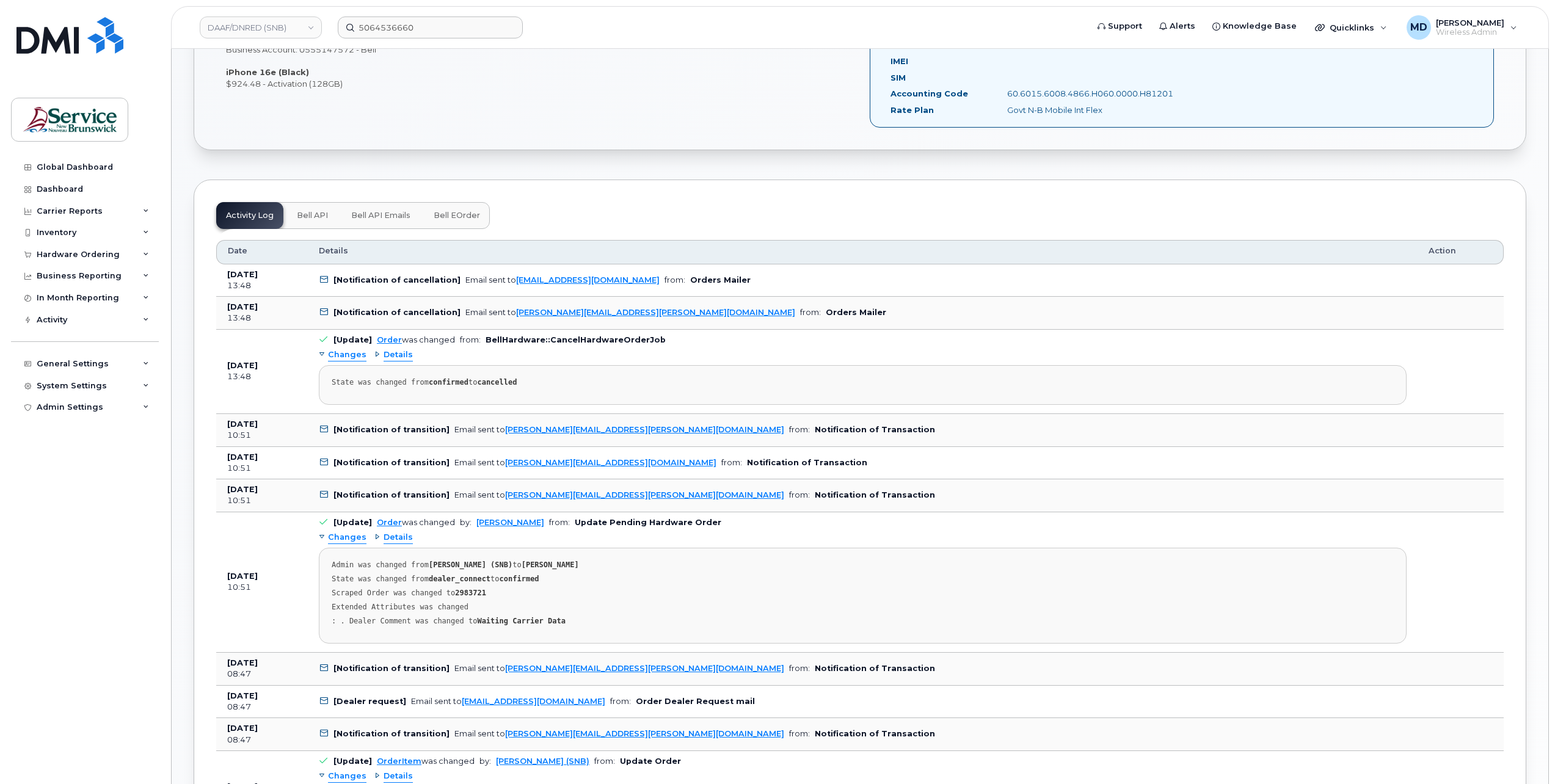
scroll to position [616, 0]
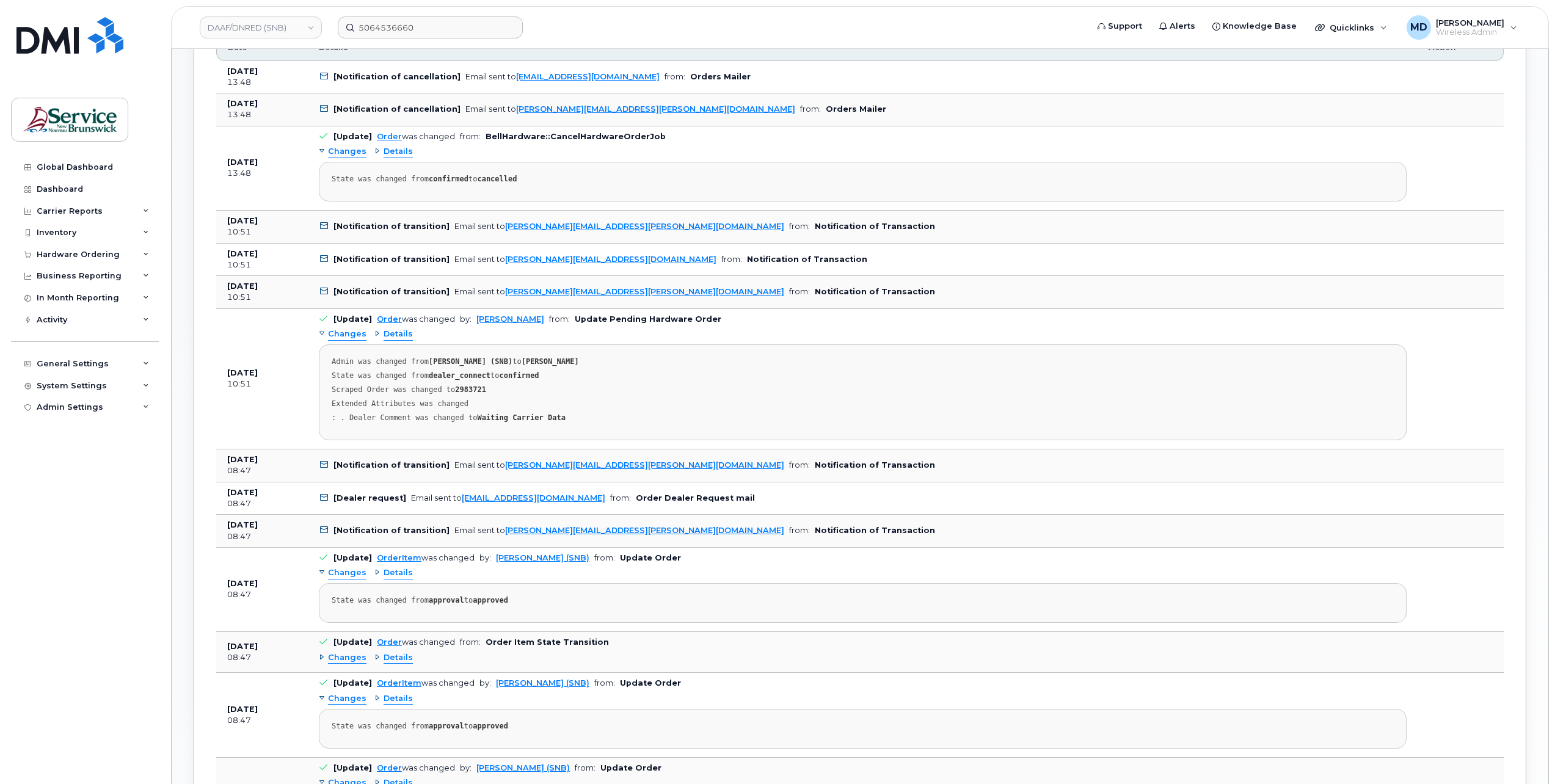
click at [355, 652] on span "Changes" at bounding box center [347, 657] width 38 height 12
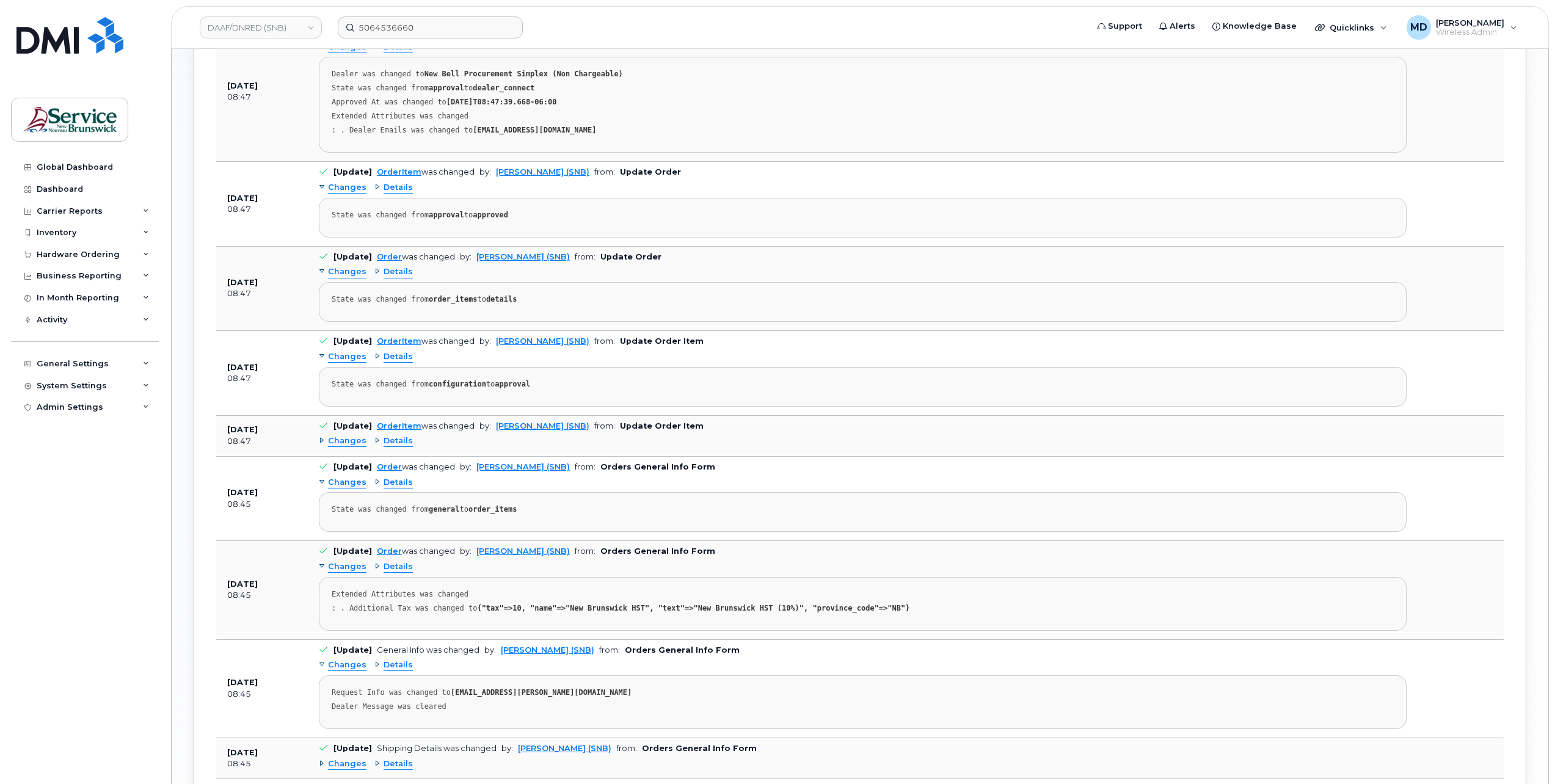
scroll to position [1437, 0]
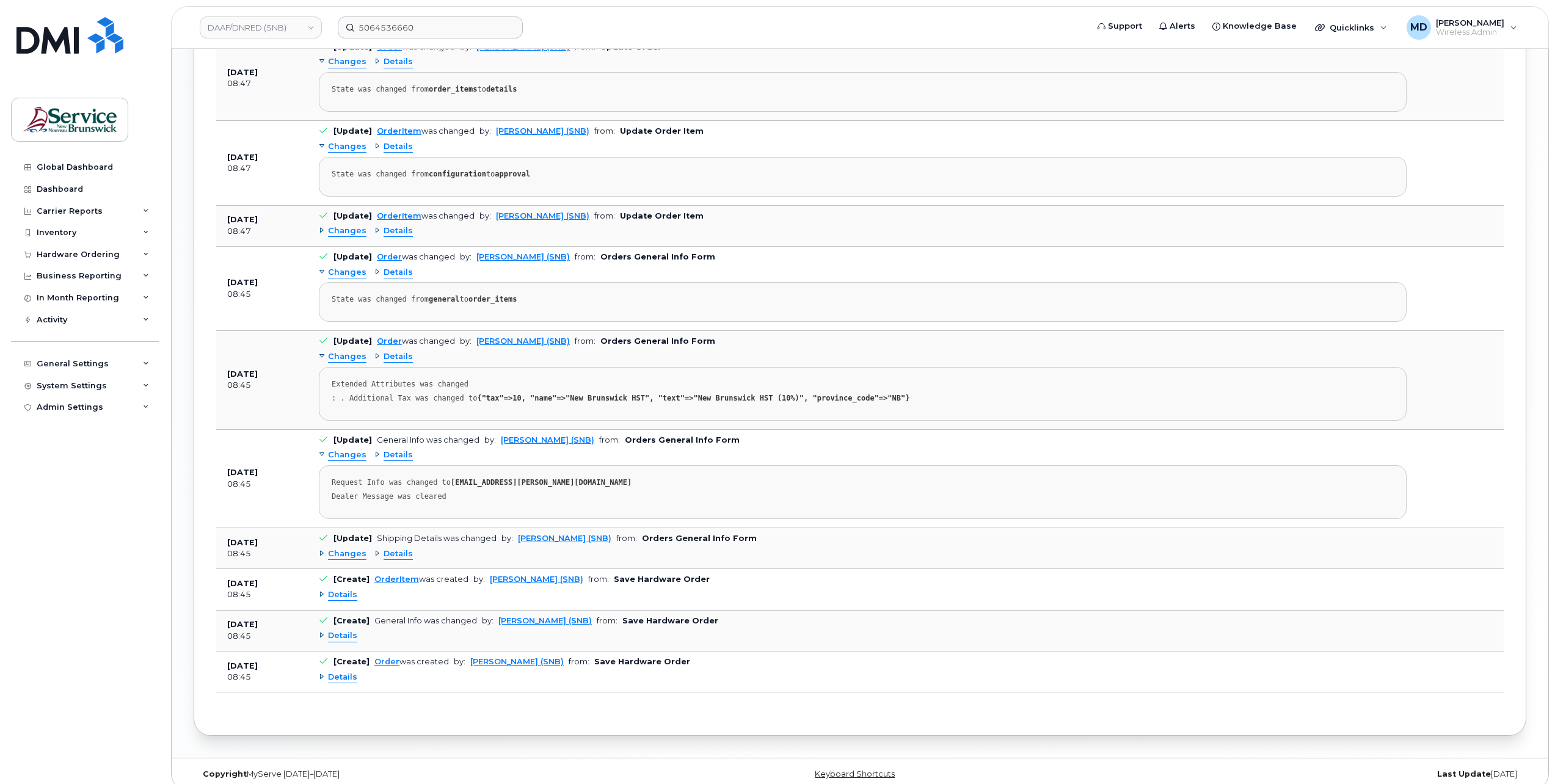
click at [346, 589] on span "Details" at bounding box center [342, 595] width 29 height 12
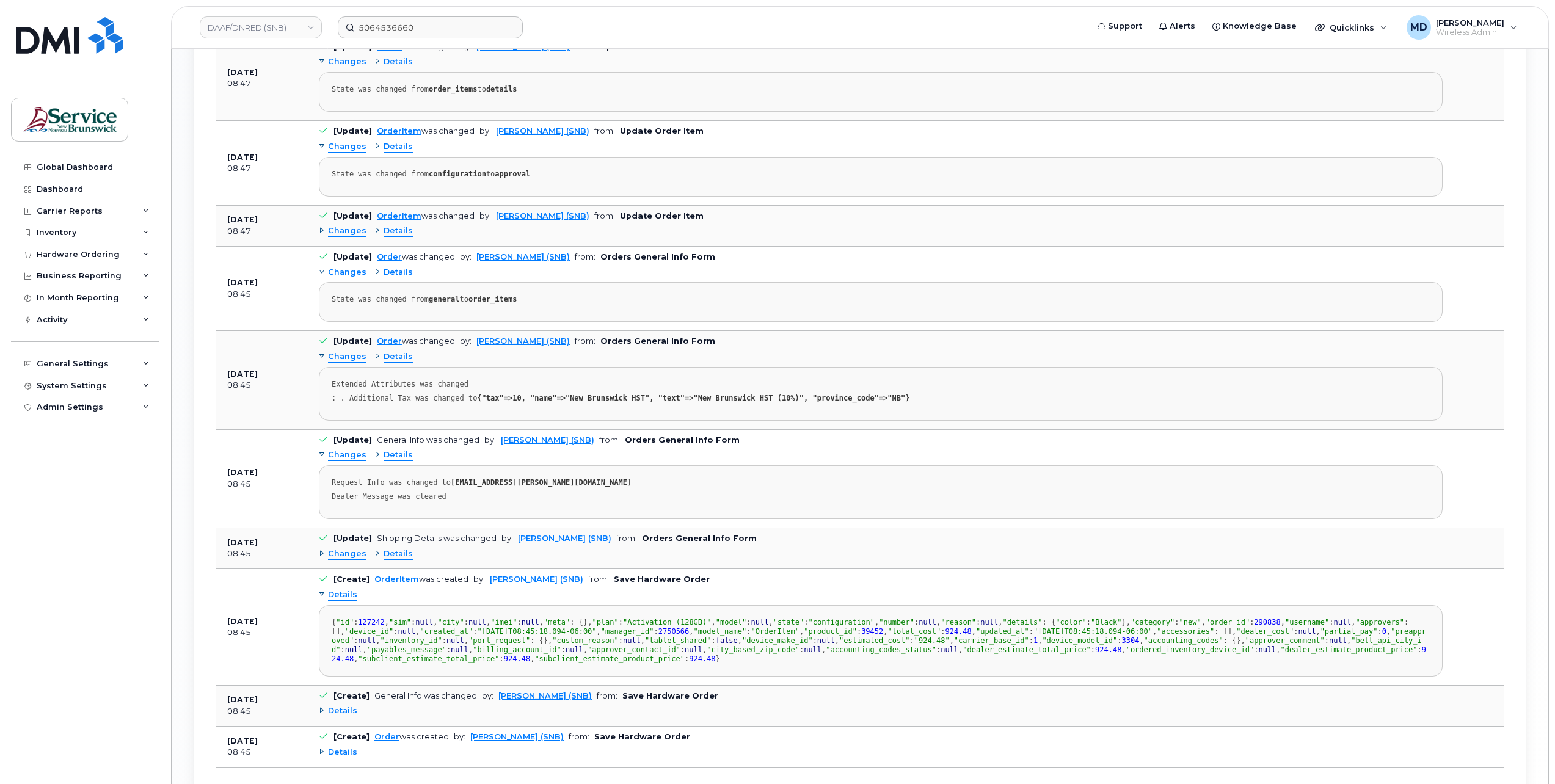
click at [346, 589] on span "Details" at bounding box center [342, 595] width 29 height 12
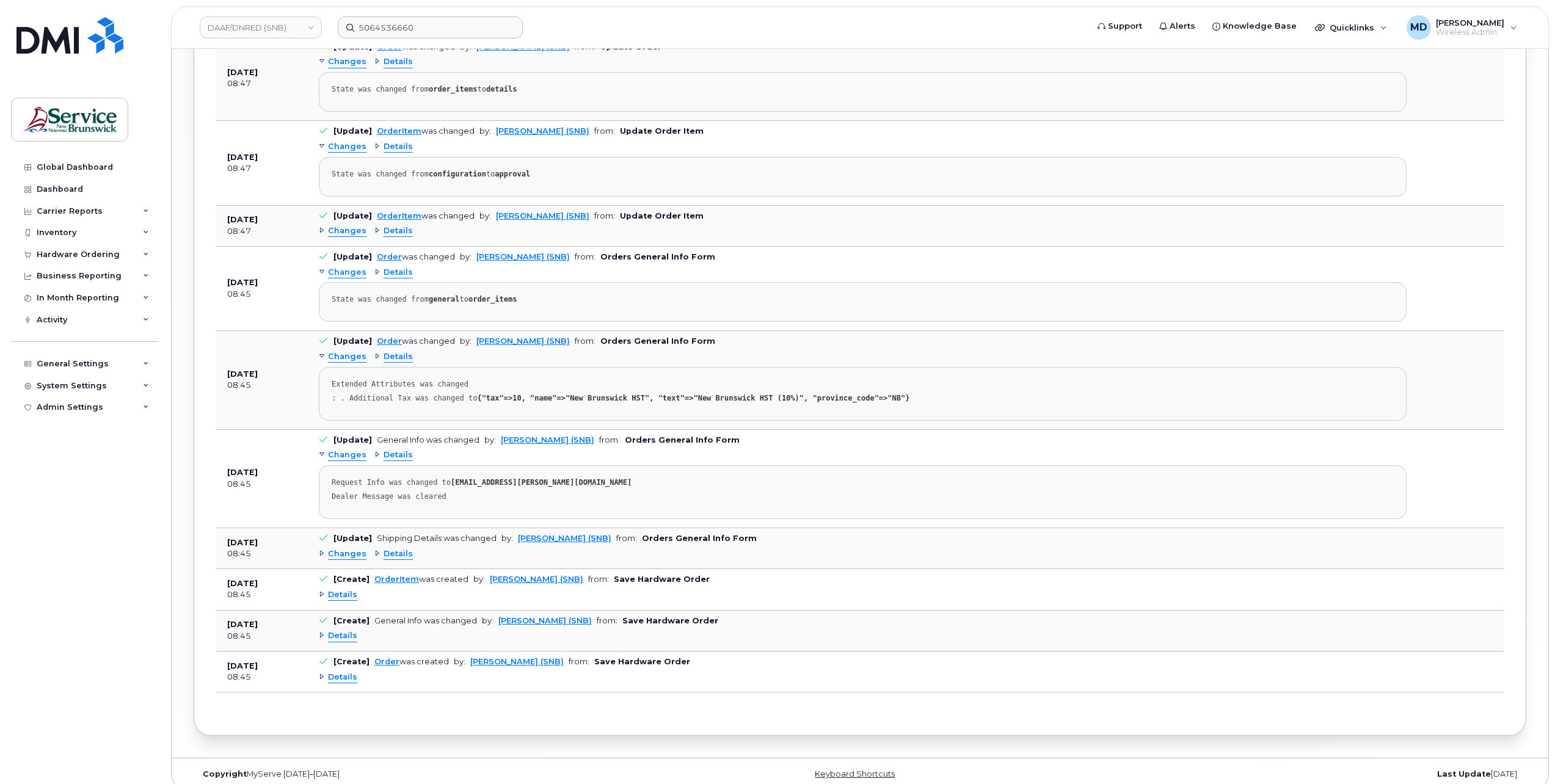
click at [345, 548] on span "Changes" at bounding box center [347, 554] width 38 height 12
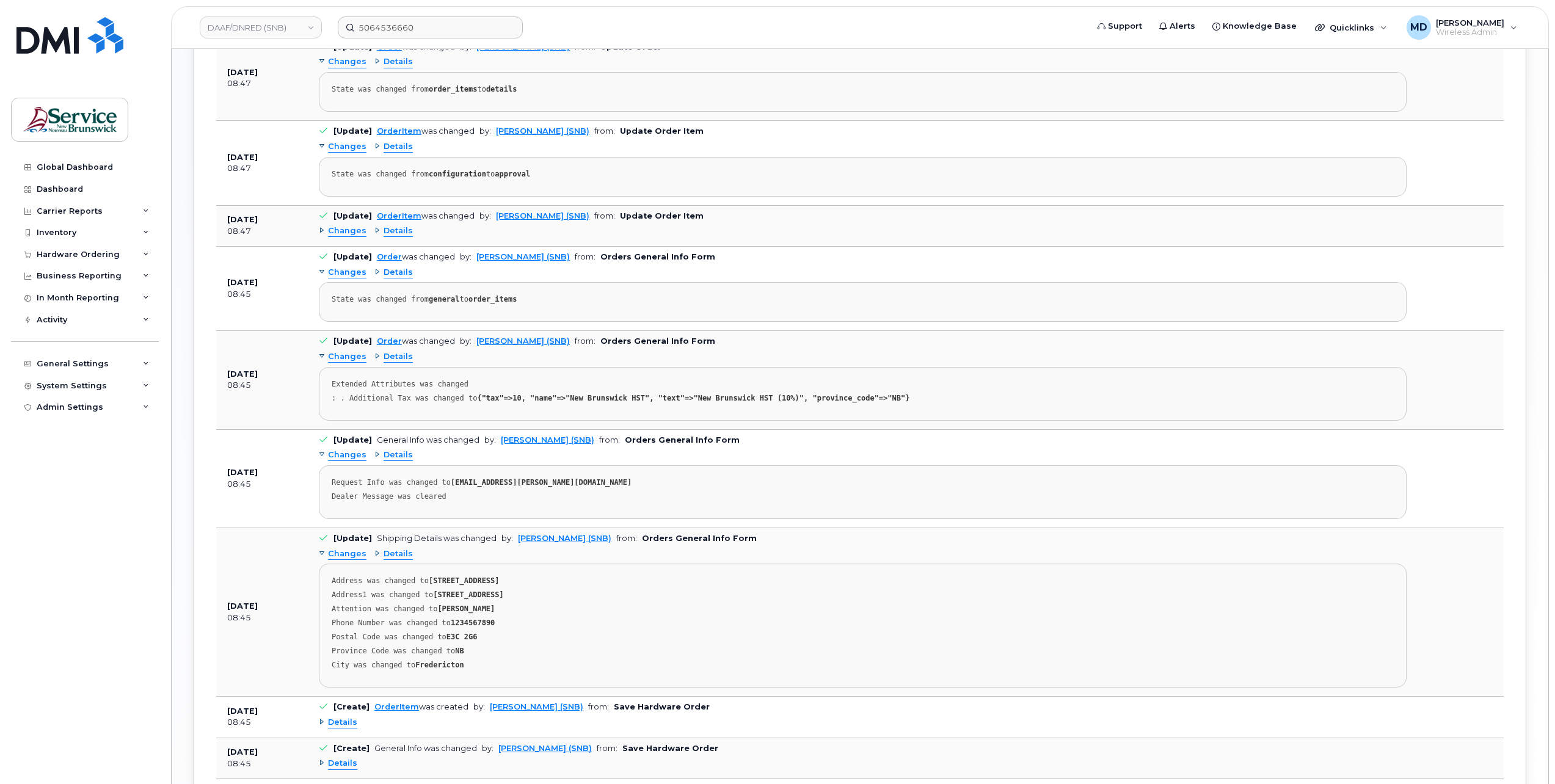
click at [346, 225] on span "Changes" at bounding box center [347, 231] width 38 height 12
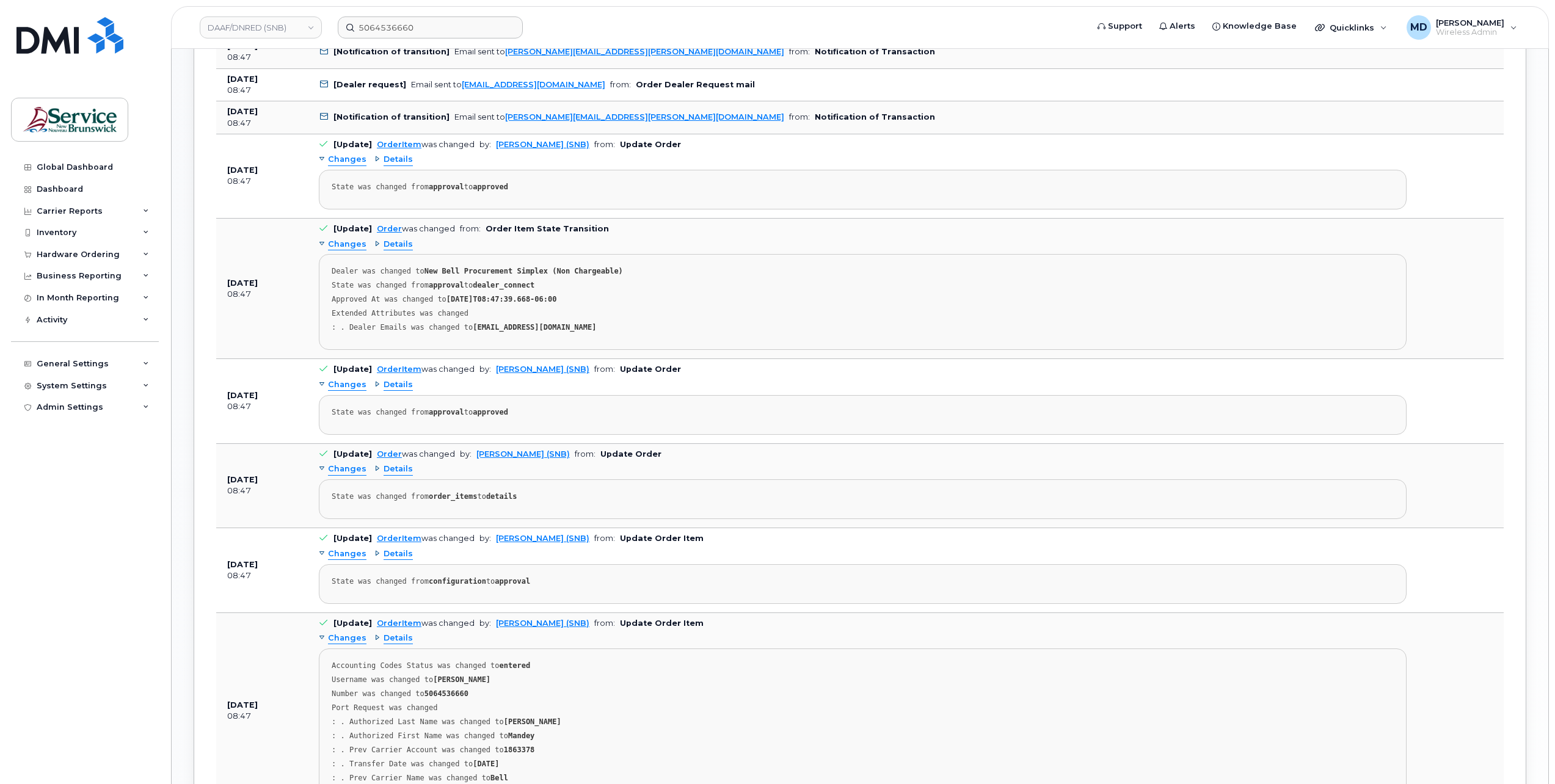
scroll to position [419, 0]
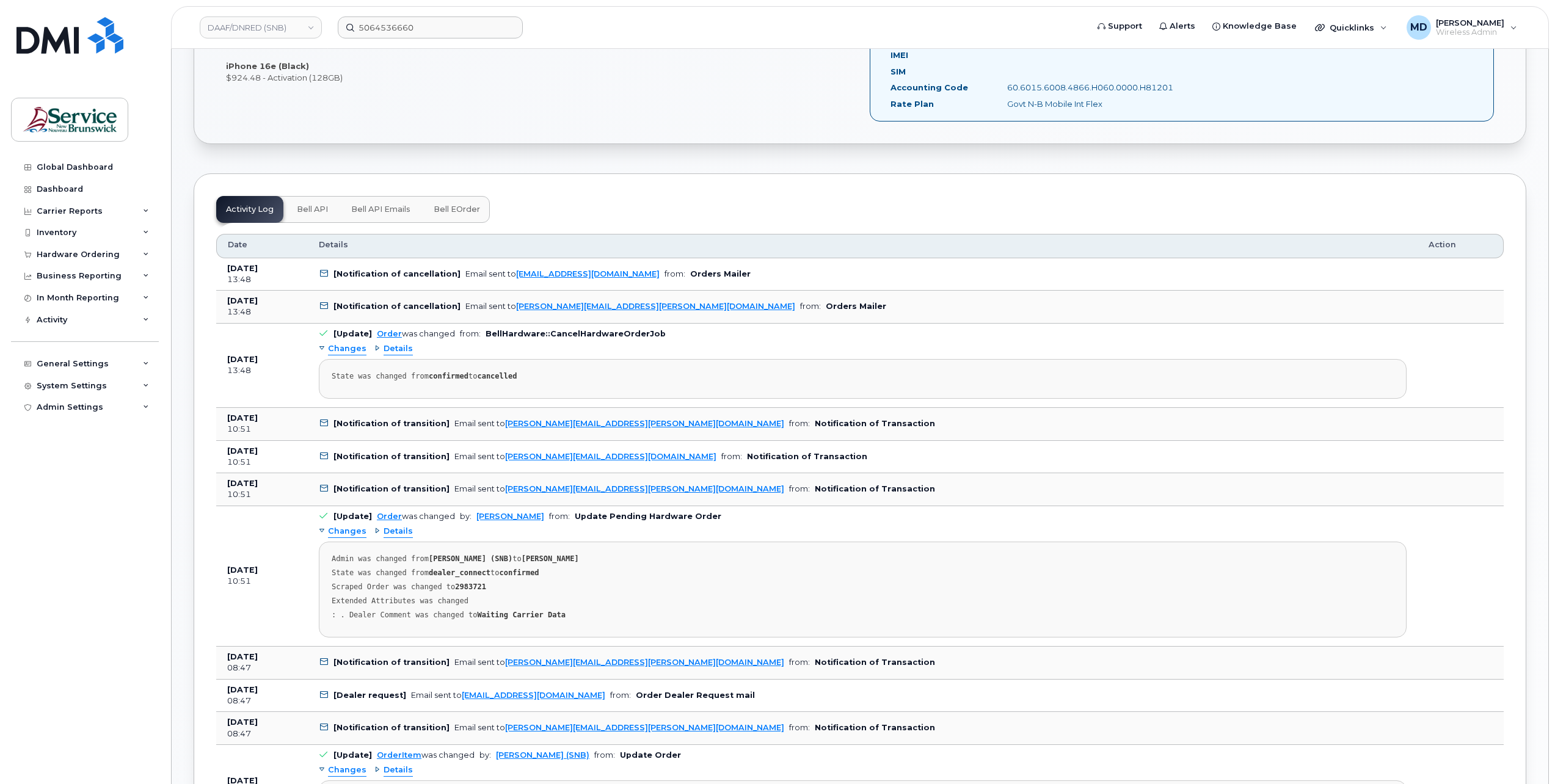
click at [314, 207] on span "Bell API" at bounding box center [312, 209] width 31 height 10
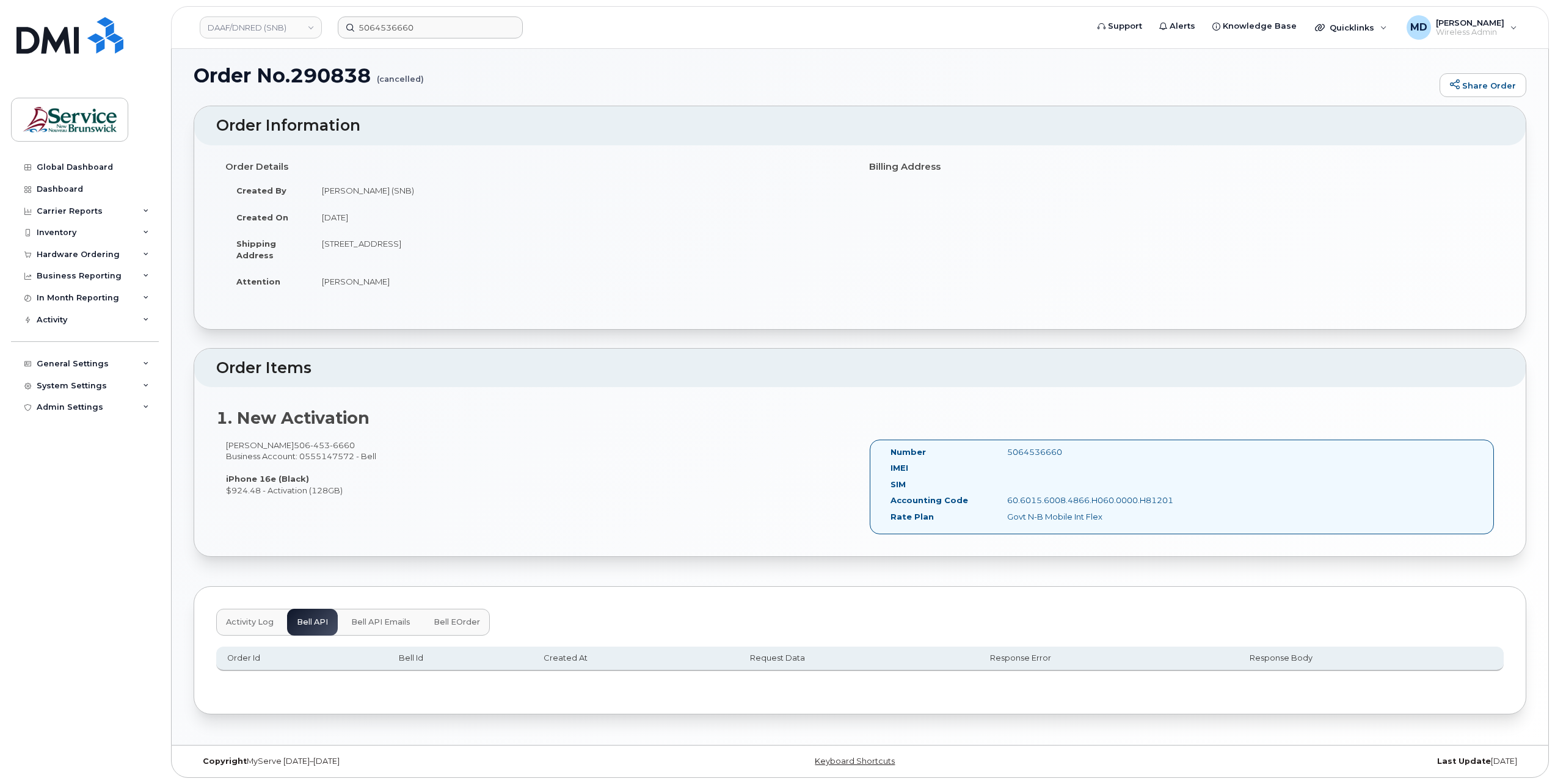
scroll to position [6, 0]
click at [393, 620] on span "Bell API Emails" at bounding box center [381, 622] width 59 height 10
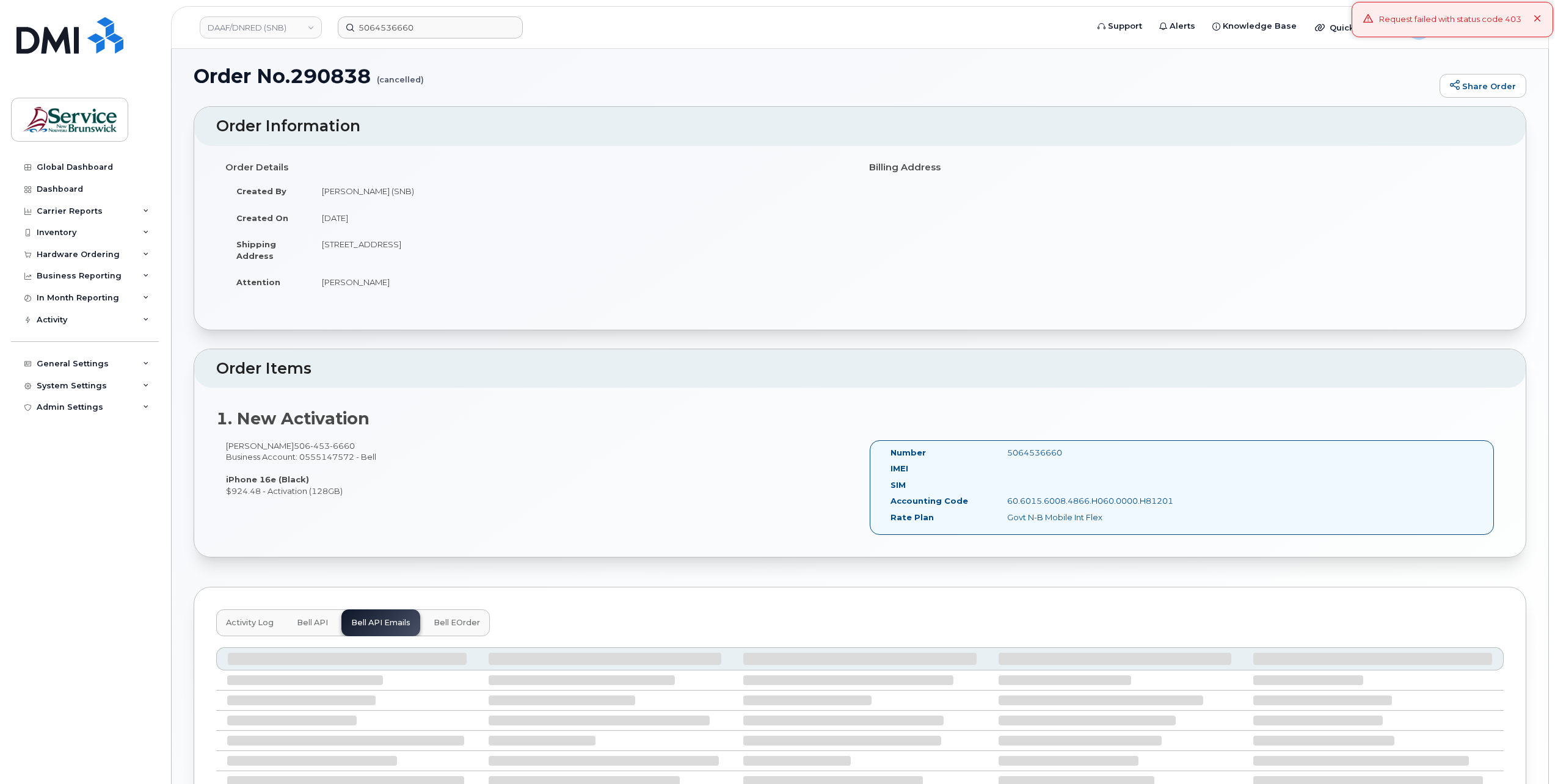
click at [451, 626] on button "Bell eOrder" at bounding box center [456, 623] width 66 height 27
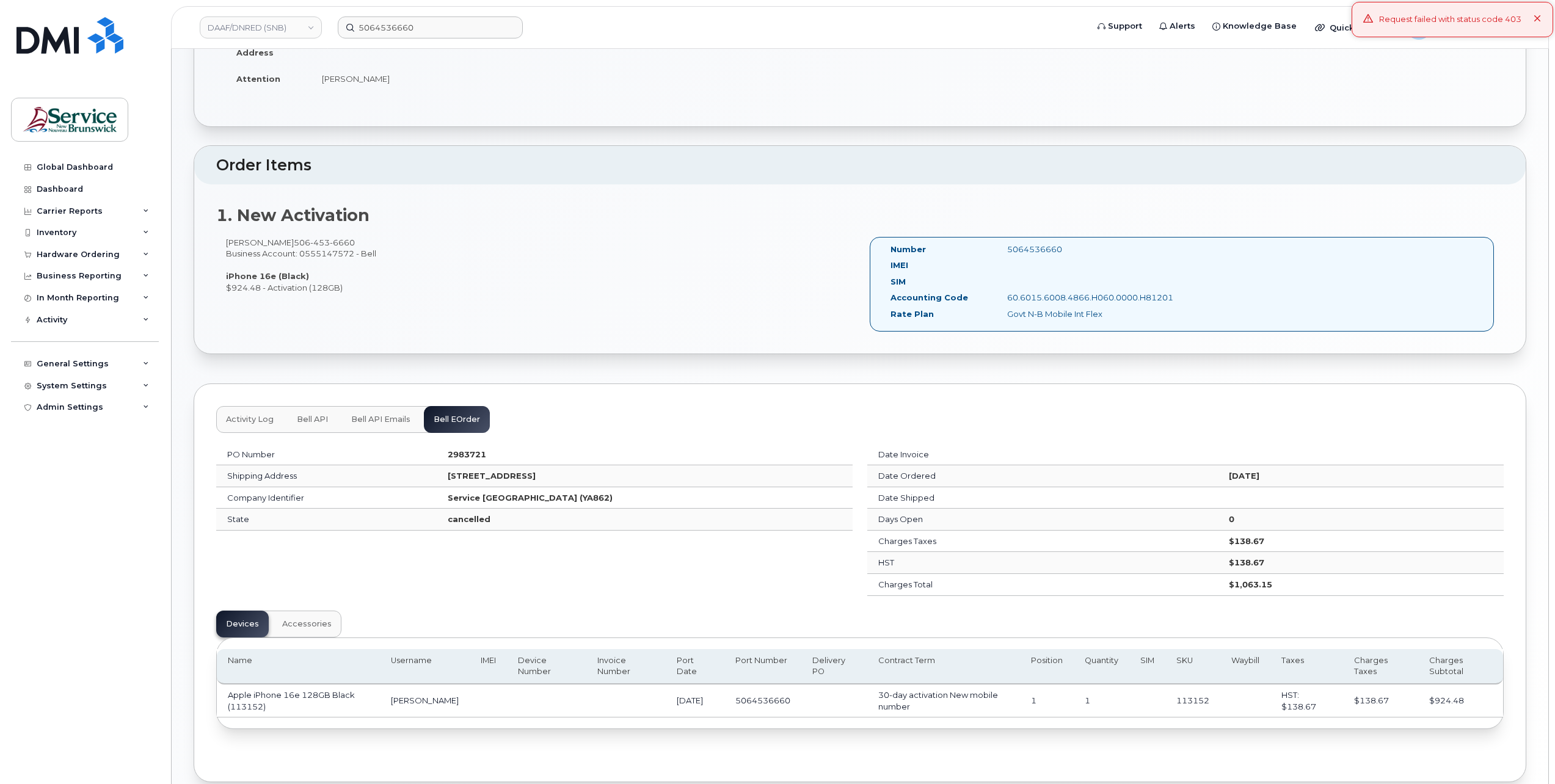
scroll to position [263, 0]
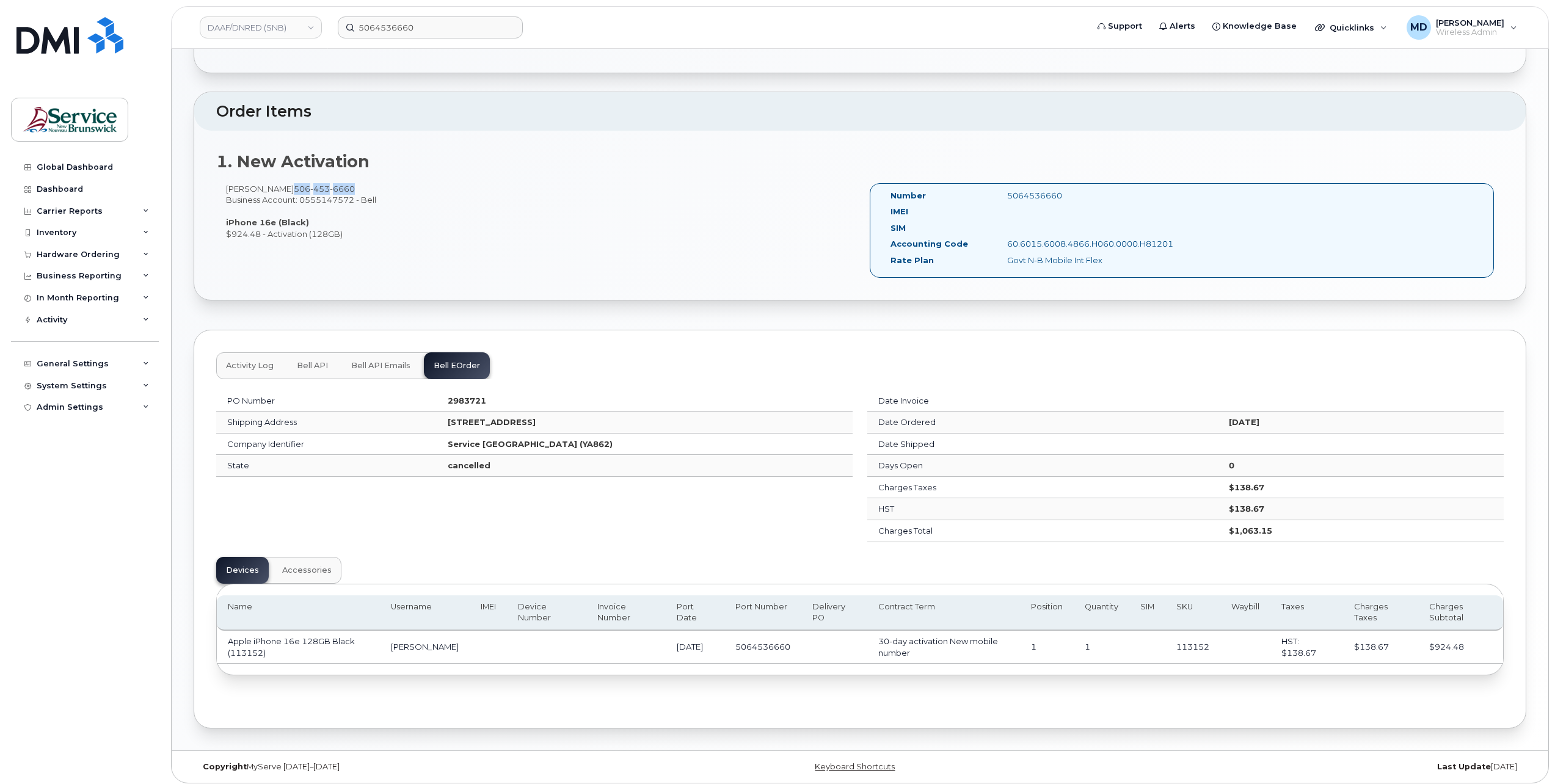
drag, startPoint x: 361, startPoint y: 187, endPoint x: 299, endPoint y: 189, distance: 62.0
click at [299, 189] on div "Mandey Marshall 506 453 6660 Business Account: 0555147572 - Bell iPhone 16e (Bl…" at bounding box center [538, 211] width 644 height 57
copy span "506 453 6660"
click at [251, 361] on span "Activity Log" at bounding box center [250, 365] width 48 height 10
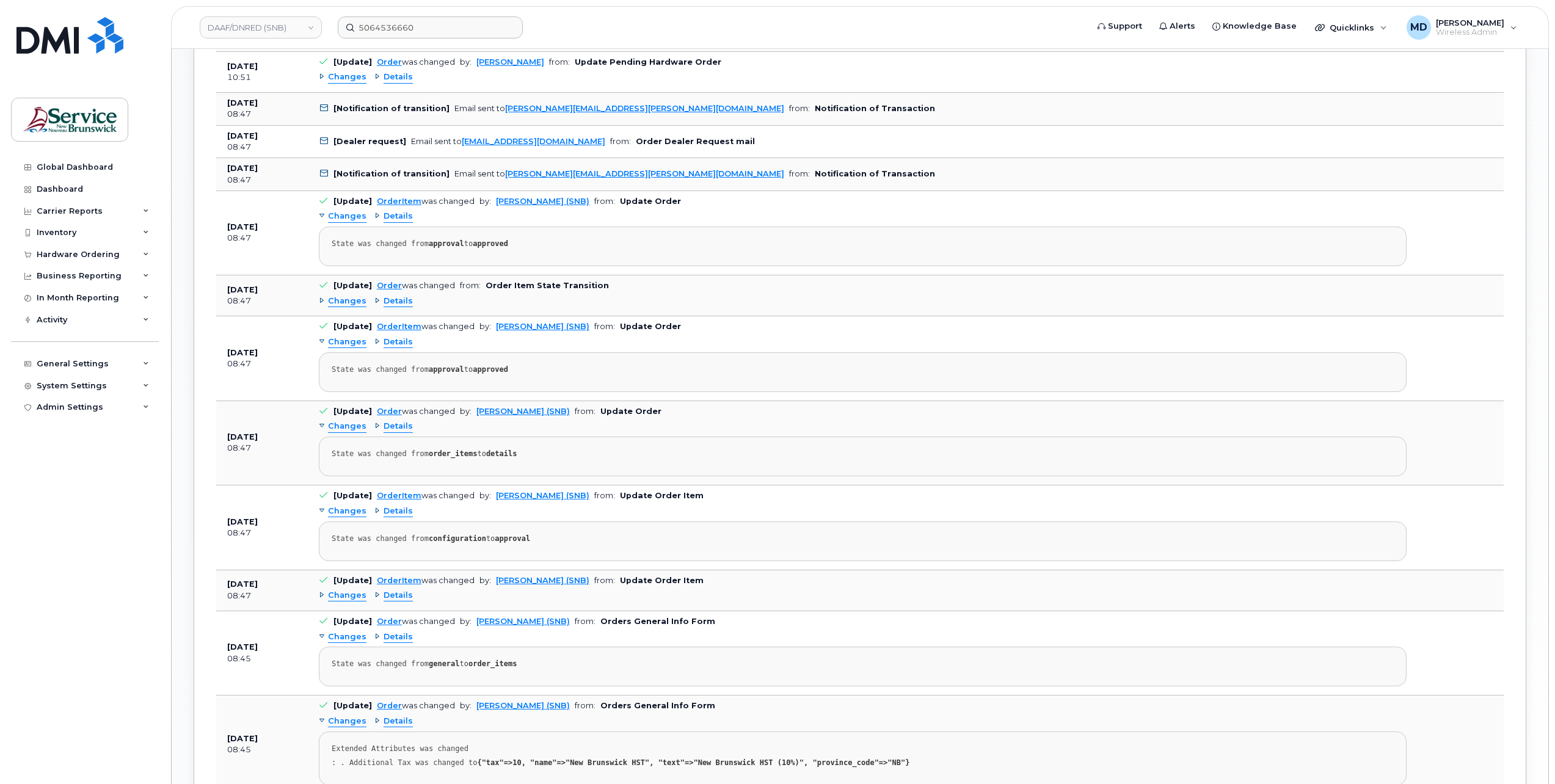
scroll to position [1238, 0]
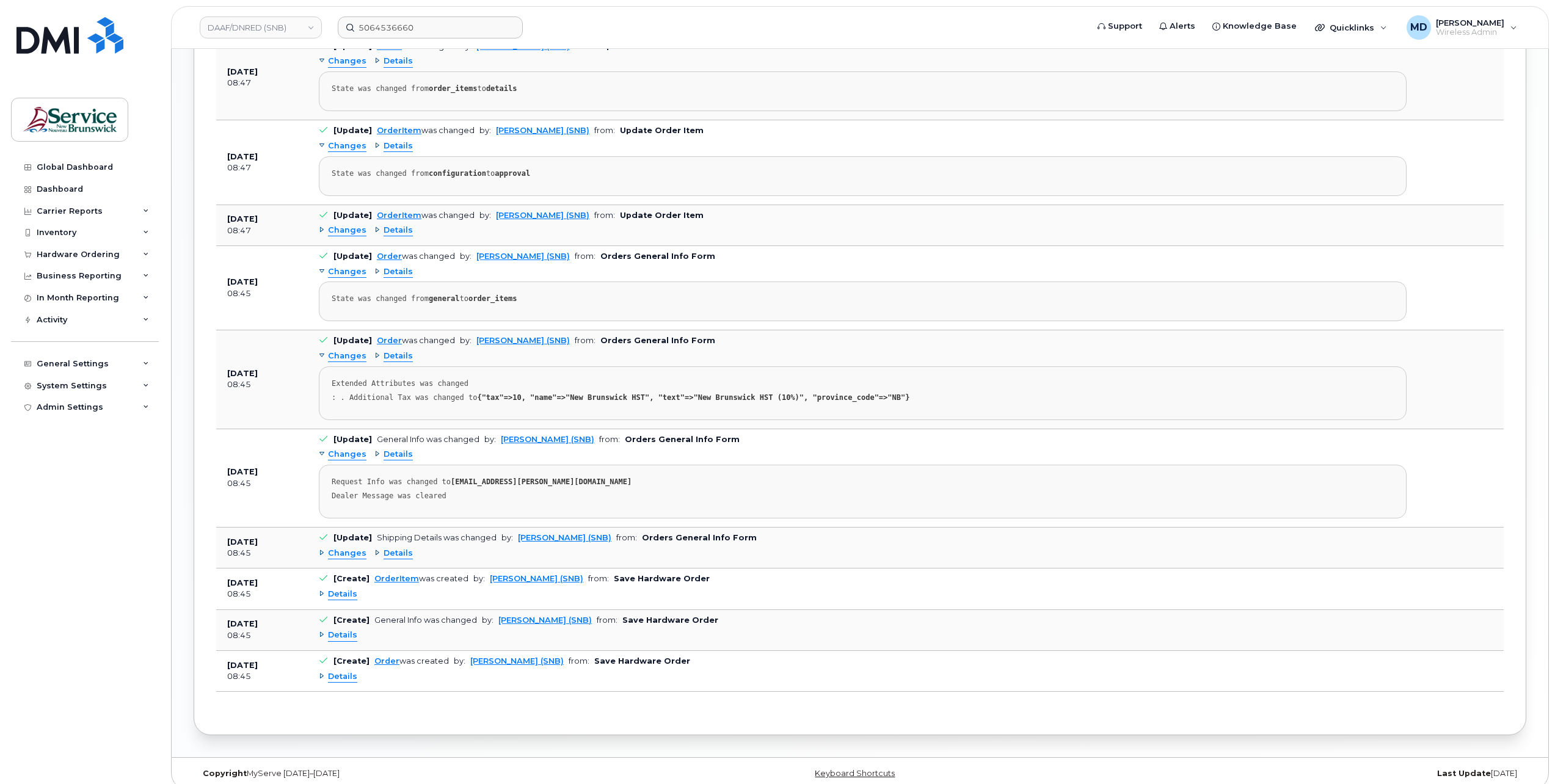
click at [340, 548] on span "Changes" at bounding box center [347, 553] width 38 height 12
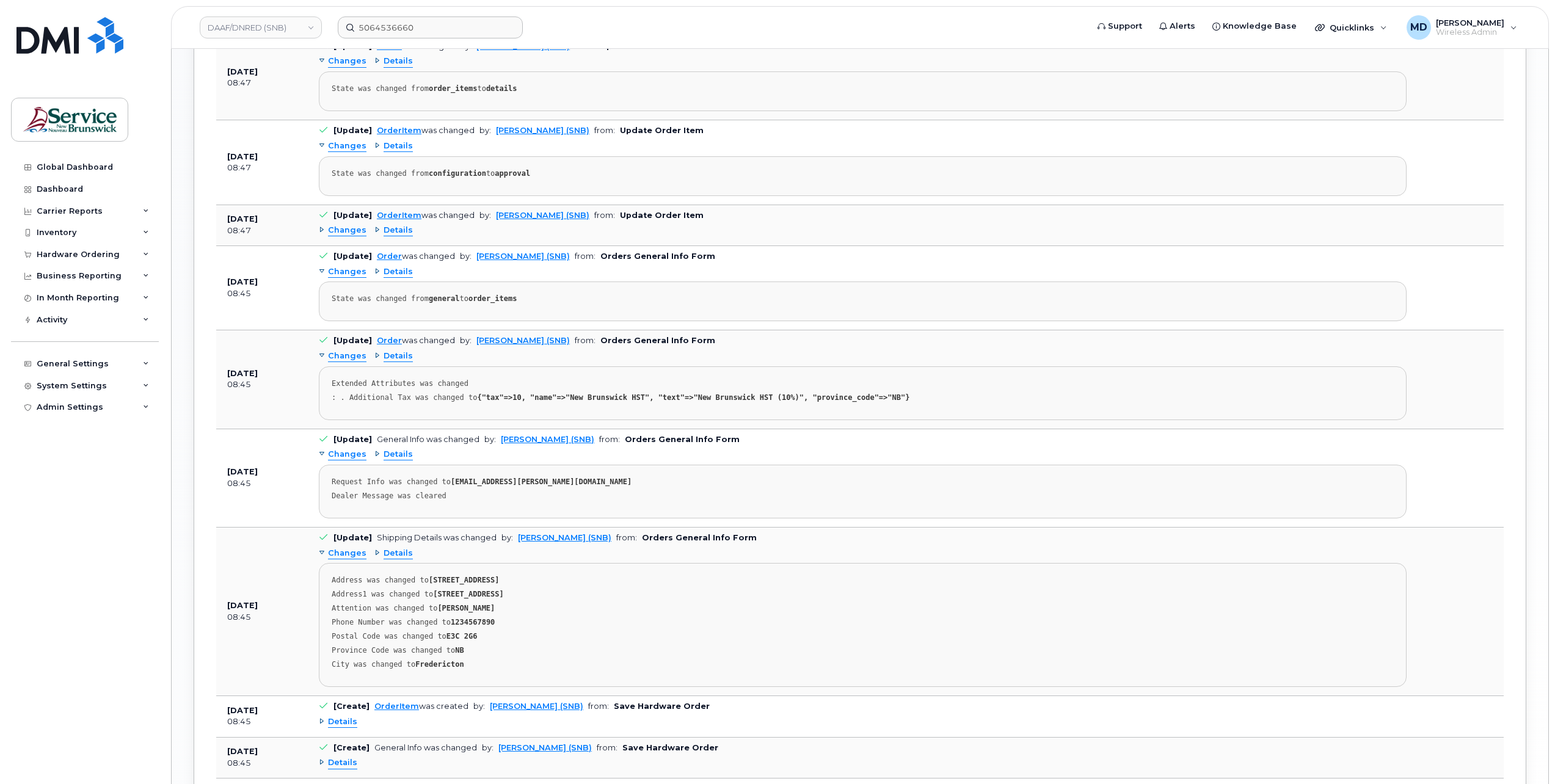
click at [348, 224] on span "Changes" at bounding box center [347, 230] width 38 height 12
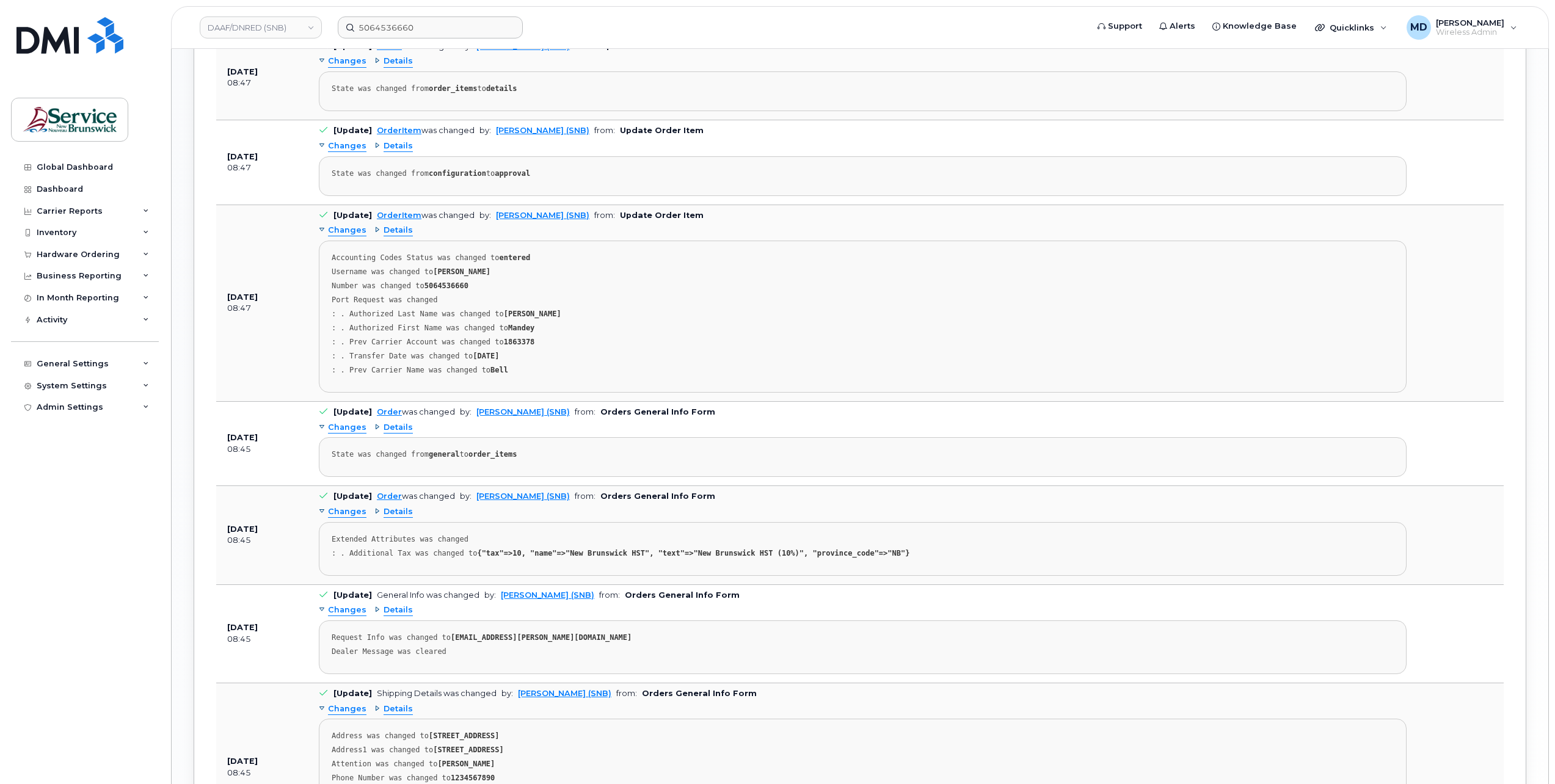
scroll to position [832, 0]
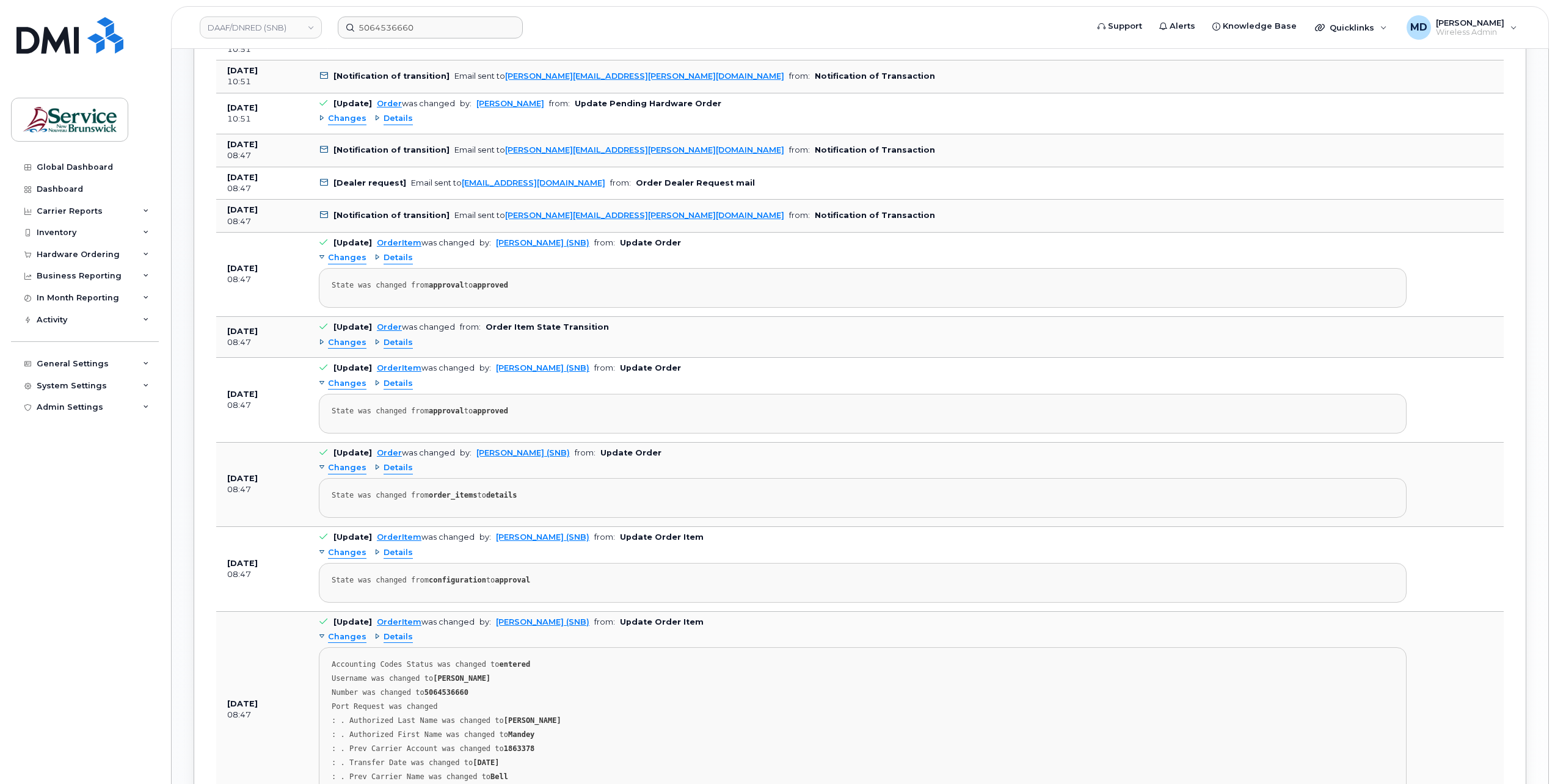
click at [187, 354] on div "Order No.290838 (cancelled) Share Order × Share This Order If you want to allow…" at bounding box center [860, 332] width 1377 height 2229
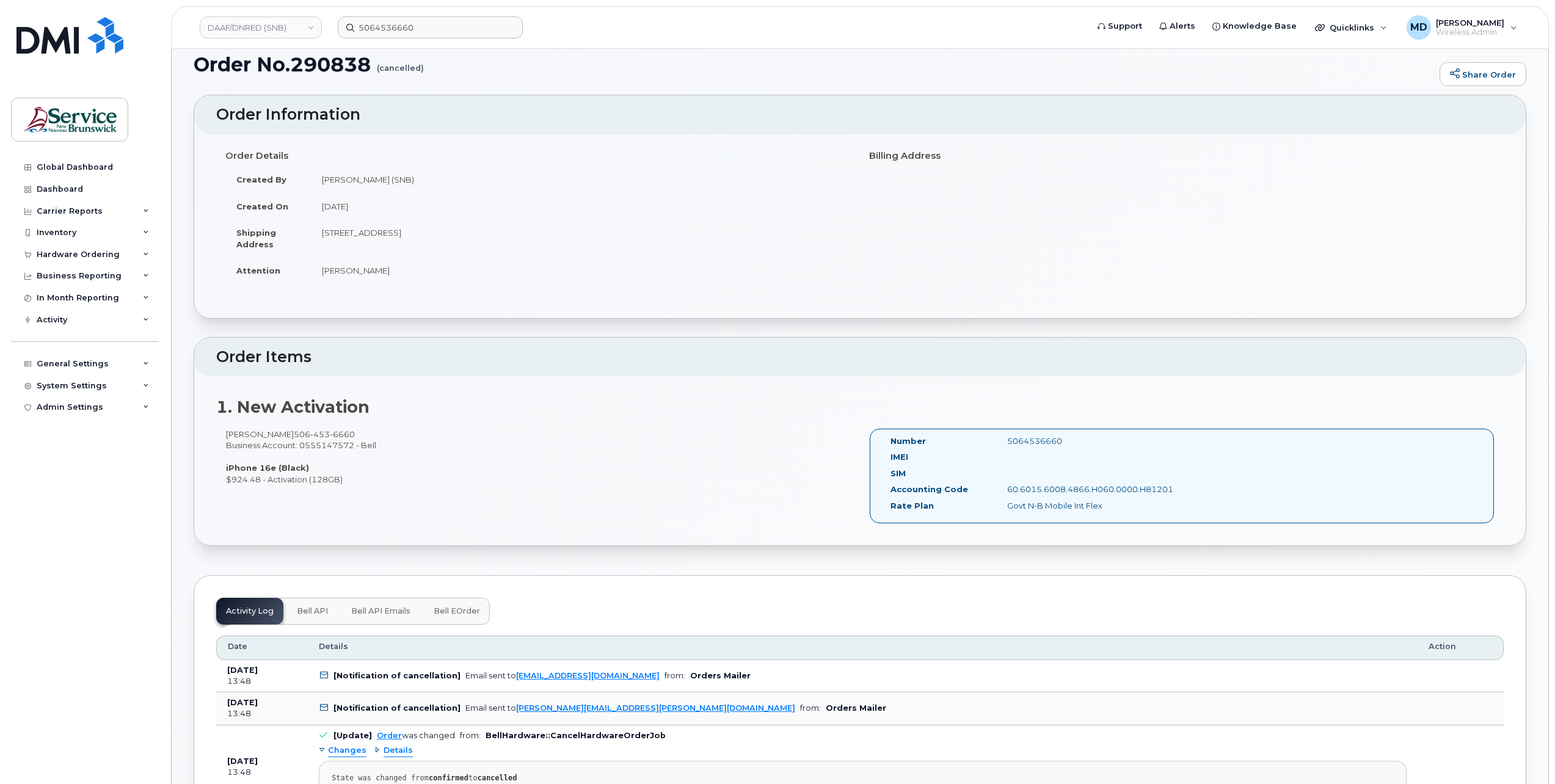
scroll to position [0, 0]
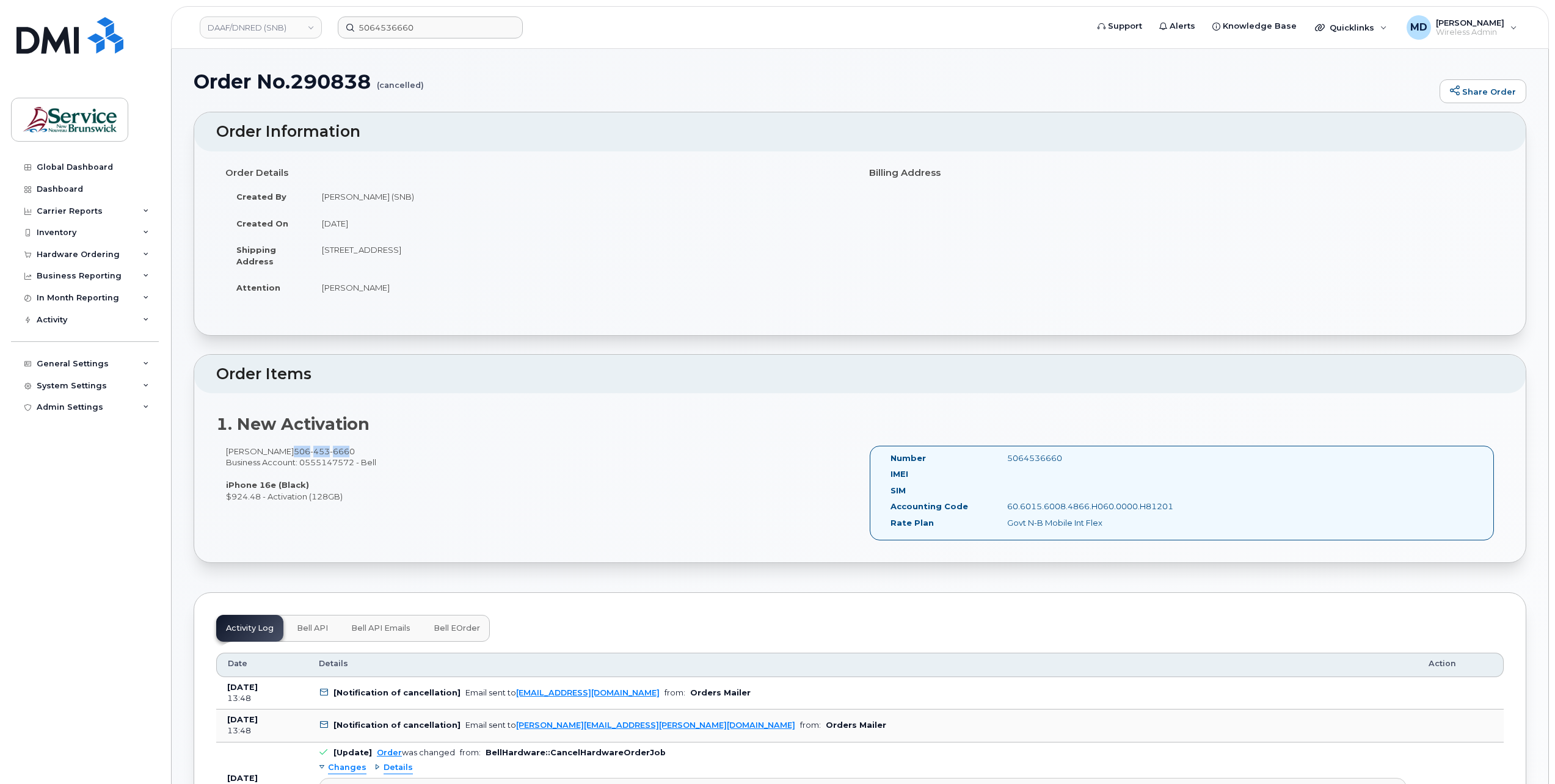
drag, startPoint x: 353, startPoint y: 451, endPoint x: 297, endPoint y: 447, distance: 56.1
click at [297, 447] on div "Mandey Marshall 506 453 6660 Business Account: 0555147572 - Bell iPhone 16e (Bl…" at bounding box center [538, 474] width 644 height 57
drag, startPoint x: 297, startPoint y: 447, endPoint x: 353, endPoint y: 450, distance: 56.1
click at [353, 450] on span "6660" at bounding box center [342, 451] width 25 height 10
drag, startPoint x: 361, startPoint y: 450, endPoint x: 299, endPoint y: 444, distance: 62.3
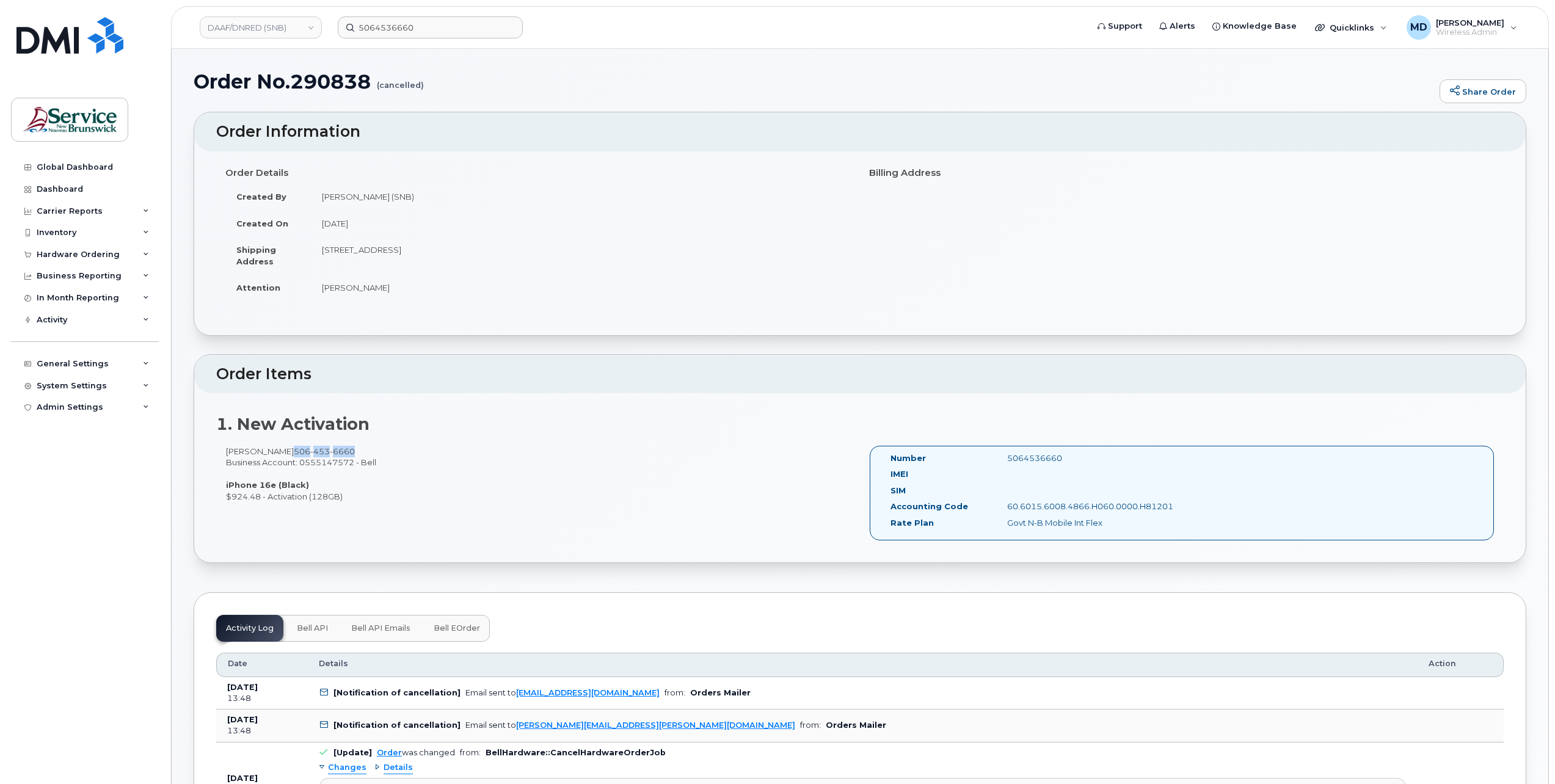
click at [299, 446] on div "Mandey Marshall 506 453 6660 Business Account: 0555147572 - Bell iPhone 16e (Bl…" at bounding box center [538, 474] width 644 height 57
copy span "506 453 6660"
click at [334, 80] on h1 "Order No.290838 (cancelled)" at bounding box center [813, 81] width 1240 height 21
copy h1 "290838"
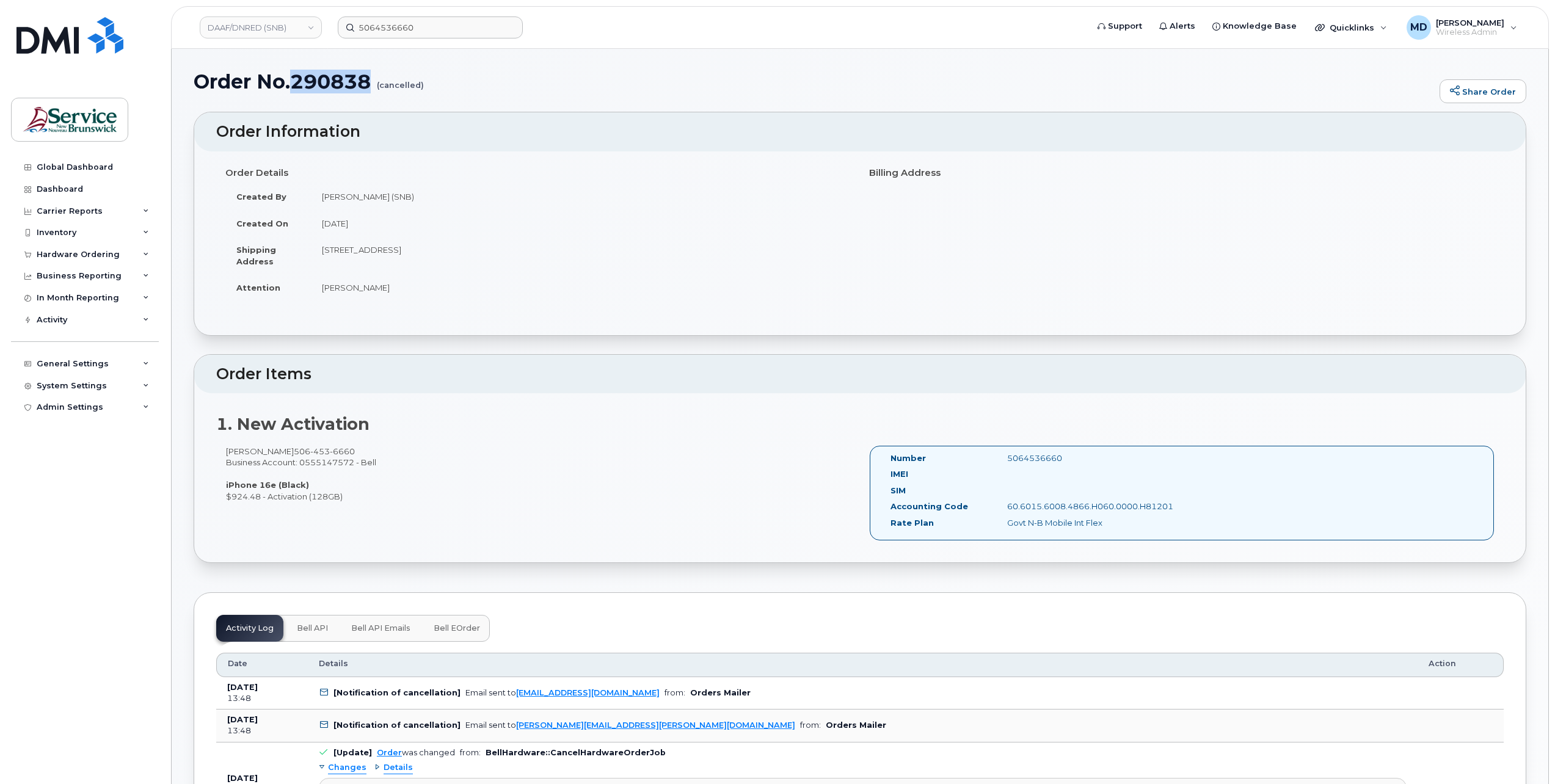
click at [439, 624] on span "Bell eOrder" at bounding box center [457, 628] width 46 height 10
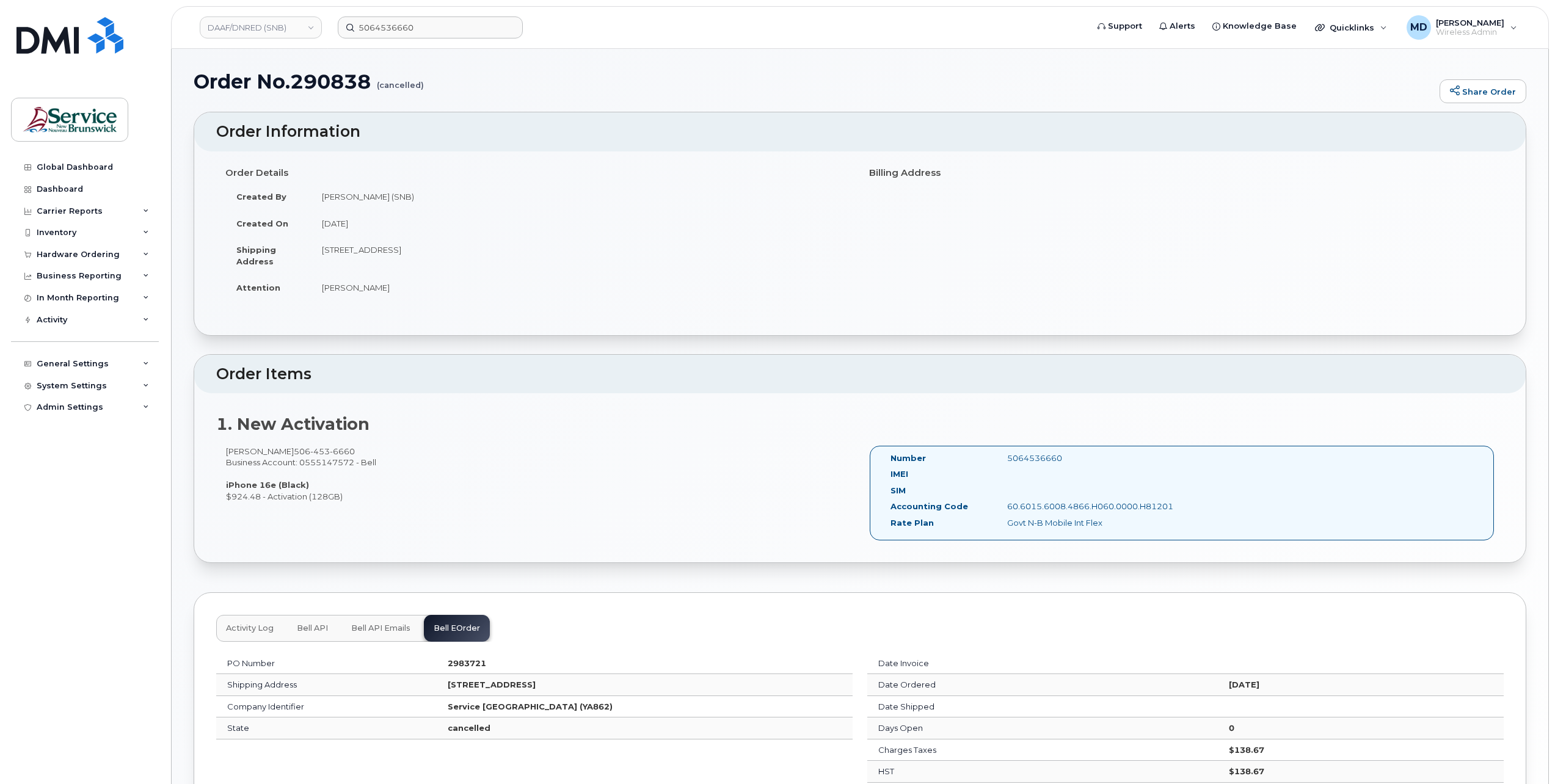
click at [447, 659] on strong "2983721" at bounding box center [467, 663] width 38 height 10
copy strong "2983721"
